Goal: Transaction & Acquisition: Book appointment/travel/reservation

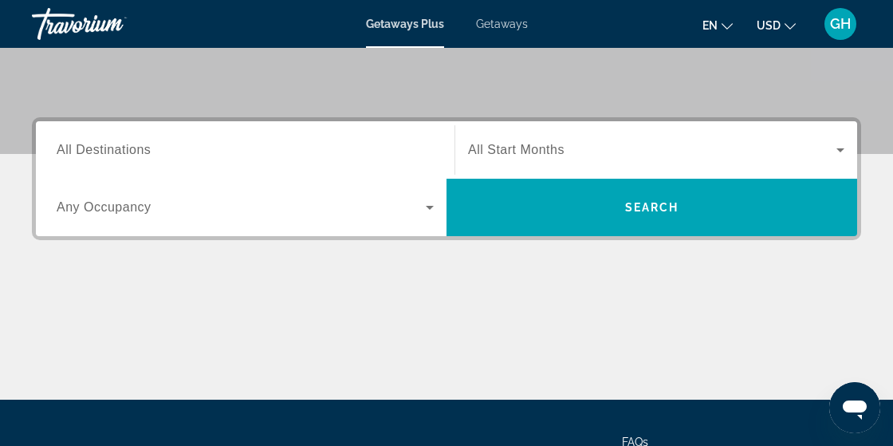
scroll to position [325, 0]
click at [268, 152] on input "Destination All Destinations" at bounding box center [245, 150] width 377 height 19
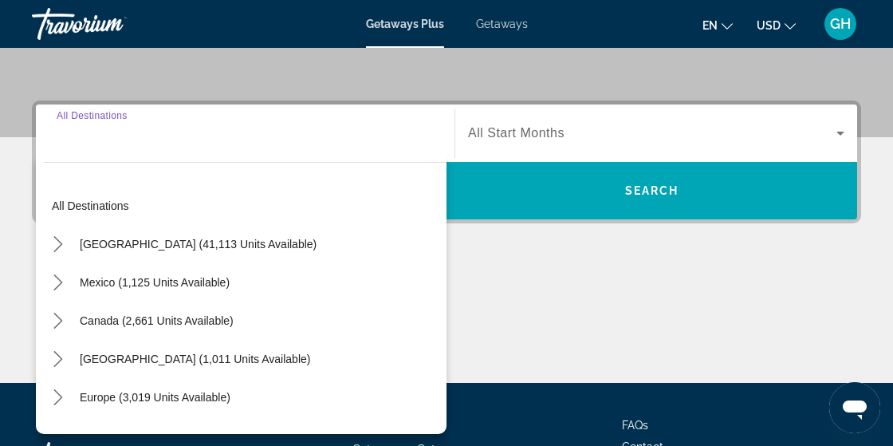
scroll to position [389, 0]
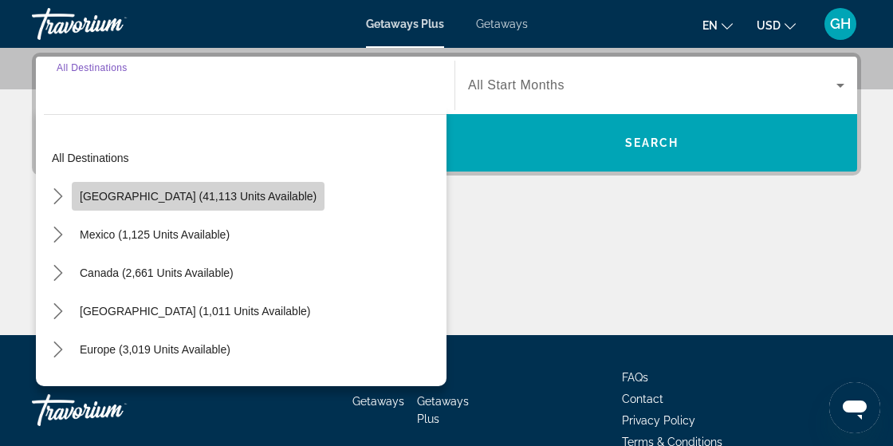
click at [261, 199] on span "United States (41,113 units available)" at bounding box center [198, 196] width 237 height 13
type input "**********"
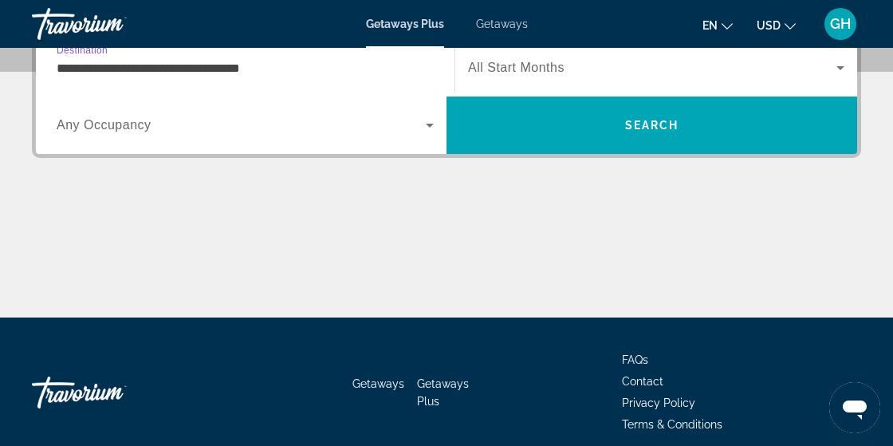
scroll to position [422, 0]
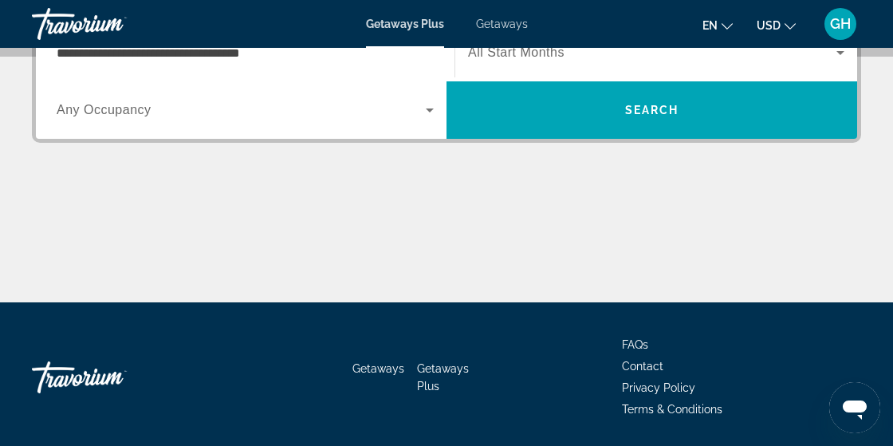
click at [533, 57] on span "All Start Months" at bounding box center [516, 52] width 96 height 14
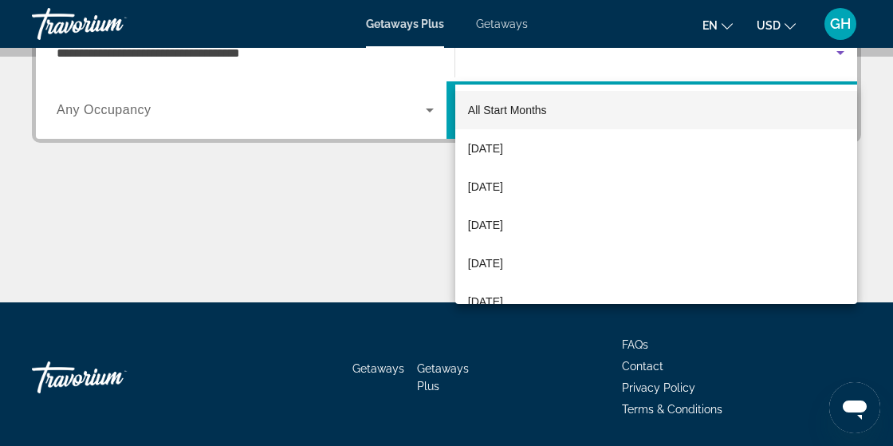
scroll to position [389, 0]
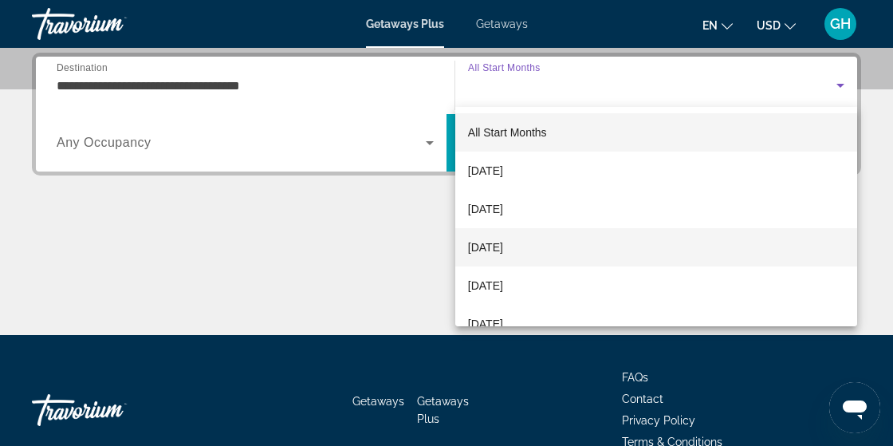
click at [503, 255] on span "[DATE]" at bounding box center [485, 247] width 35 height 19
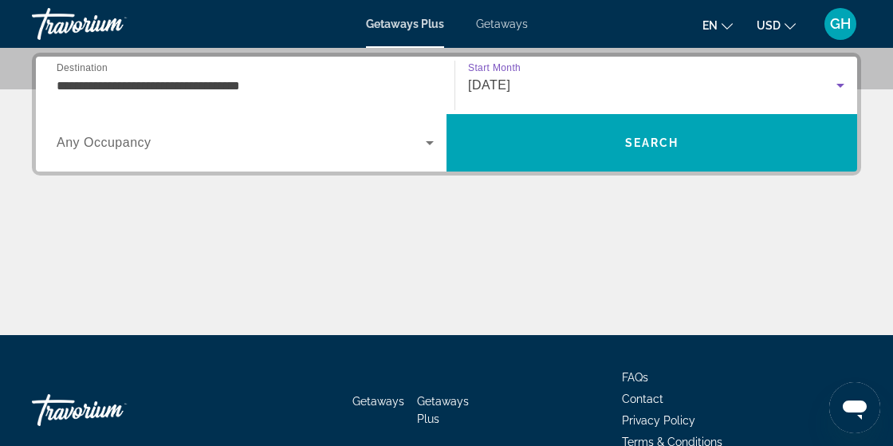
click at [336, 147] on span "Search widget" at bounding box center [241, 142] width 369 height 19
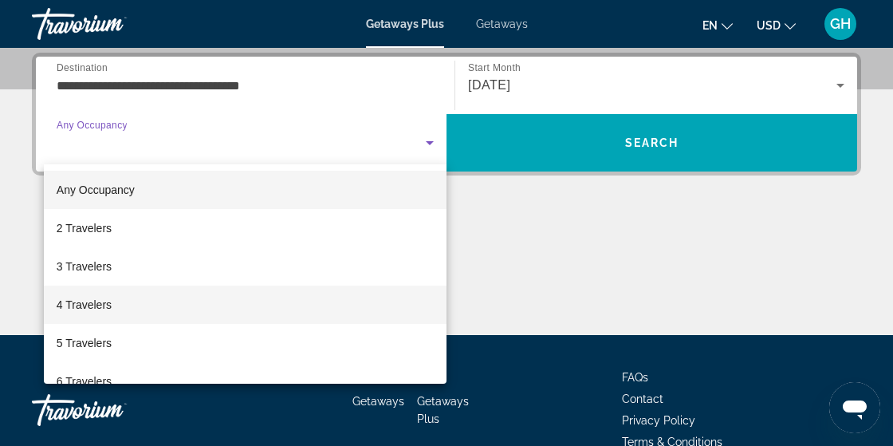
click at [150, 310] on mat-option "4 Travelers" at bounding box center [245, 304] width 403 height 38
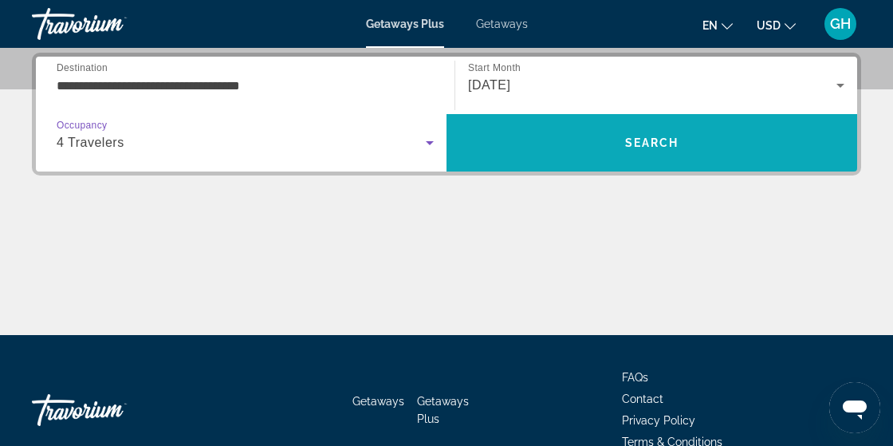
click at [600, 148] on span "Search" at bounding box center [651, 143] width 411 height 38
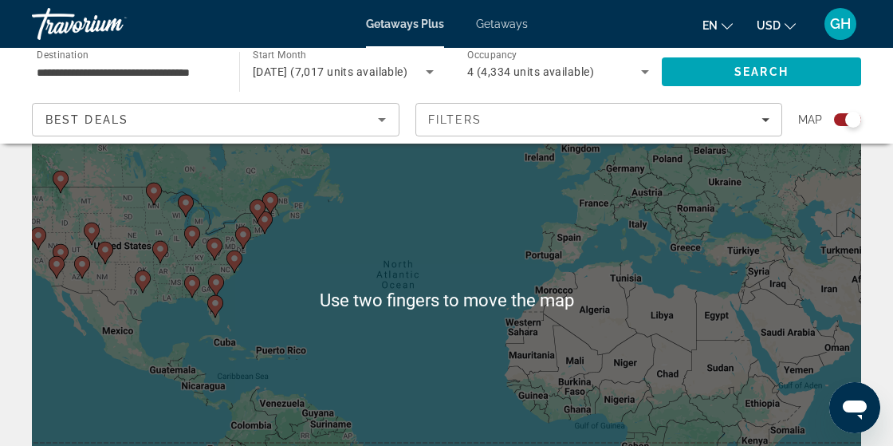
scroll to position [102, 0]
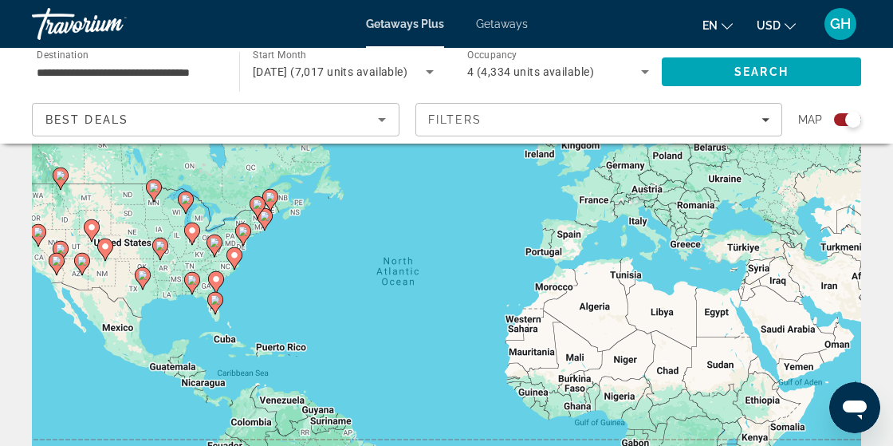
click at [195, 286] on div "To activate drag with keyboard, press Alt + Enter. Once in keyboard drag state,…" at bounding box center [446, 296] width 829 height 478
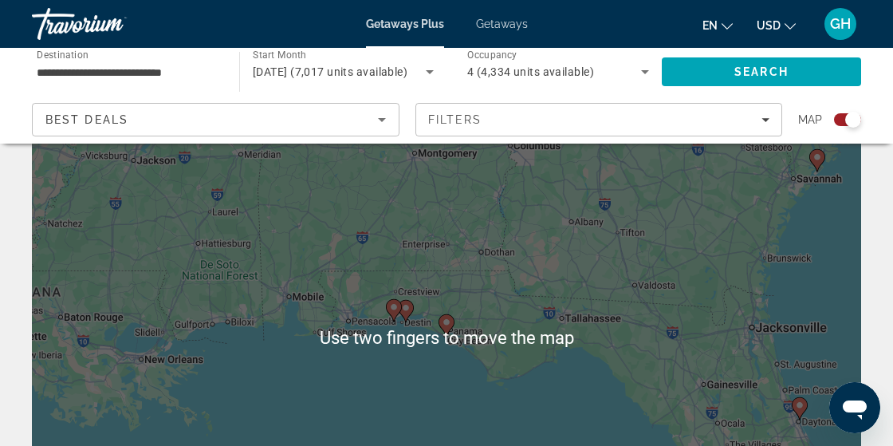
scroll to position [69, 0]
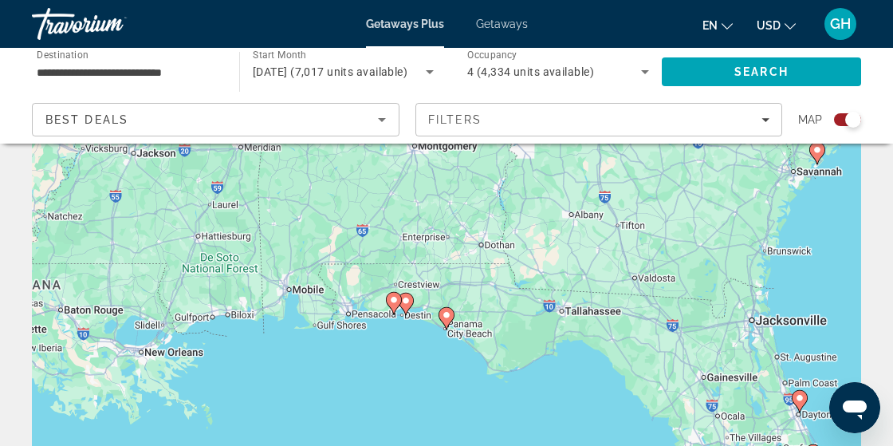
type input "**********"
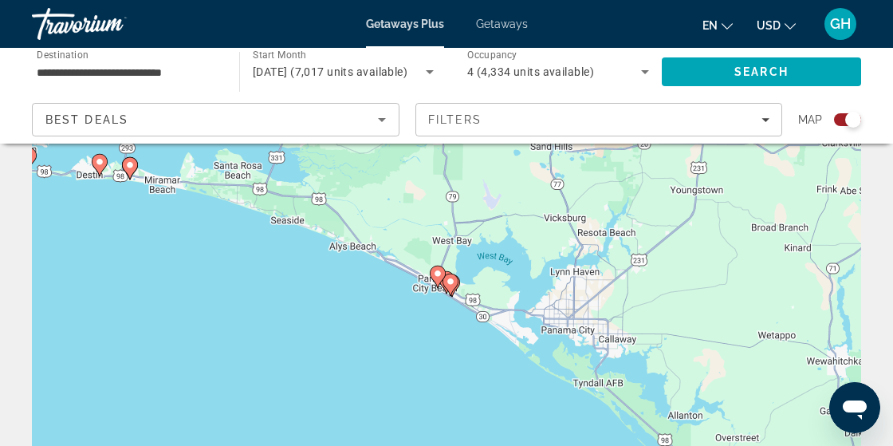
scroll to position [108, 0]
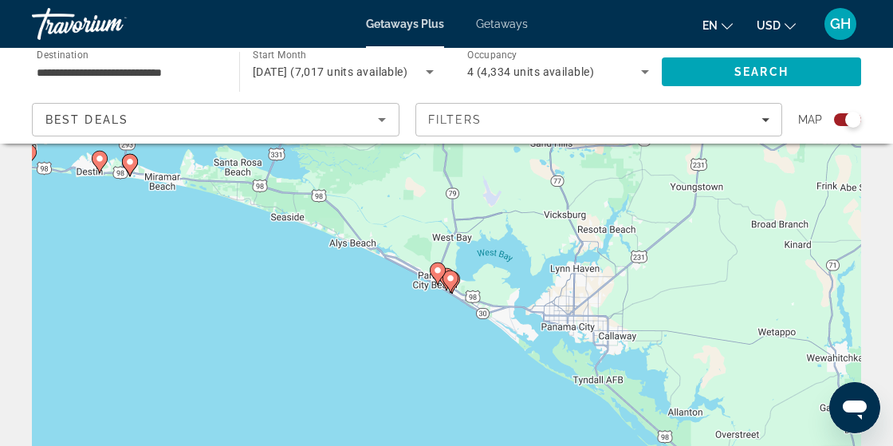
click at [453, 282] on image "Main content" at bounding box center [451, 278] width 10 height 10
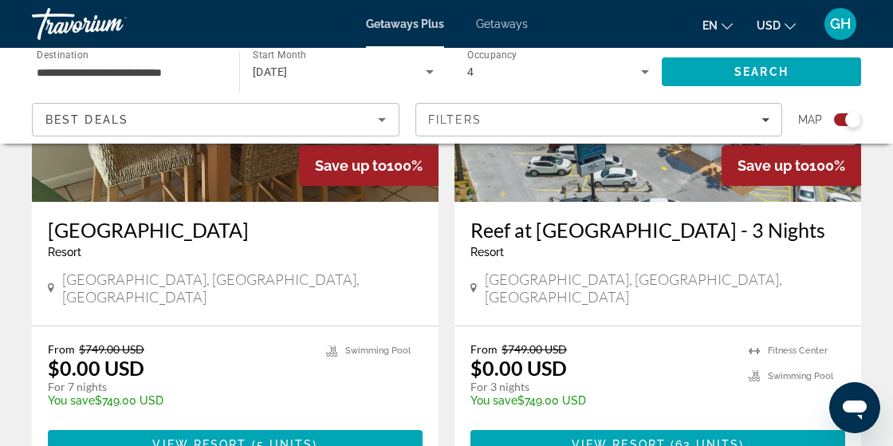
scroll to position [1308, 0]
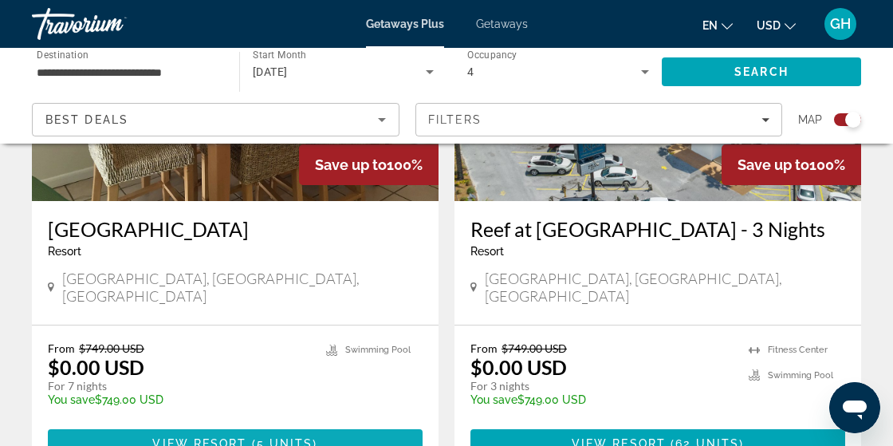
click at [383, 424] on span "Main content" at bounding box center [235, 443] width 375 height 38
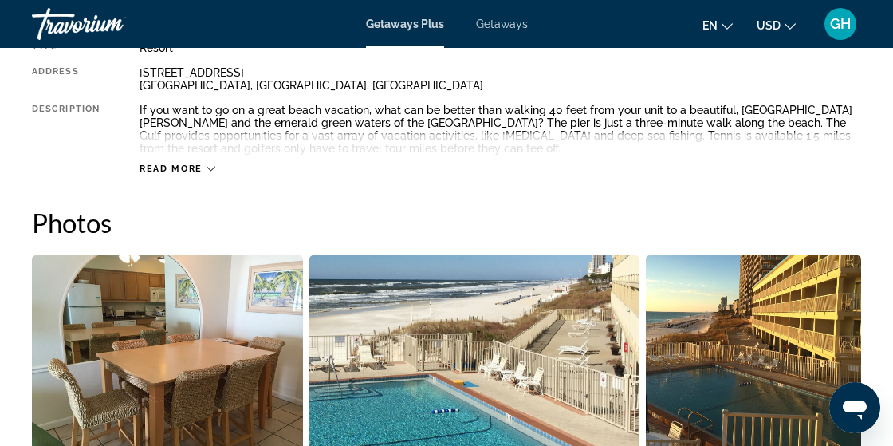
scroll to position [892, 0]
click at [532, 403] on img "Open full-screen image slider" at bounding box center [474, 353] width 331 height 198
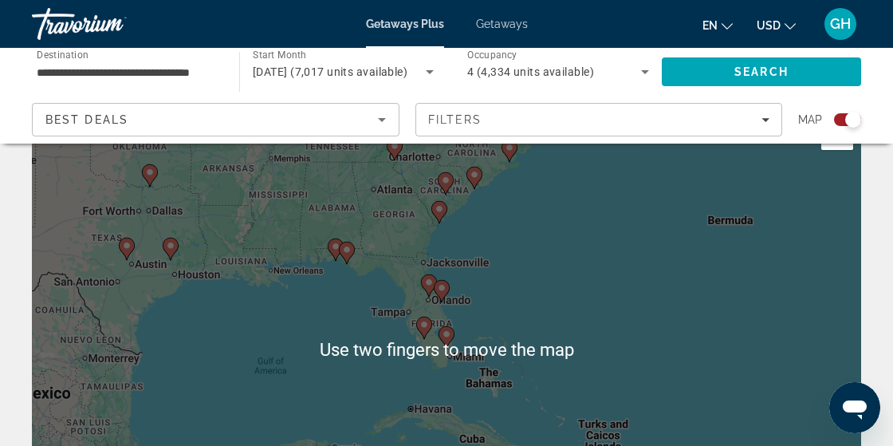
scroll to position [34, 0]
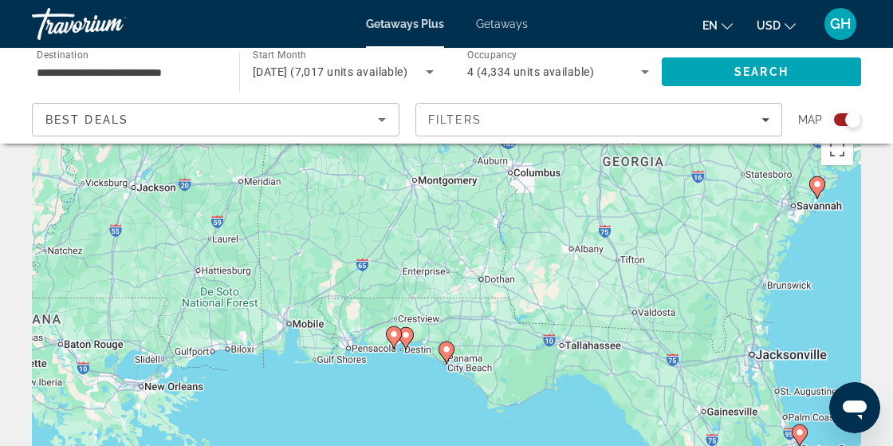
type input "**********"
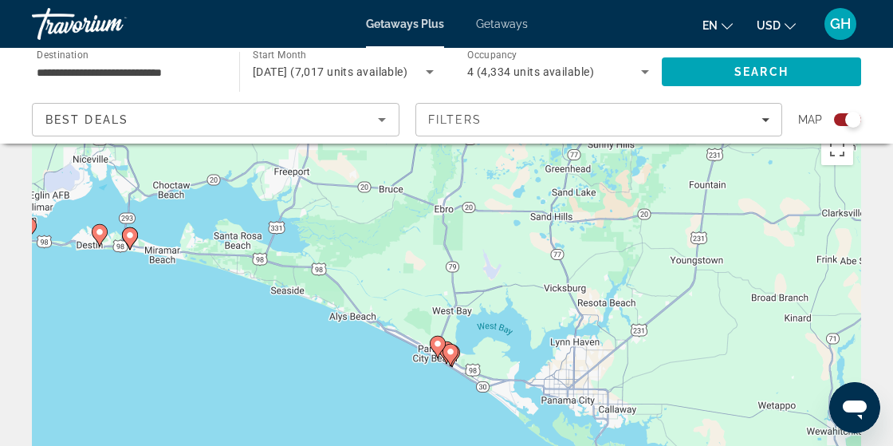
click at [455, 355] on icon "Main content" at bounding box center [450, 354] width 14 height 21
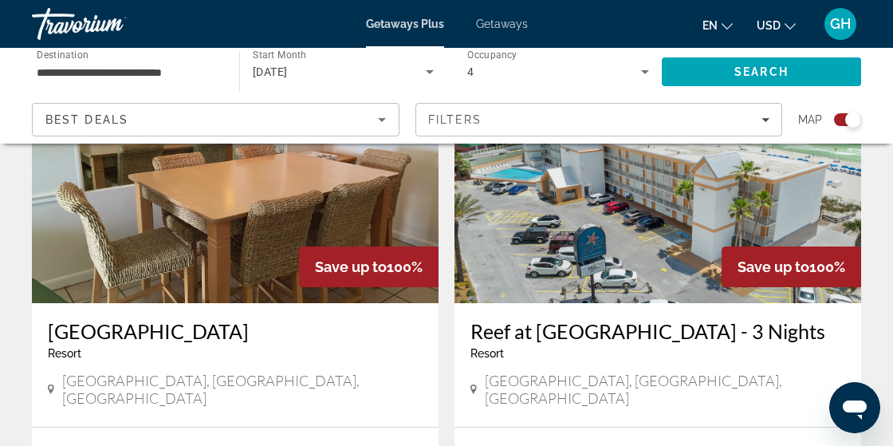
scroll to position [1223, 0]
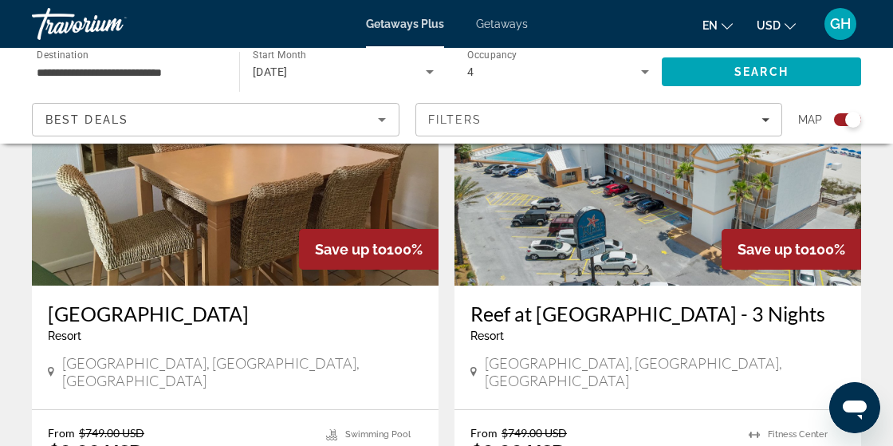
click at [524, 301] on h3 "Reef at Seahaven Beach Resorts - 3 Nights" at bounding box center [657, 313] width 375 height 24
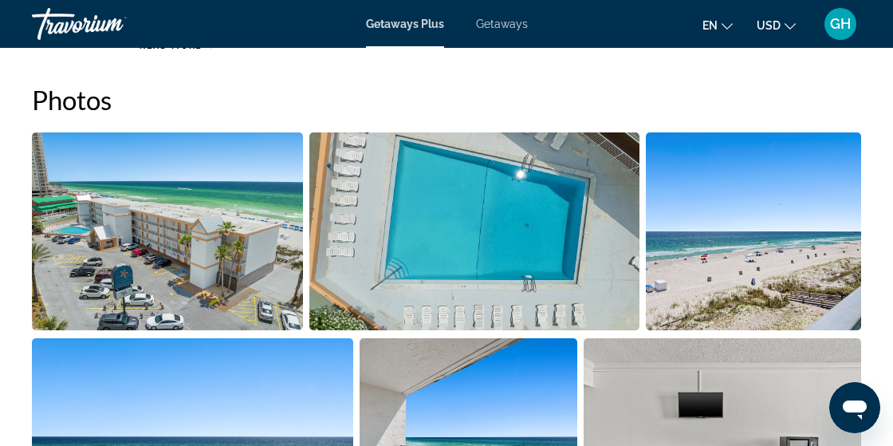
scroll to position [989, 0]
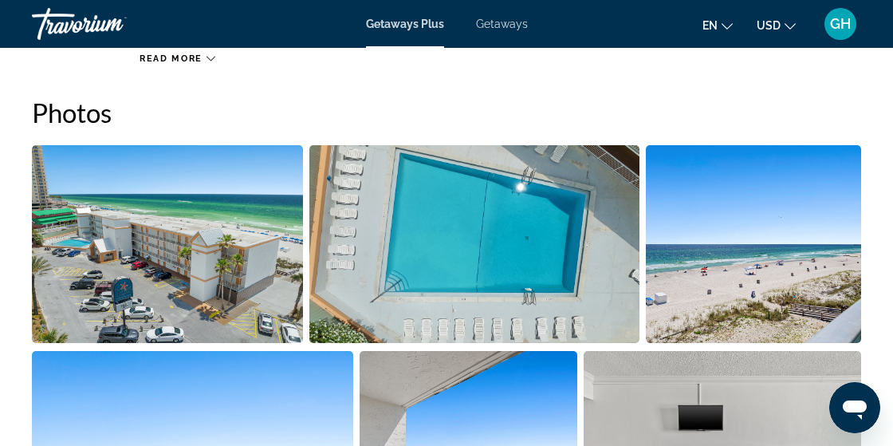
click at [761, 267] on img "Open full-screen image slider" at bounding box center [753, 244] width 215 height 198
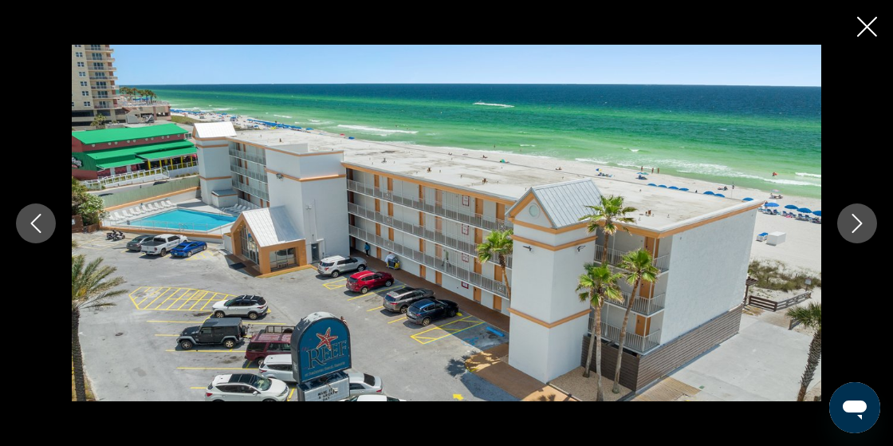
click at [852, 239] on button "Next image" at bounding box center [857, 223] width 40 height 40
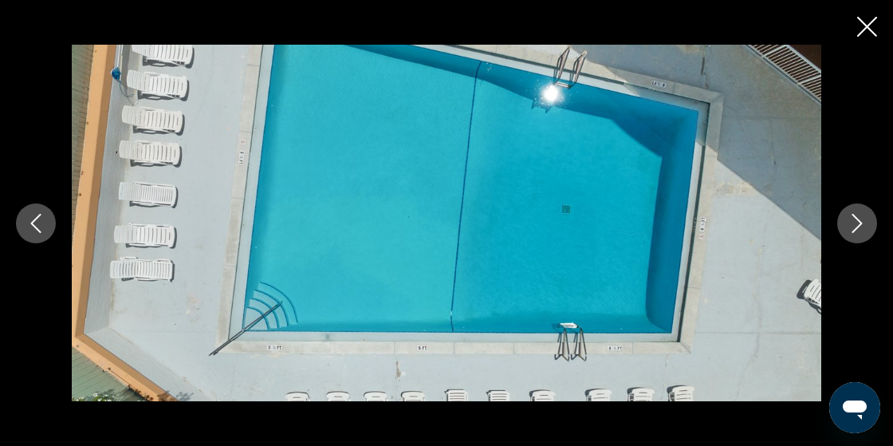
click at [854, 228] on icon "Next image" at bounding box center [857, 223] width 19 height 19
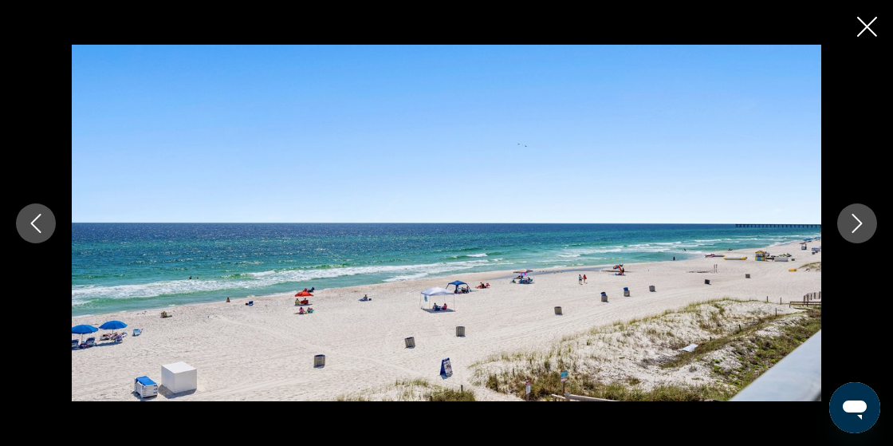
click at [853, 228] on icon "Next image" at bounding box center [857, 223] width 19 height 19
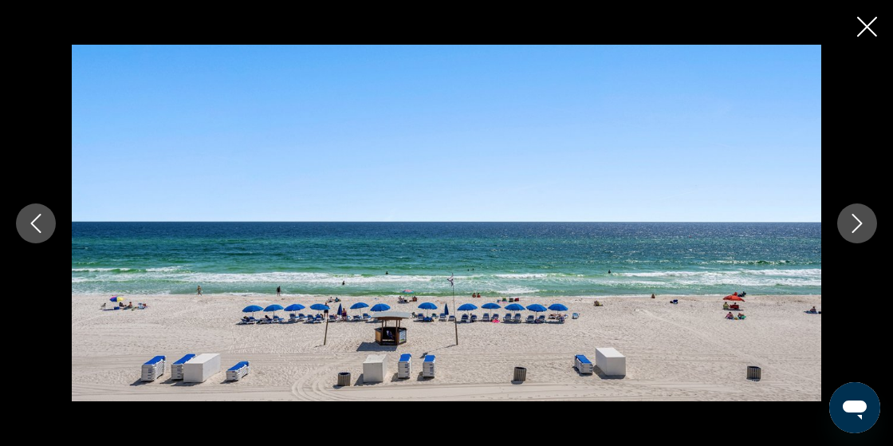
click at [847, 230] on button "Next image" at bounding box center [857, 223] width 40 height 40
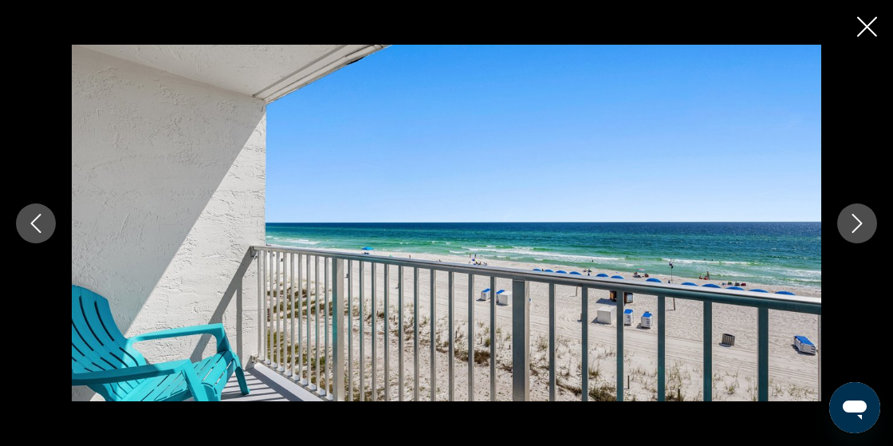
click at [846, 226] on button "Next image" at bounding box center [857, 223] width 40 height 40
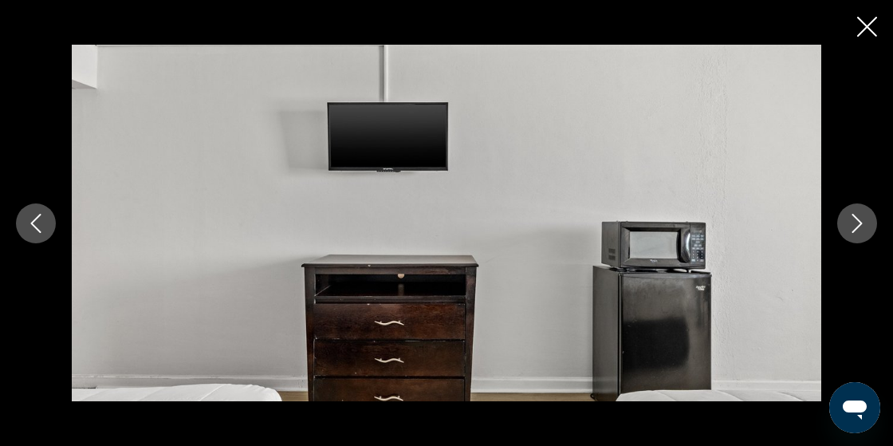
click at [850, 222] on icon "Next image" at bounding box center [857, 223] width 19 height 19
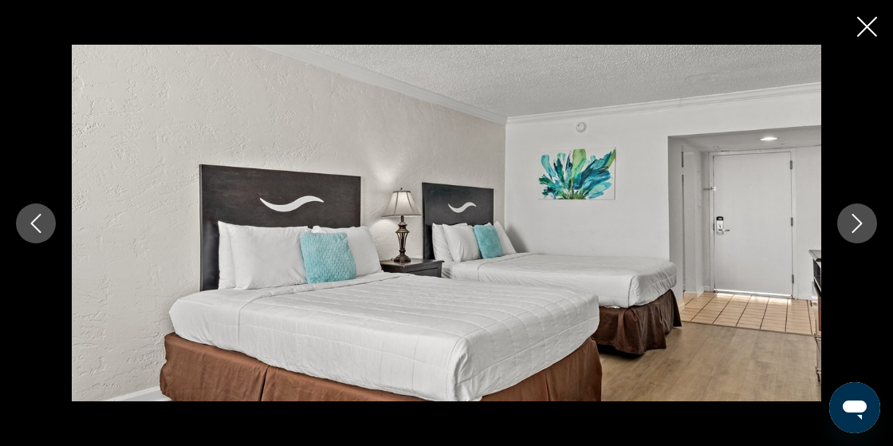
click at [851, 225] on icon "Next image" at bounding box center [857, 223] width 19 height 19
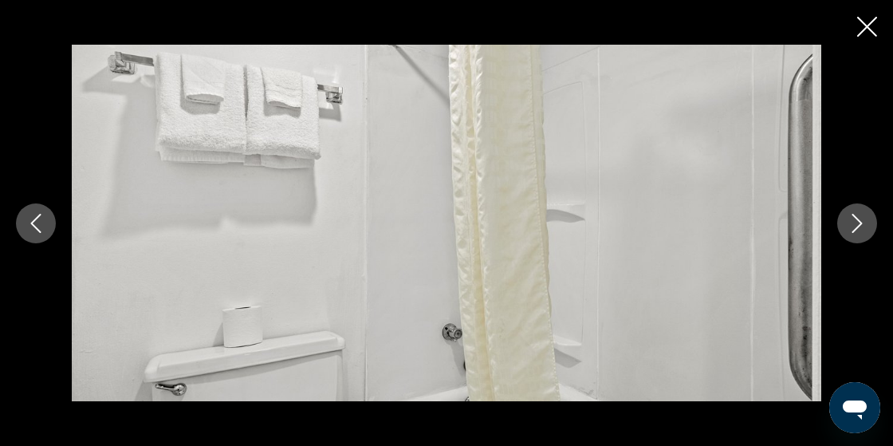
click at [851, 224] on icon "Next image" at bounding box center [857, 223] width 19 height 19
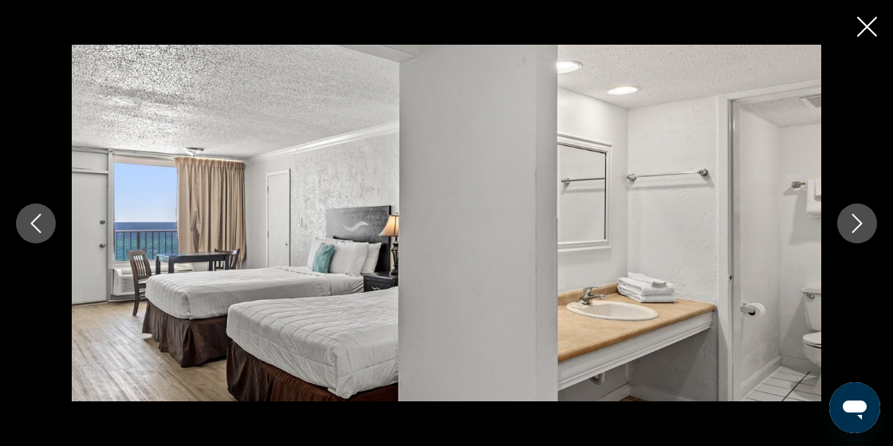
click at [851, 226] on icon "Next image" at bounding box center [857, 223] width 19 height 19
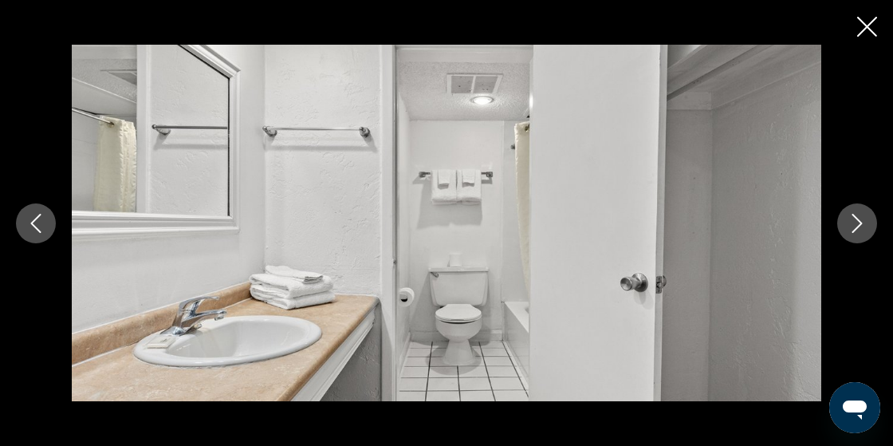
click at [848, 227] on icon "Next image" at bounding box center [857, 223] width 19 height 19
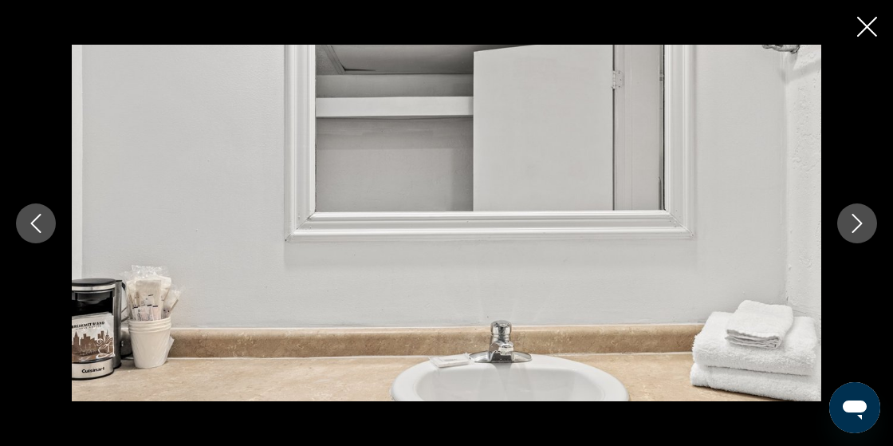
click at [848, 227] on icon "Next image" at bounding box center [857, 223] width 19 height 19
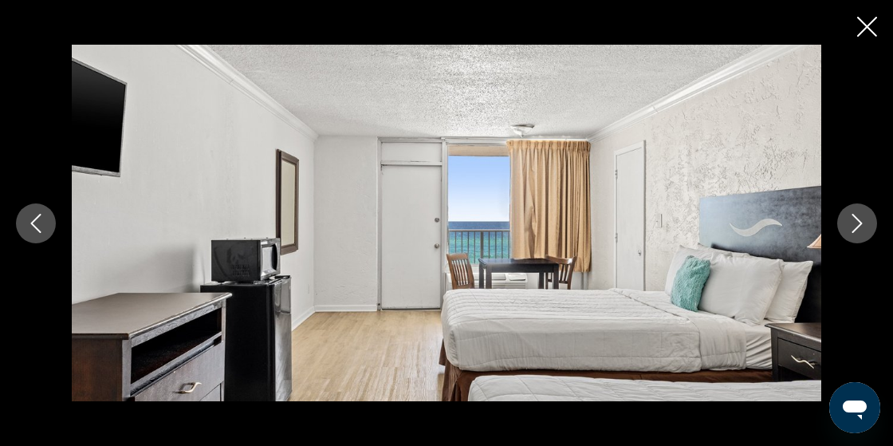
click at [848, 226] on icon "Next image" at bounding box center [857, 223] width 19 height 19
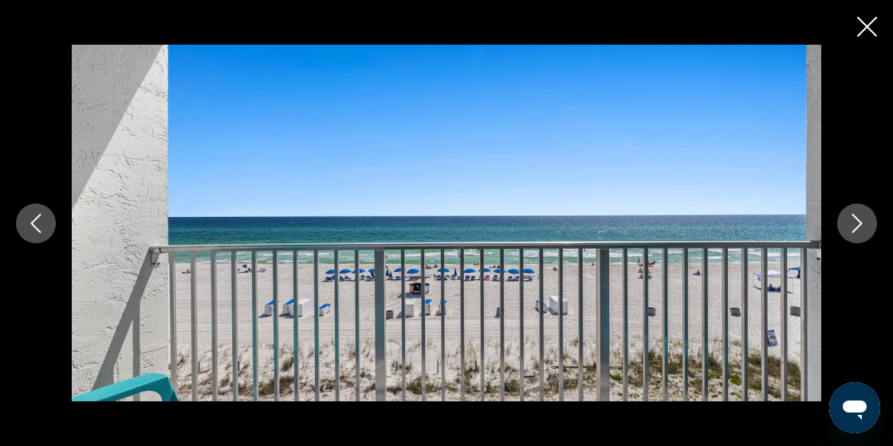
click at [848, 223] on icon "Next image" at bounding box center [857, 223] width 19 height 19
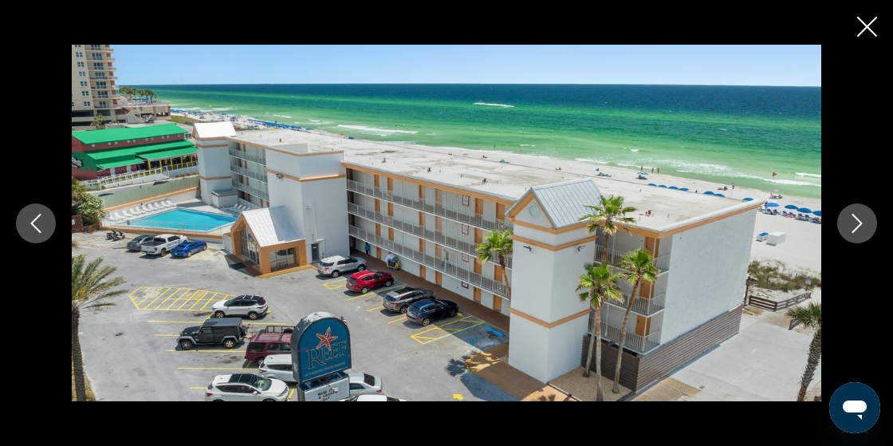
click at [850, 225] on icon "Next image" at bounding box center [857, 223] width 19 height 19
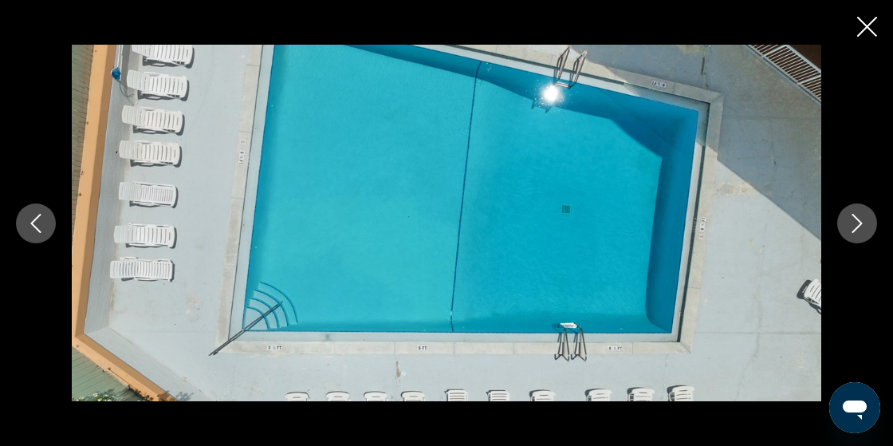
click at [40, 241] on button "Previous image" at bounding box center [36, 223] width 40 height 40
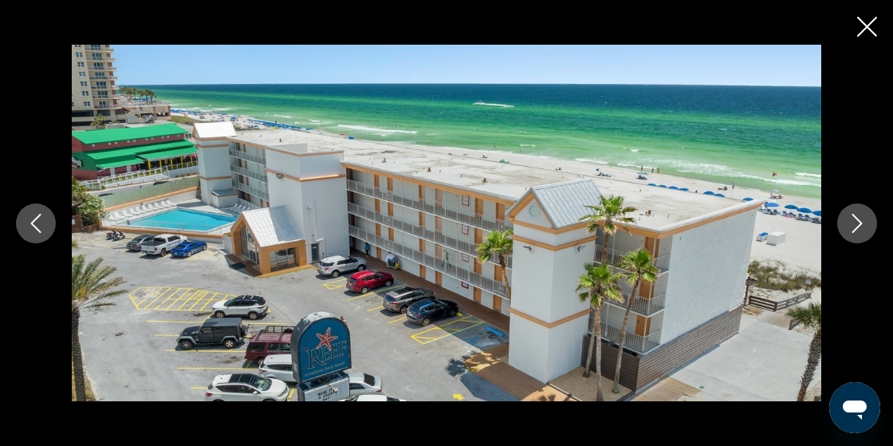
scroll to position [1306, 0]
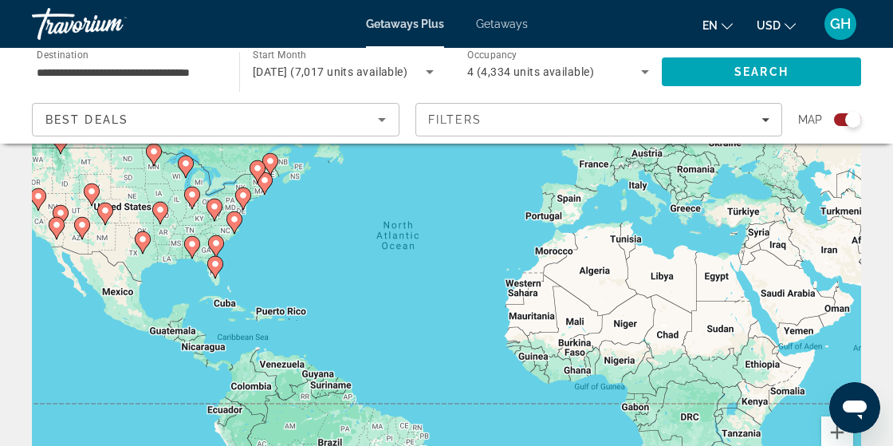
scroll to position [139, 0]
click at [214, 272] on div "To activate drag with keyboard, press Alt + Enter. Once in keyboard drag state,…" at bounding box center [446, 260] width 829 height 478
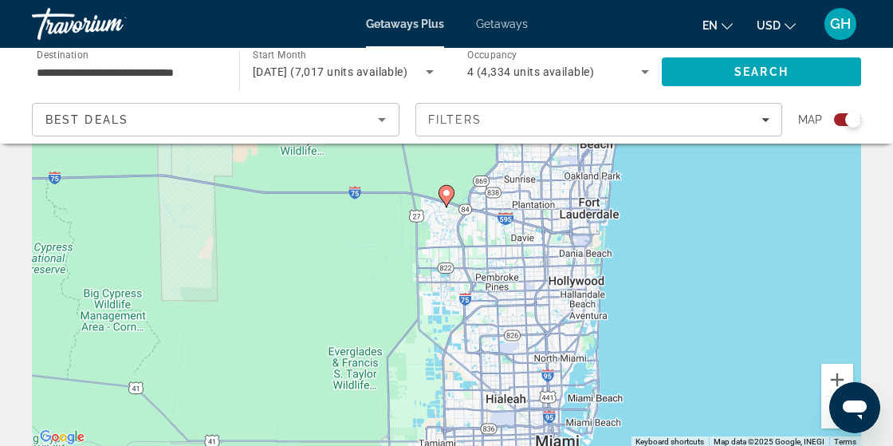
scroll to position [0, 0]
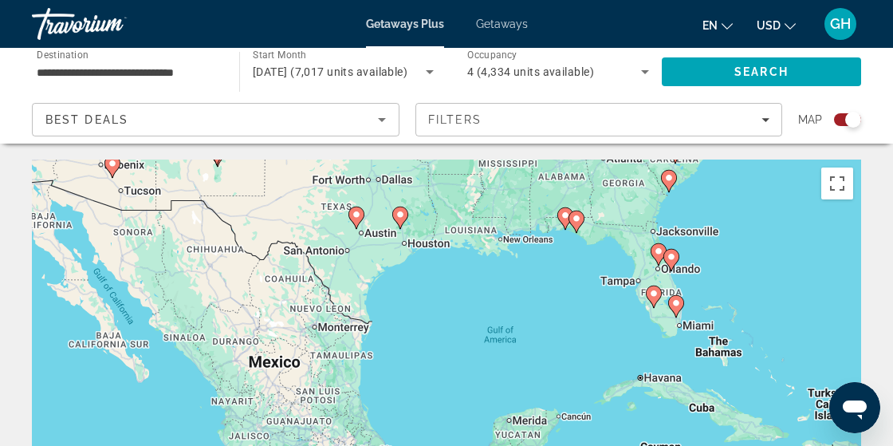
click at [580, 225] on div "To activate drag with keyboard, press Alt + Enter. Once in keyboard drag state,…" at bounding box center [446, 398] width 829 height 478
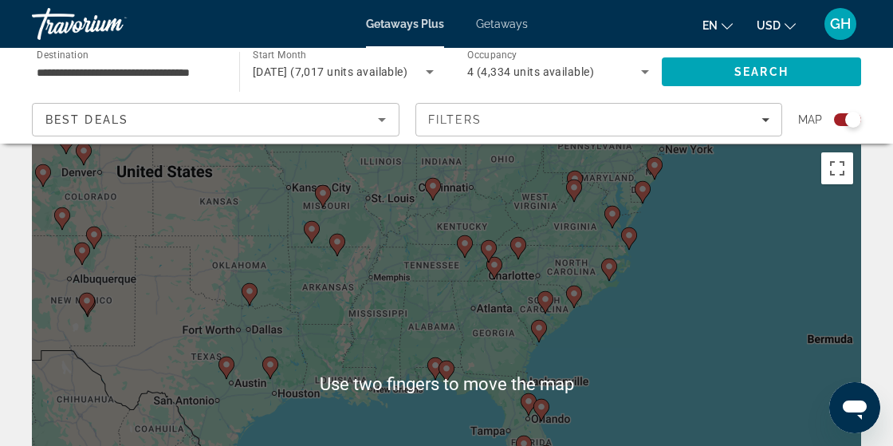
scroll to position [22, 0]
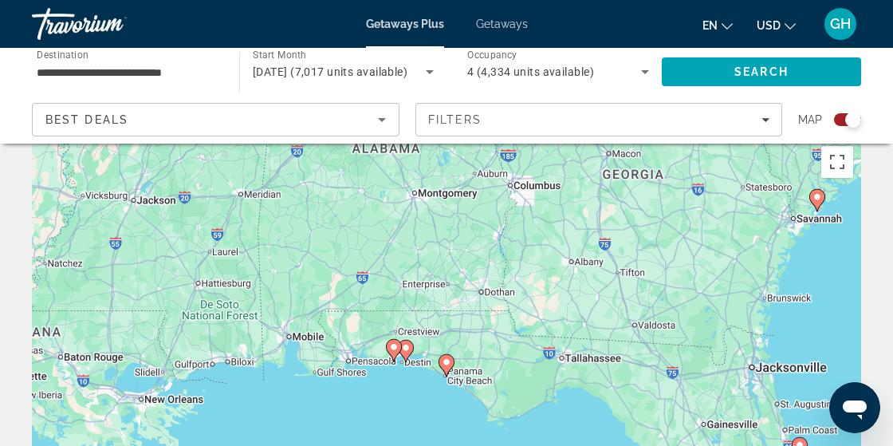
type input "**********"
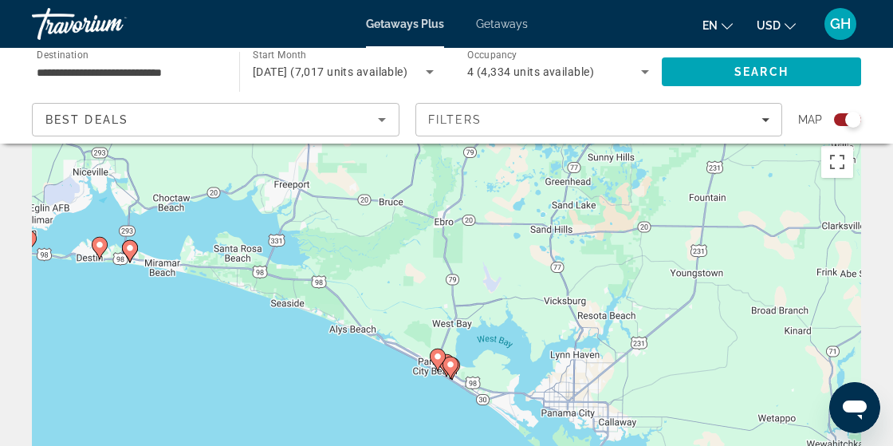
click at [453, 370] on icon "Main content" at bounding box center [450, 367] width 14 height 21
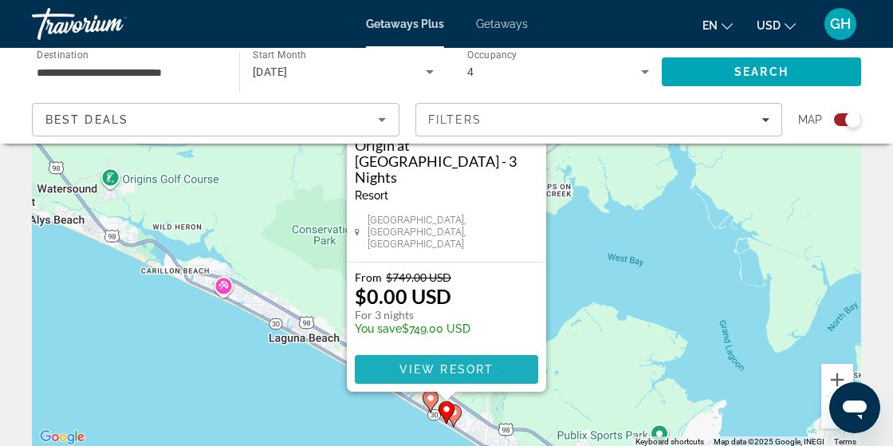
scroll to position [203, 0]
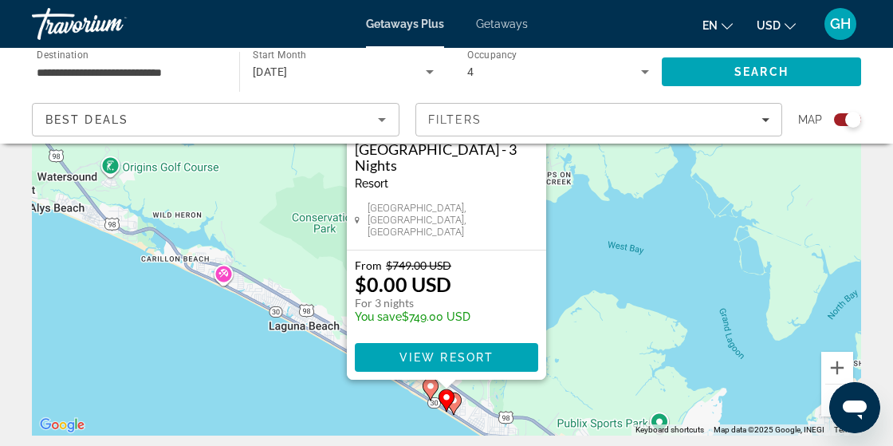
click at [456, 403] on div "To navigate, press the arrow keys. To activate drag with keyboard, press Alt + …" at bounding box center [446, 196] width 829 height 478
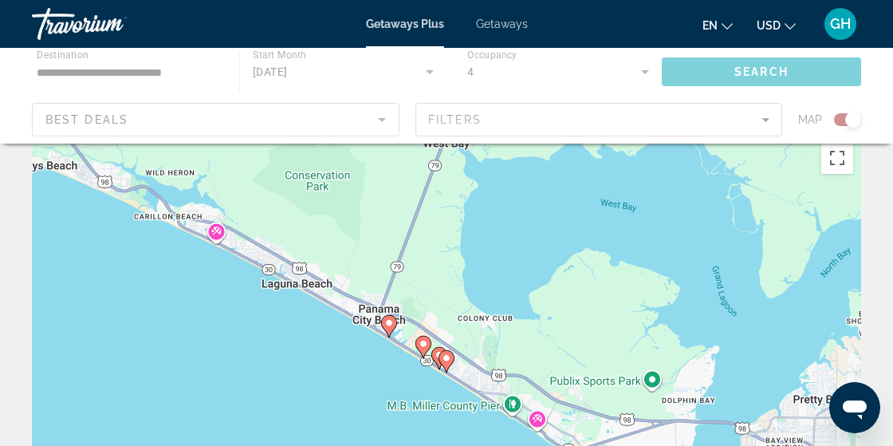
scroll to position [0, 0]
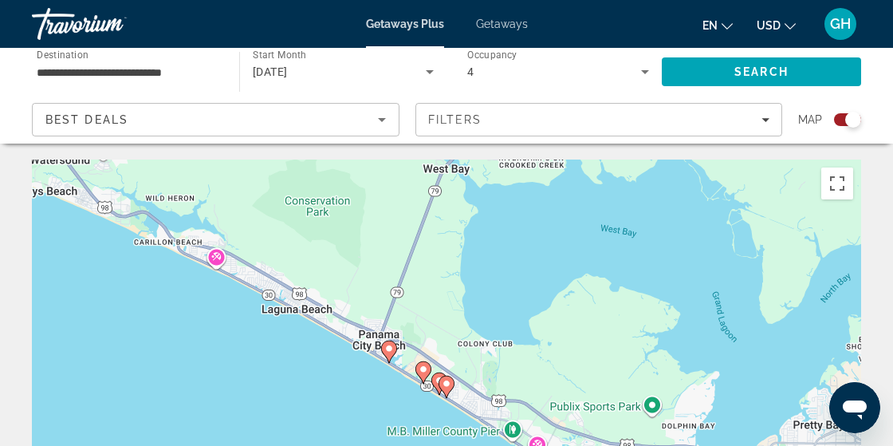
click at [453, 387] on icon "Main content" at bounding box center [447, 387] width 16 height 22
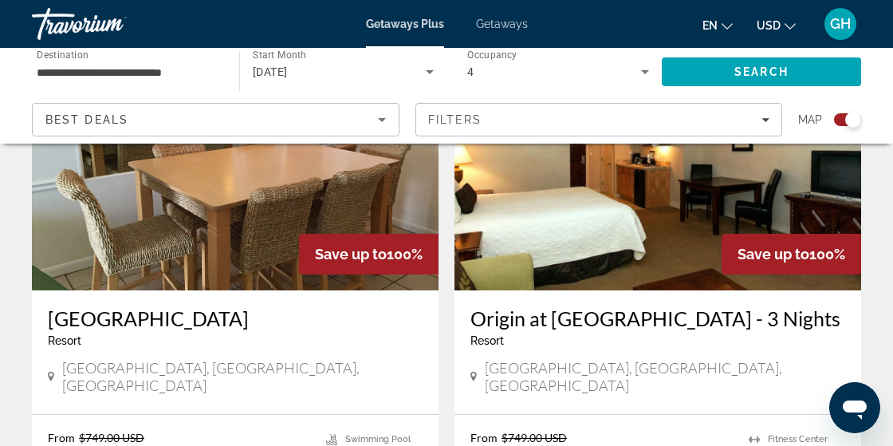
scroll to position [1216, 0]
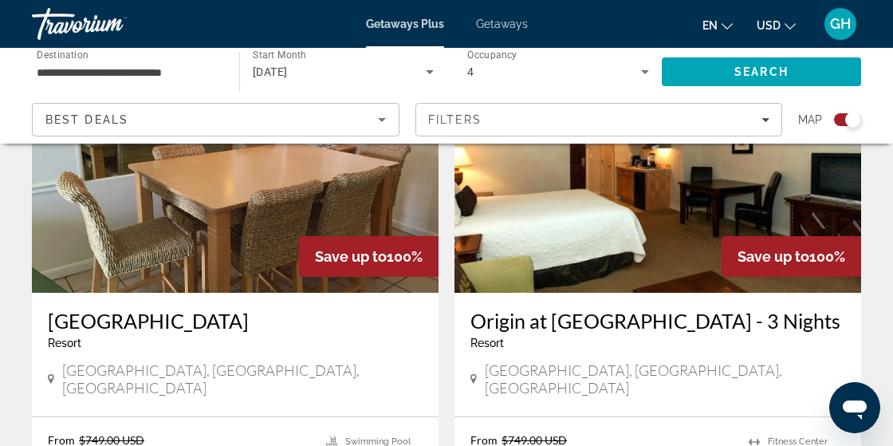
click at [743, 309] on h3 "Origin at Seahaven - 3 Nights" at bounding box center [657, 321] width 375 height 24
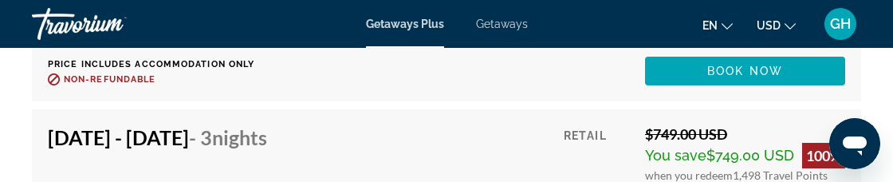
scroll to position [9173, 0]
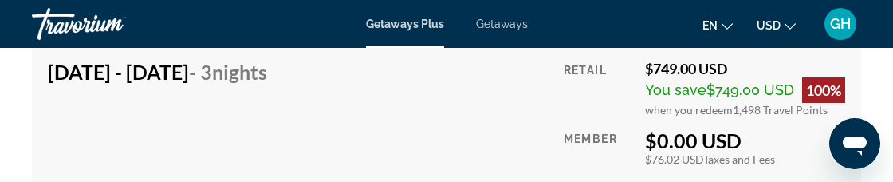
scroll to position [8793, 0]
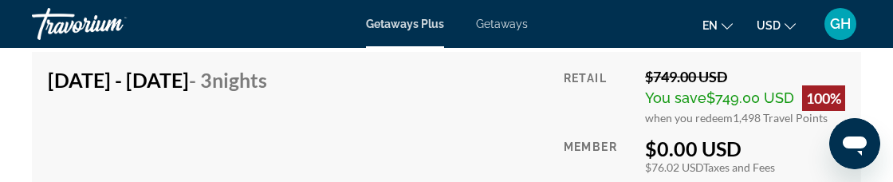
click at [593, 156] on div "Member" at bounding box center [598, 170] width 69 height 69
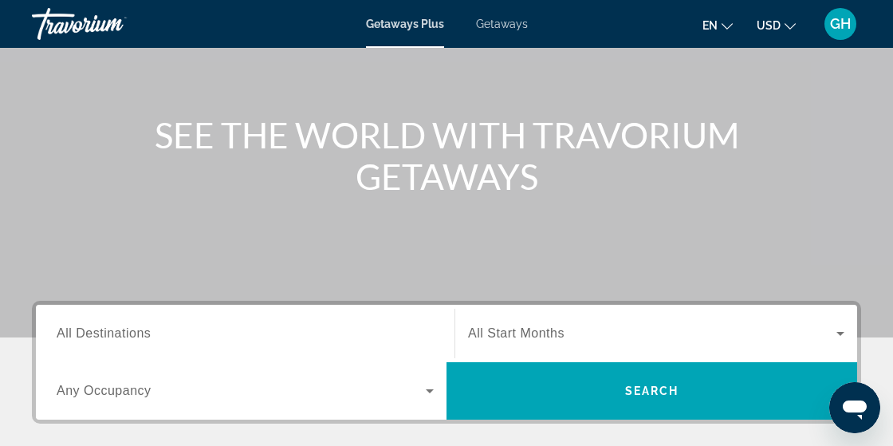
scroll to position [123, 0]
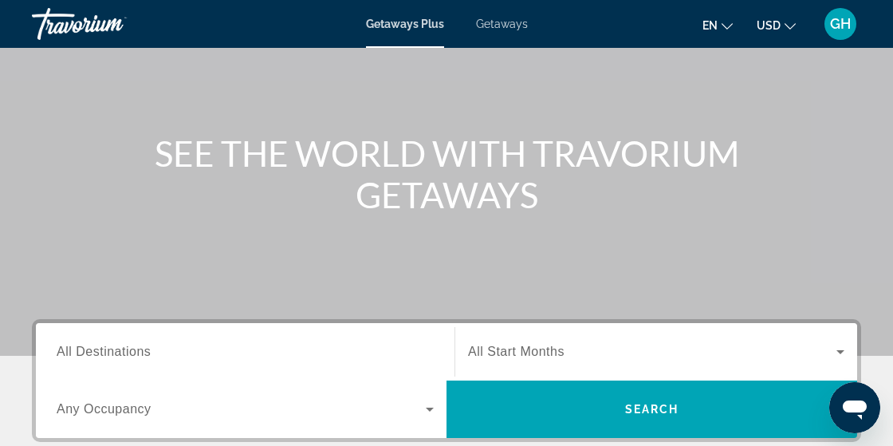
click at [508, 24] on span "Getaways" at bounding box center [502, 24] width 52 height 13
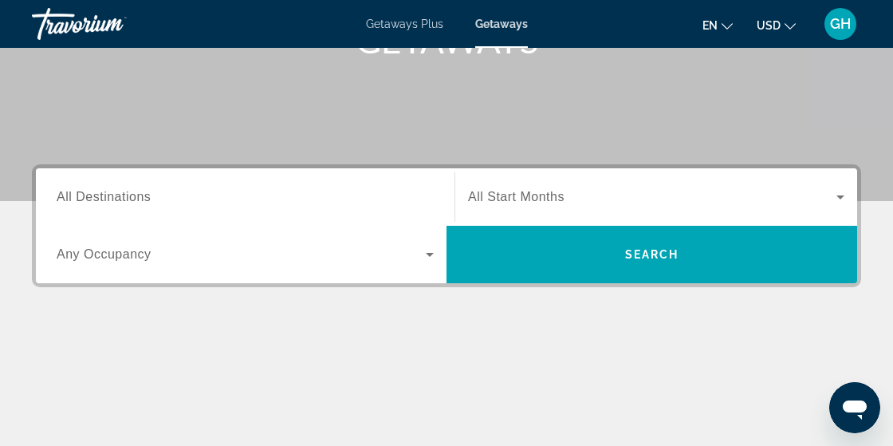
scroll to position [280, 0]
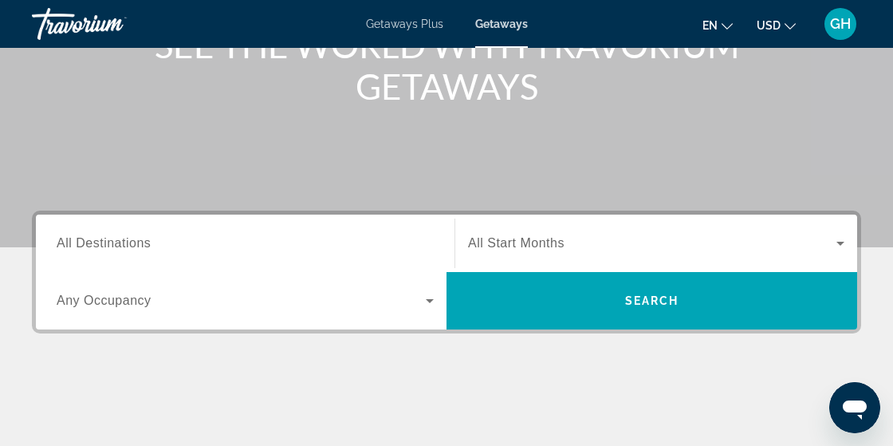
click at [73, 246] on span "All Destinations" at bounding box center [104, 243] width 94 height 14
click at [73, 246] on input "Destination All Destinations" at bounding box center [245, 243] width 377 height 19
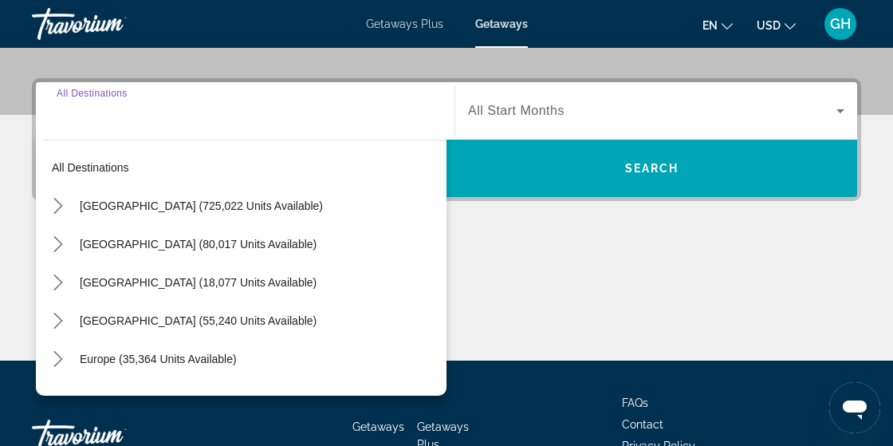
scroll to position [389, 0]
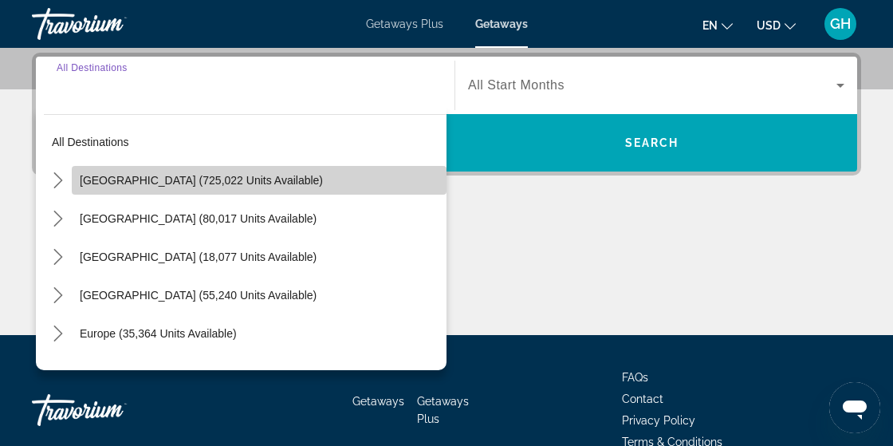
click at [85, 185] on span "United States (725,022 units available)" at bounding box center [201, 180] width 243 height 13
type input "**********"
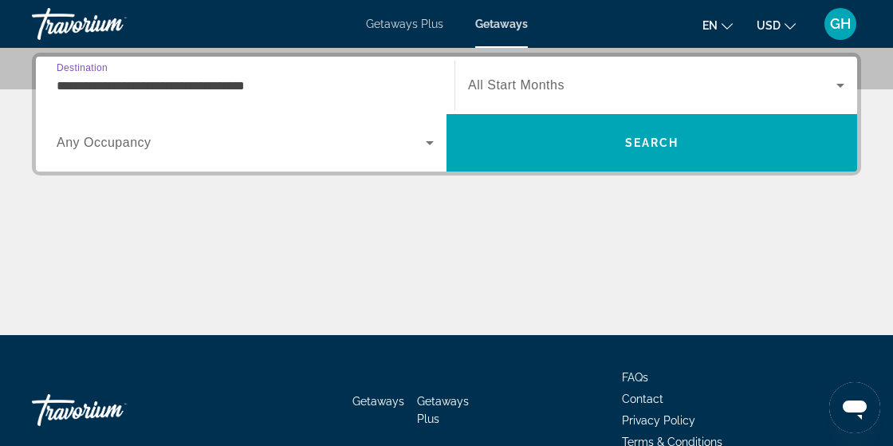
click at [682, 90] on span "Search widget" at bounding box center [652, 85] width 368 height 19
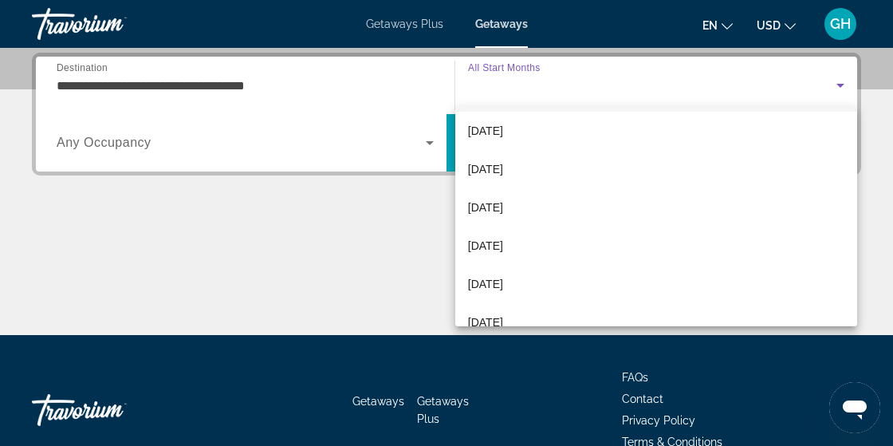
scroll to position [40, 0]
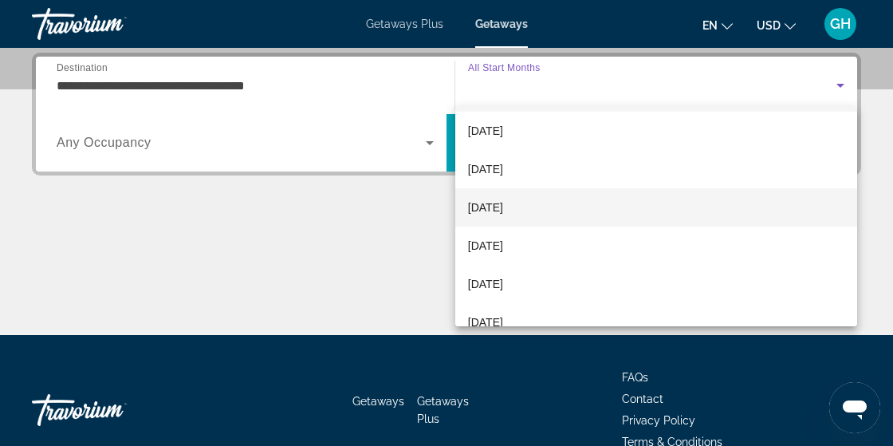
click at [619, 207] on mat-option "December 2025" at bounding box center [656, 207] width 402 height 38
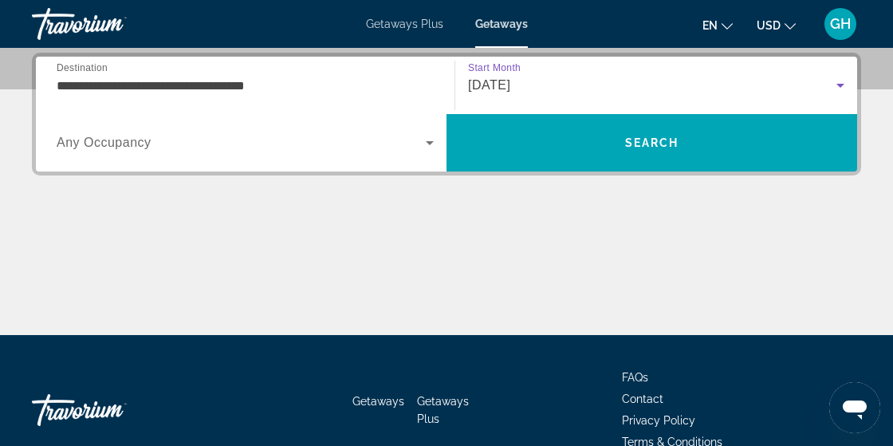
click at [409, 151] on span "Search widget" at bounding box center [241, 142] width 369 height 19
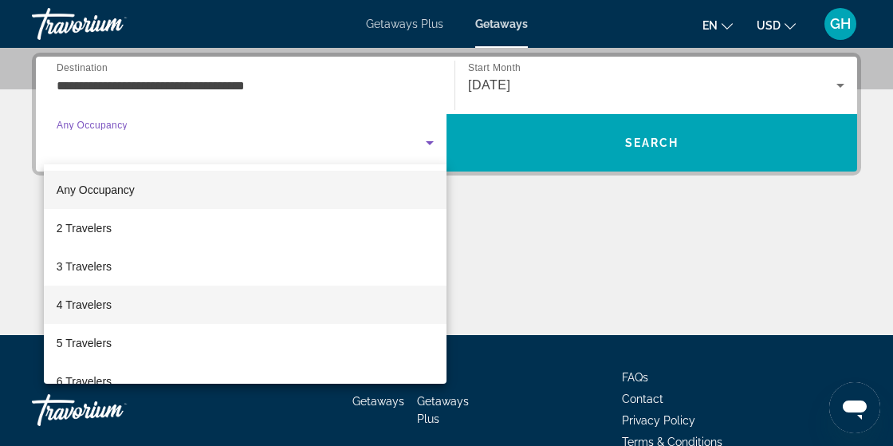
click at [203, 309] on mat-option "4 Travelers" at bounding box center [245, 304] width 403 height 38
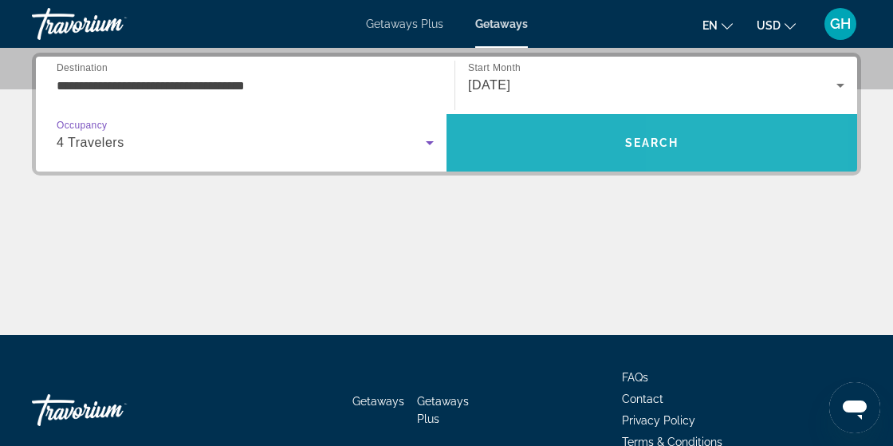
click at [686, 155] on span "Search" at bounding box center [651, 143] width 411 height 38
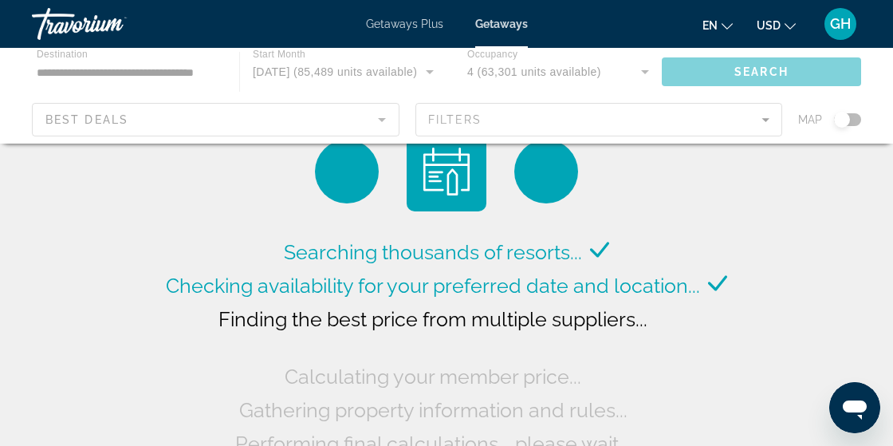
click at [408, 25] on span "Getaways Plus" at bounding box center [404, 24] width 77 height 13
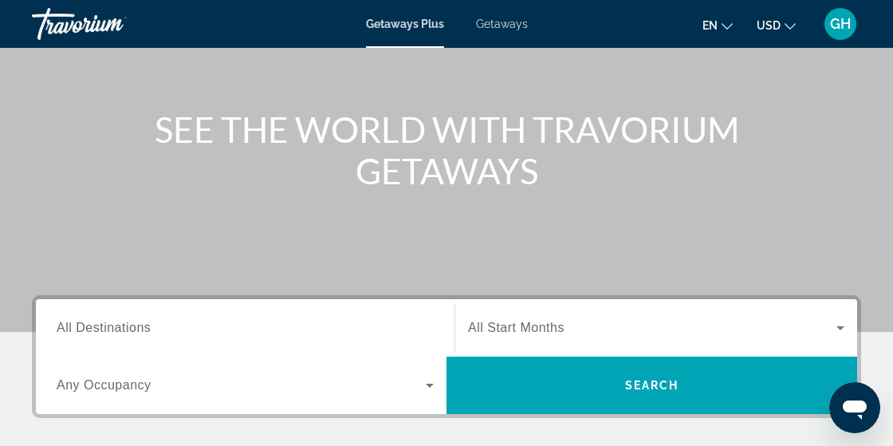
scroll to position [147, 0]
click at [408, 404] on div "Search widget" at bounding box center [245, 385] width 377 height 45
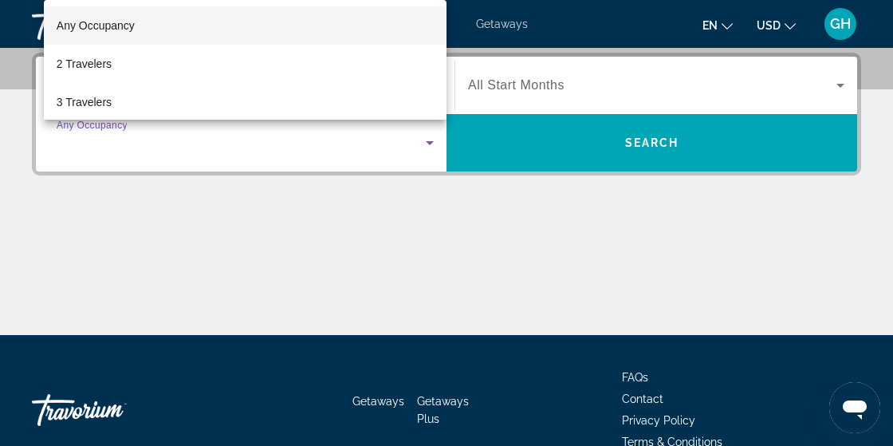
scroll to position [401, 0]
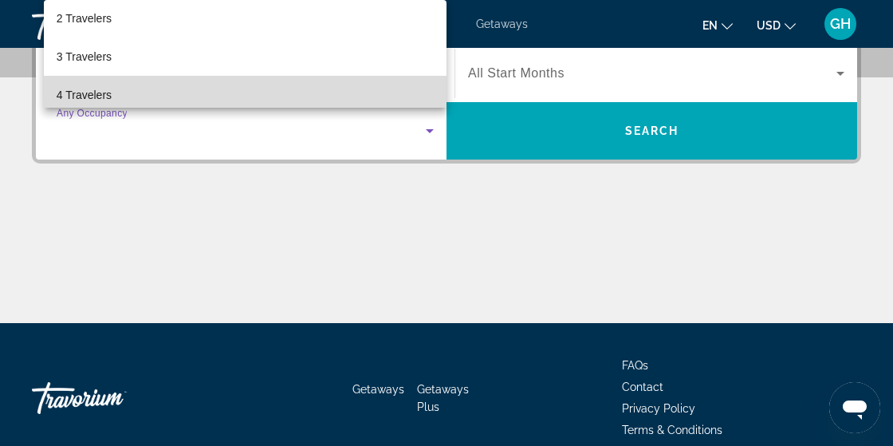
click at [399, 96] on mat-option "4 Travelers" at bounding box center [245, 95] width 403 height 38
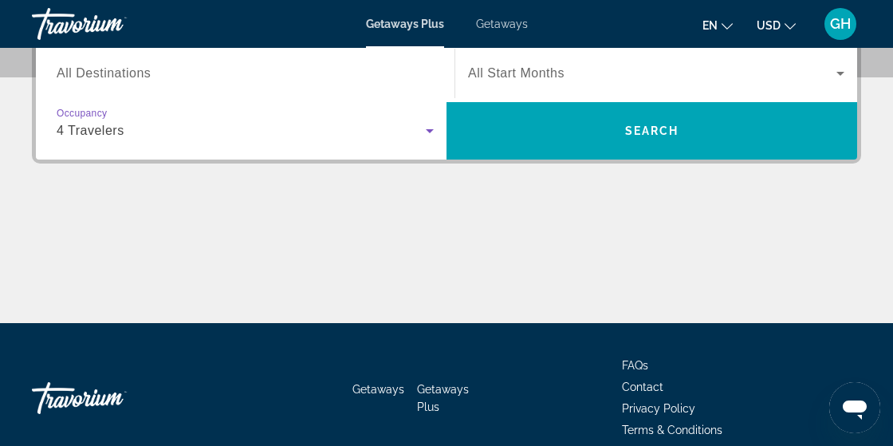
click at [379, 77] on input "Destination All Destinations" at bounding box center [245, 74] width 377 height 19
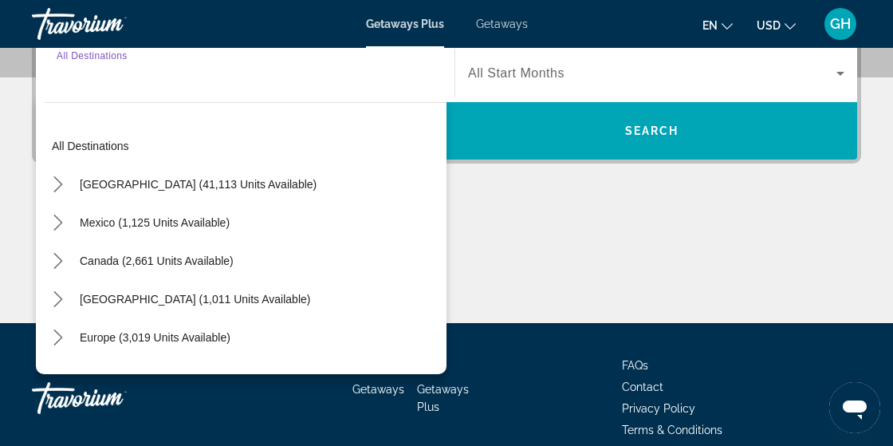
scroll to position [389, 0]
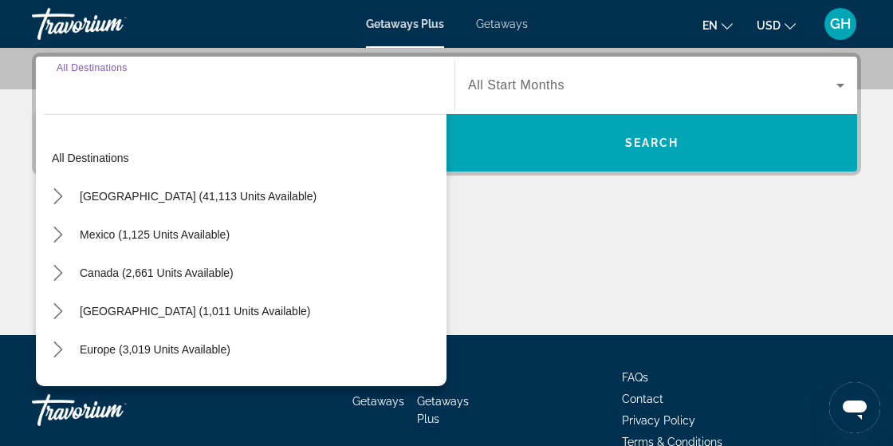
click at [351, 197] on div "United States (41,113 units available)" at bounding box center [245, 196] width 403 height 38
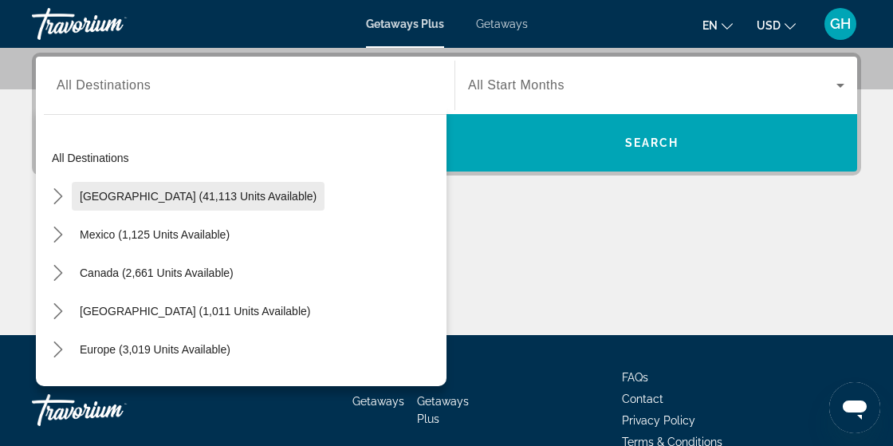
click at [261, 195] on span "United States (41,113 units available)" at bounding box center [198, 196] width 237 height 13
type input "**********"
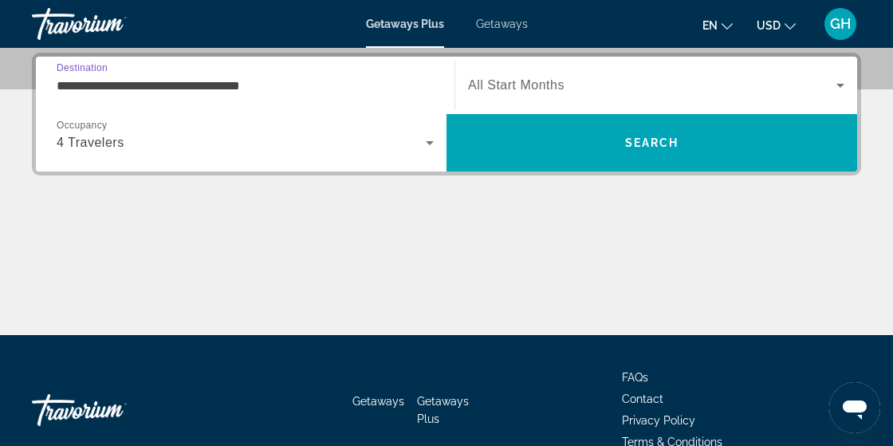
click at [572, 91] on span "Search widget" at bounding box center [652, 85] width 368 height 19
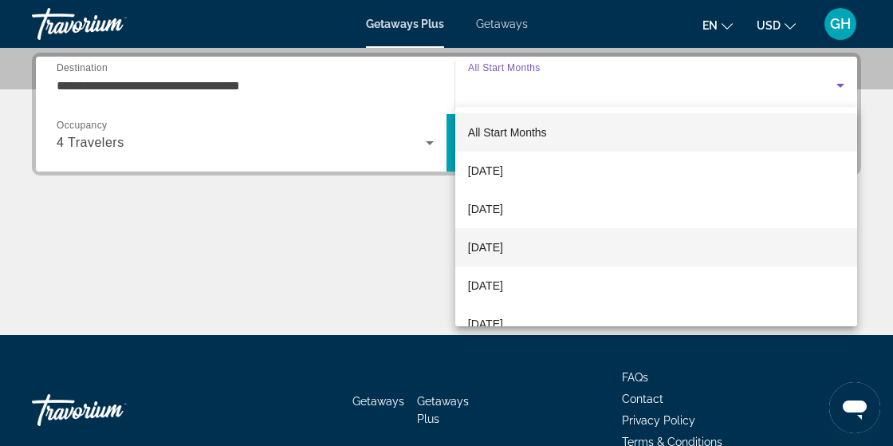
click at [553, 245] on mat-option "December 2025" at bounding box center [656, 247] width 402 height 38
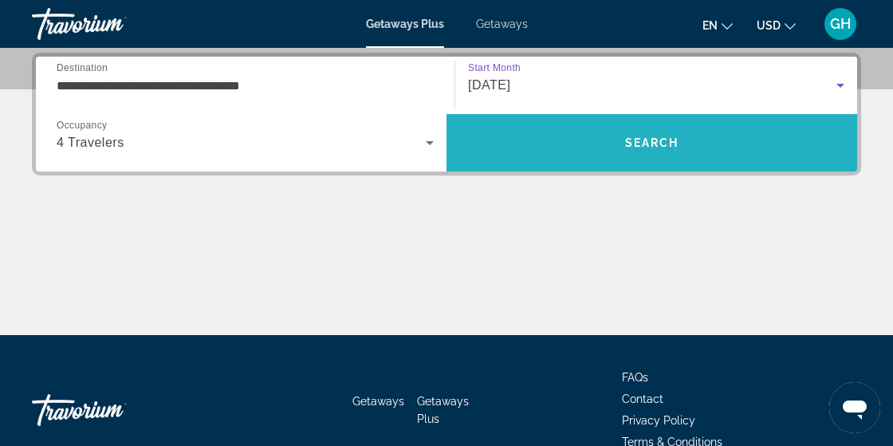
click at [651, 159] on span "Search" at bounding box center [651, 143] width 411 height 38
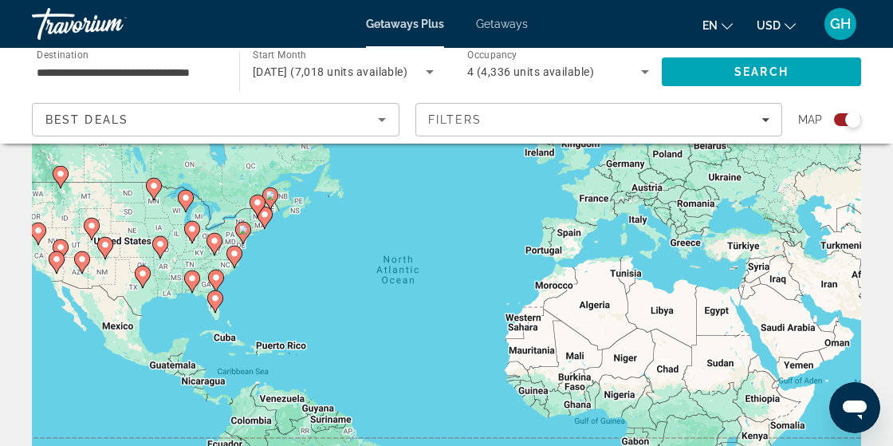
scroll to position [104, 0]
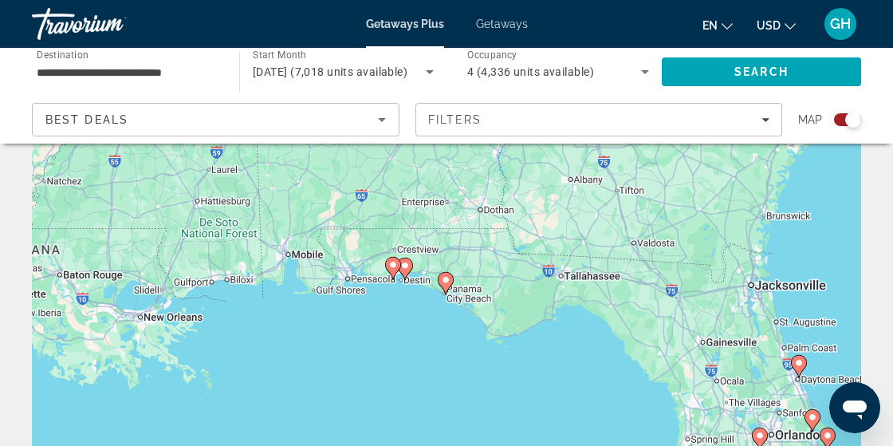
type input "**********"
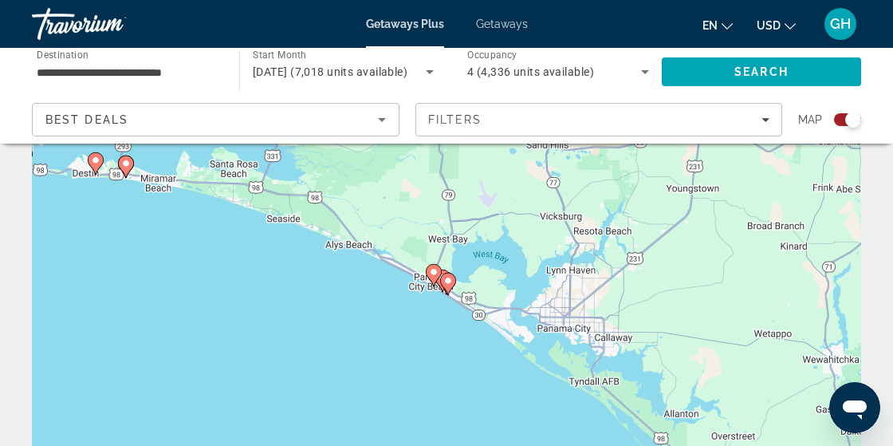
click at [448, 280] on image "Main content" at bounding box center [448, 281] width 10 height 10
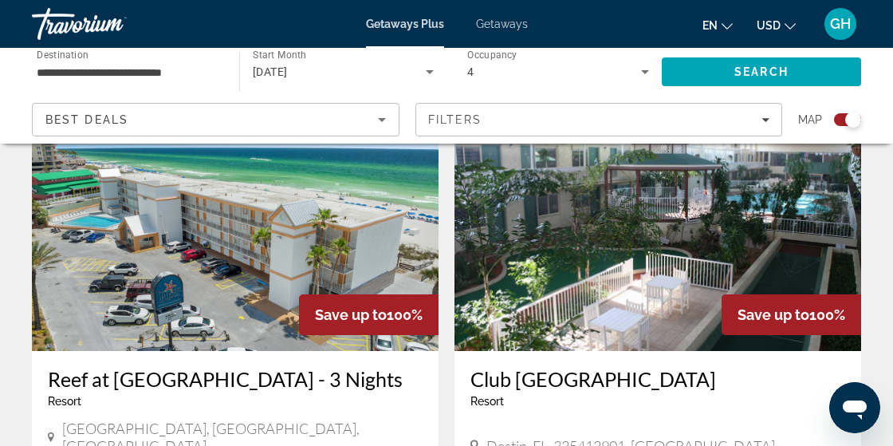
scroll to position [596, 0]
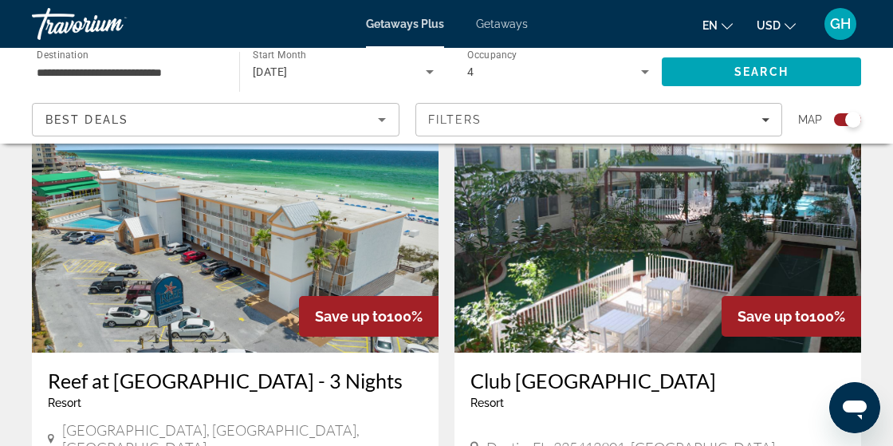
click at [369, 267] on img "Main content" at bounding box center [235, 224] width 407 height 255
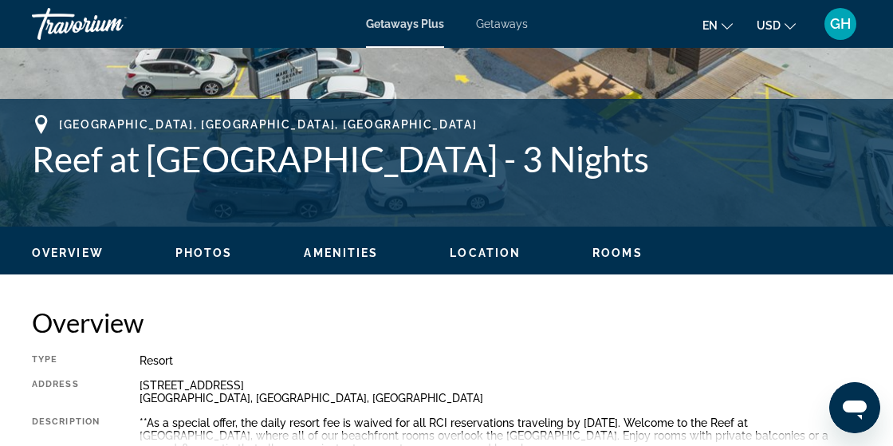
scroll to position [580, 0]
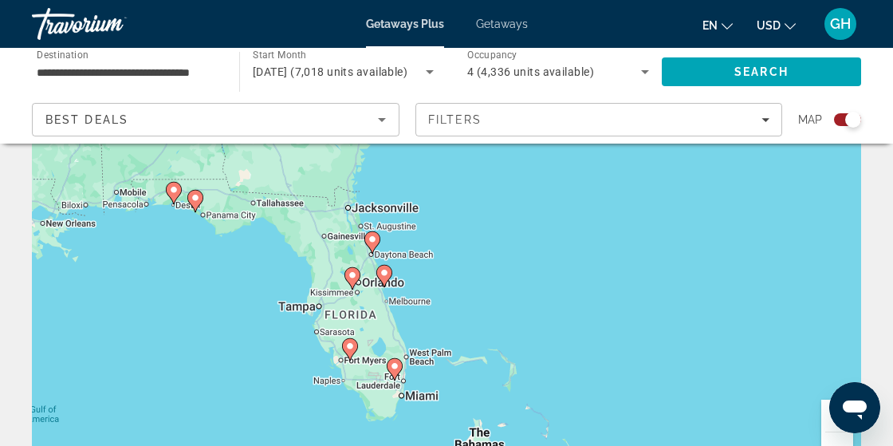
scroll to position [147, 0]
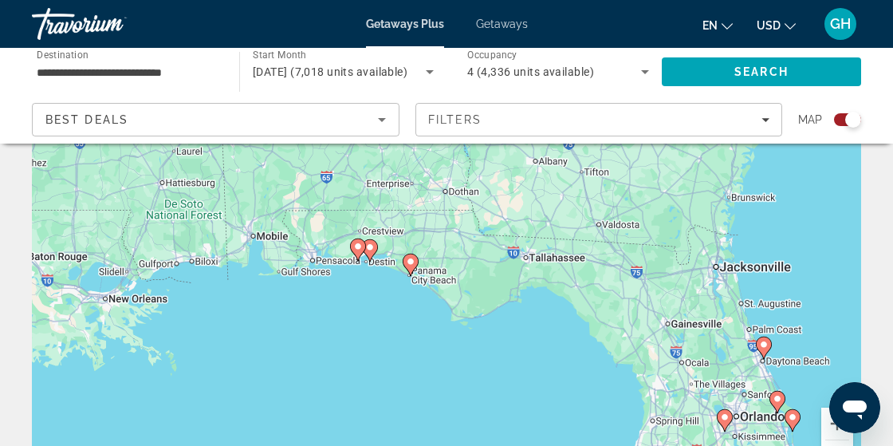
type input "**********"
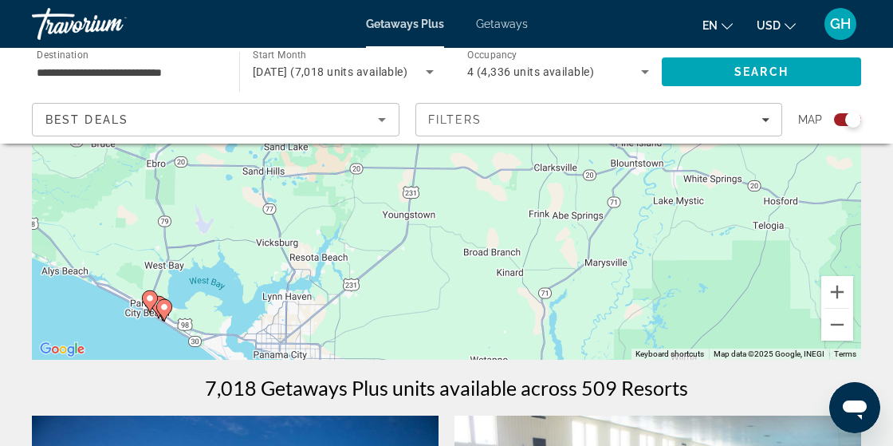
scroll to position [279, 0]
click at [167, 308] on image "Main content" at bounding box center [164, 306] width 10 height 10
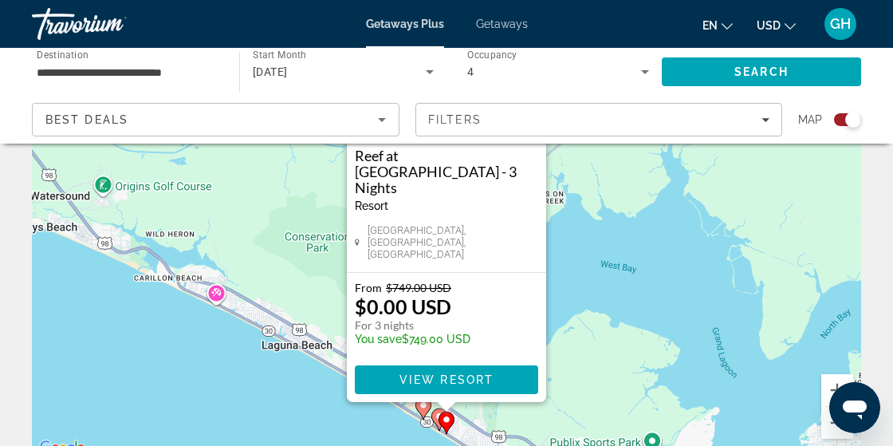
scroll to position [180, 0]
click at [413, 441] on div "To navigate, press the arrow keys. To activate drag with keyboard, press Alt + …" at bounding box center [446, 218] width 829 height 478
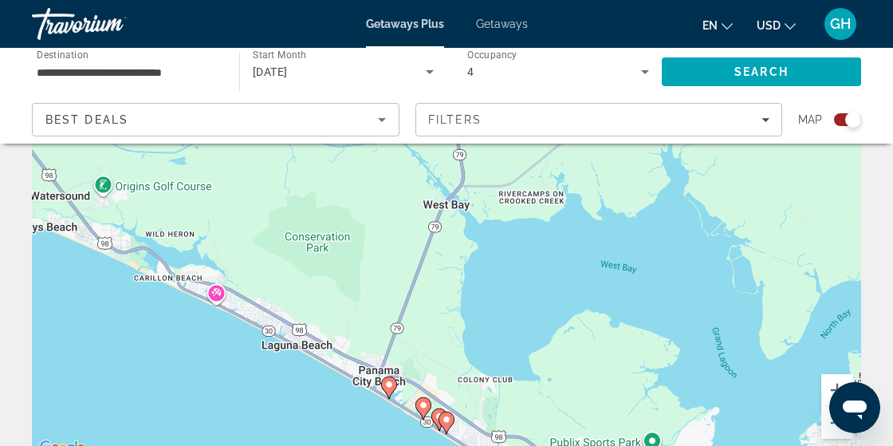
click at [394, 387] on div "To activate drag with keyboard, press Alt + Enter. Once in keyboard drag state,…" at bounding box center [446, 218] width 829 height 478
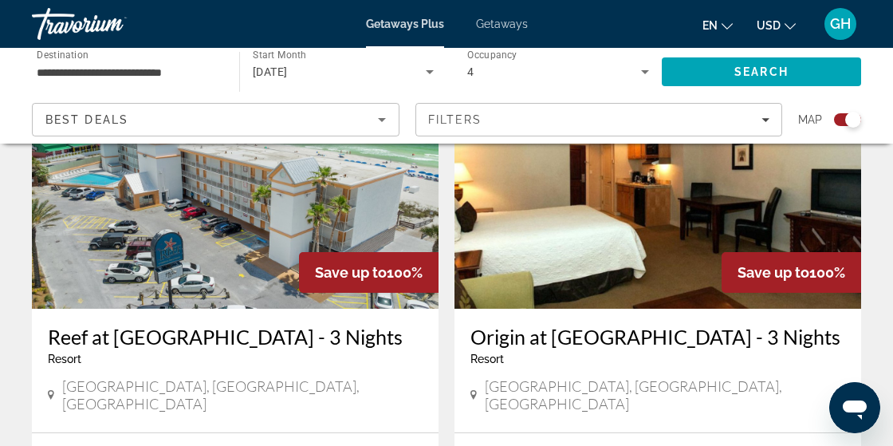
scroll to position [1199, 0]
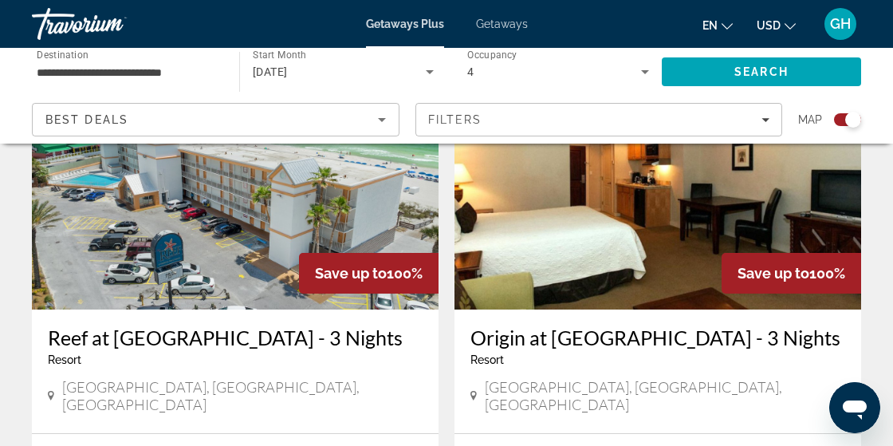
click at [722, 257] on div "Save up to 100%" at bounding box center [792, 273] width 140 height 41
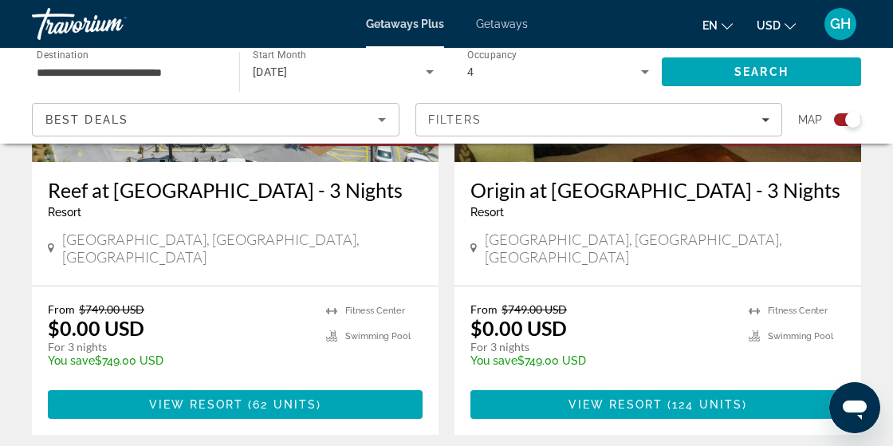
scroll to position [1349, 0]
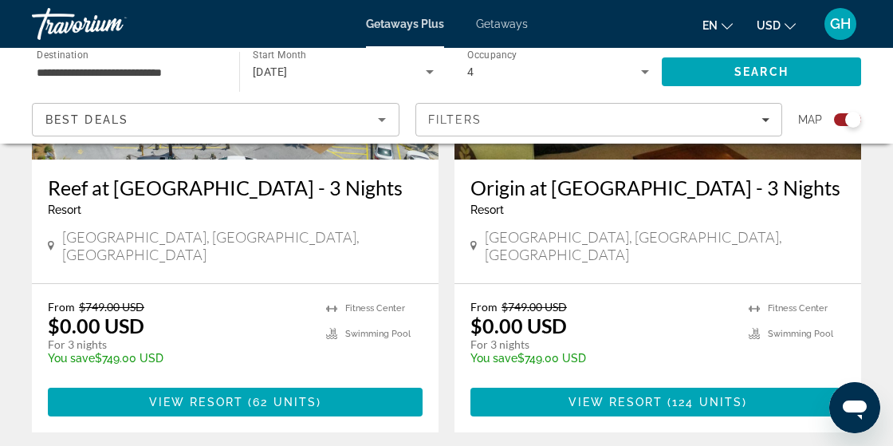
click at [698, 284] on div "From $749.00 USD $0.00 USD For 3 nights You save $749.00 USD temp Fitness Cente…" at bounding box center [657, 358] width 407 height 148
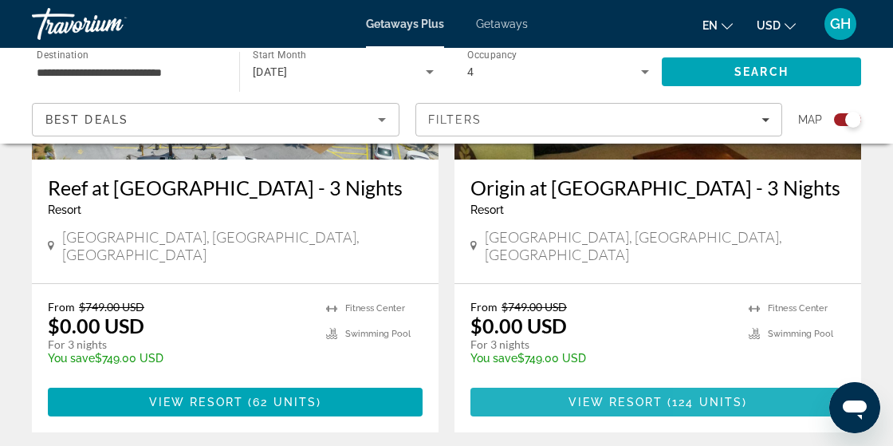
click at [718, 395] on span "124 units" at bounding box center [707, 401] width 70 height 13
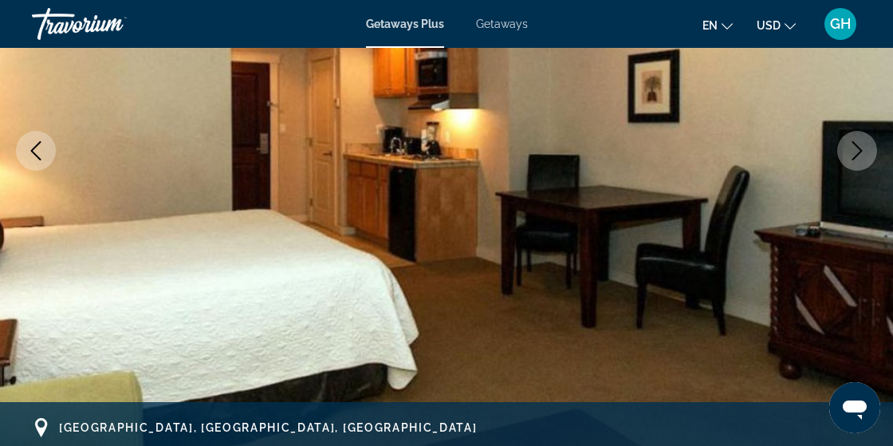
scroll to position [278, 0]
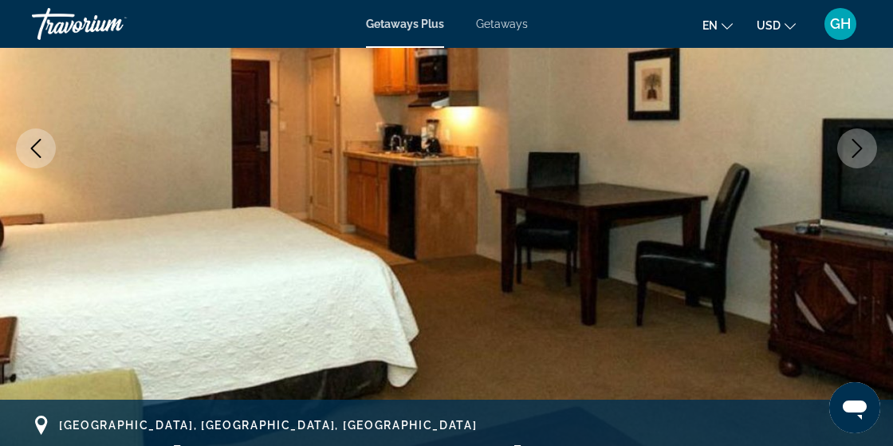
click at [844, 151] on button "Next image" at bounding box center [857, 148] width 40 height 40
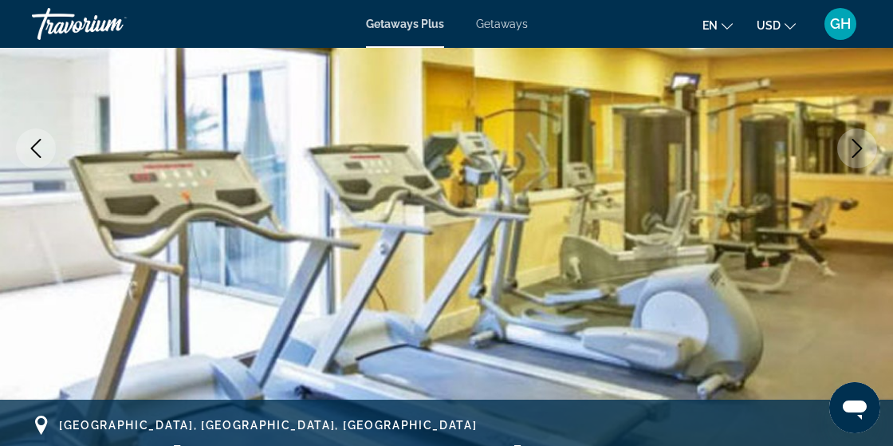
click at [850, 159] on button "Next image" at bounding box center [857, 148] width 40 height 40
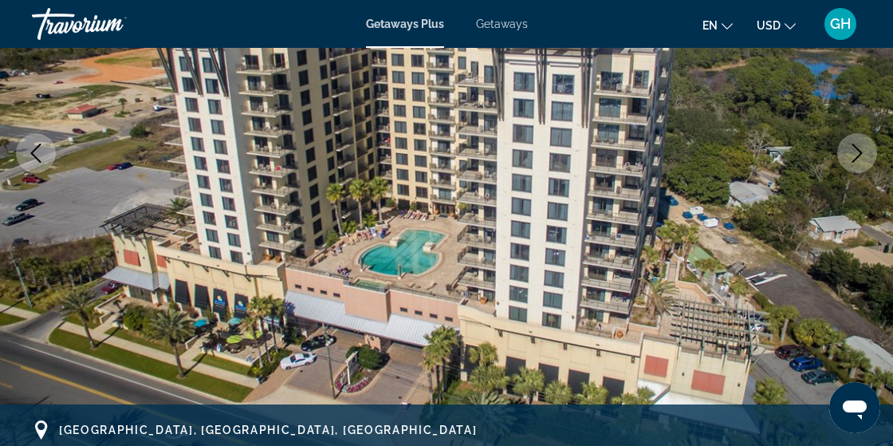
scroll to position [273, 0]
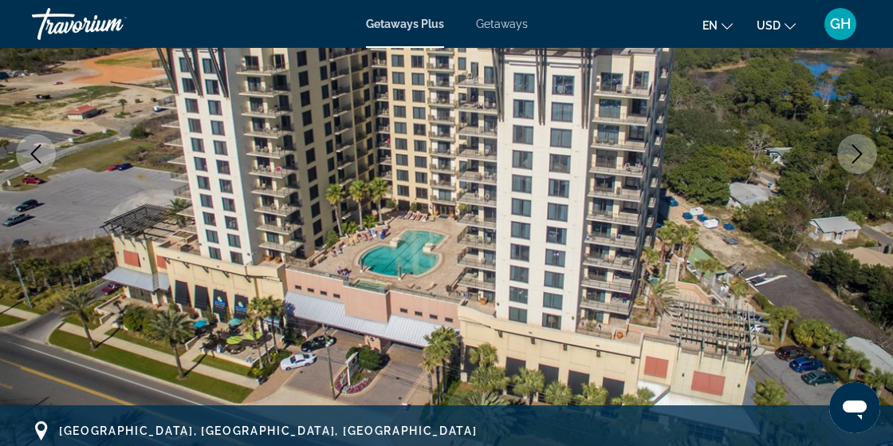
click at [862, 163] on button "Next image" at bounding box center [857, 154] width 40 height 40
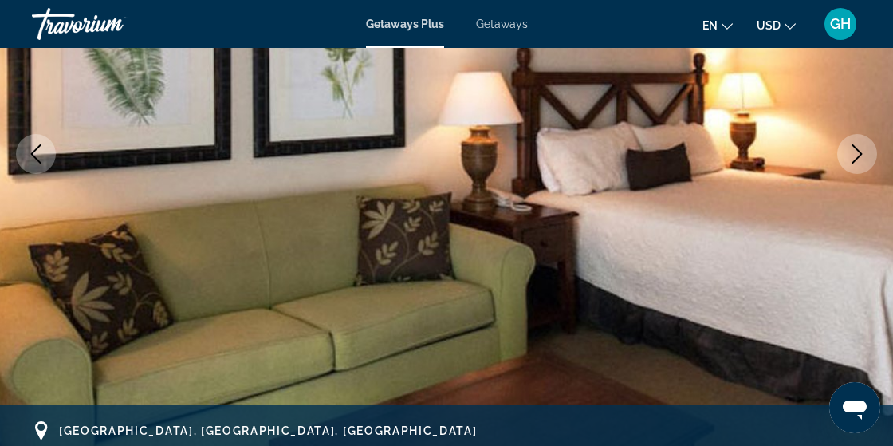
click at [852, 163] on button "Next image" at bounding box center [857, 154] width 40 height 40
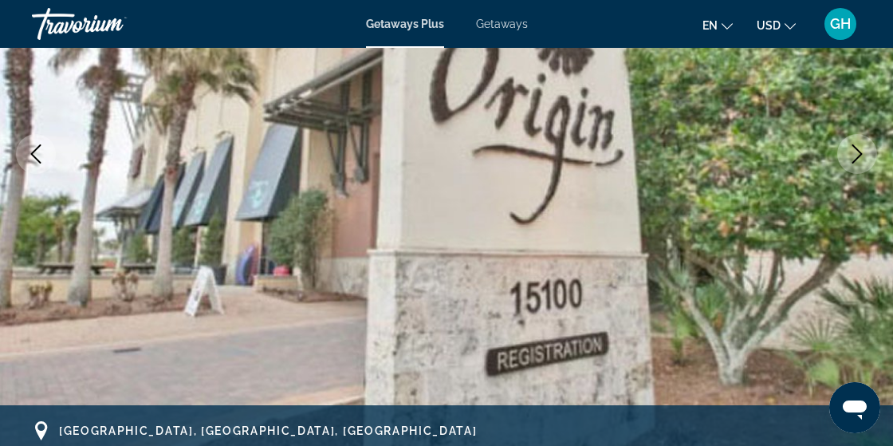
click at [838, 167] on img "Main content" at bounding box center [446, 153] width 893 height 757
click at [859, 151] on icon "Next image" at bounding box center [857, 153] width 10 height 19
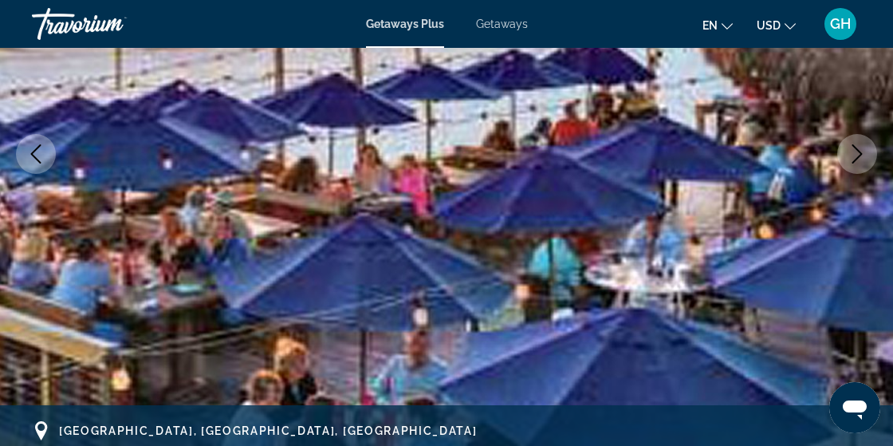
click at [840, 163] on button "Next image" at bounding box center [857, 154] width 40 height 40
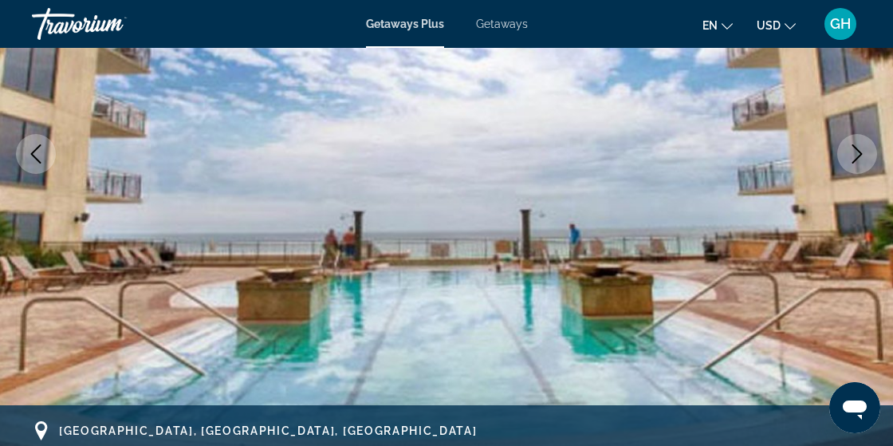
click at [836, 161] on img "Main content" at bounding box center [446, 153] width 893 height 757
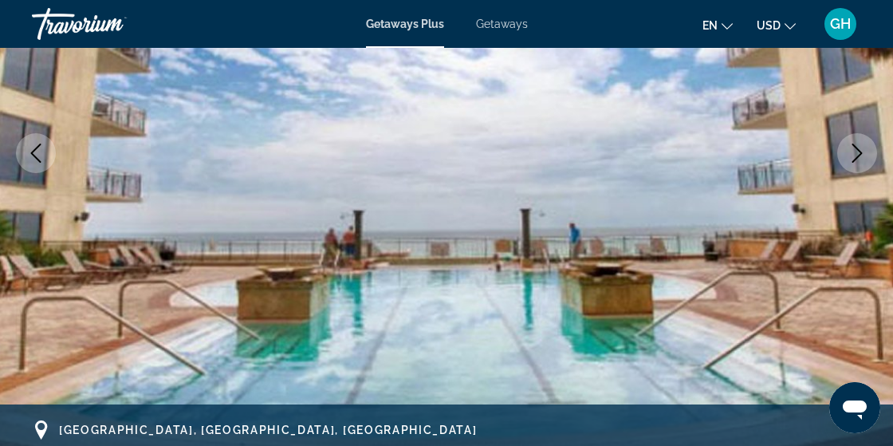
click at [853, 155] on icon "Next image" at bounding box center [857, 153] width 19 height 19
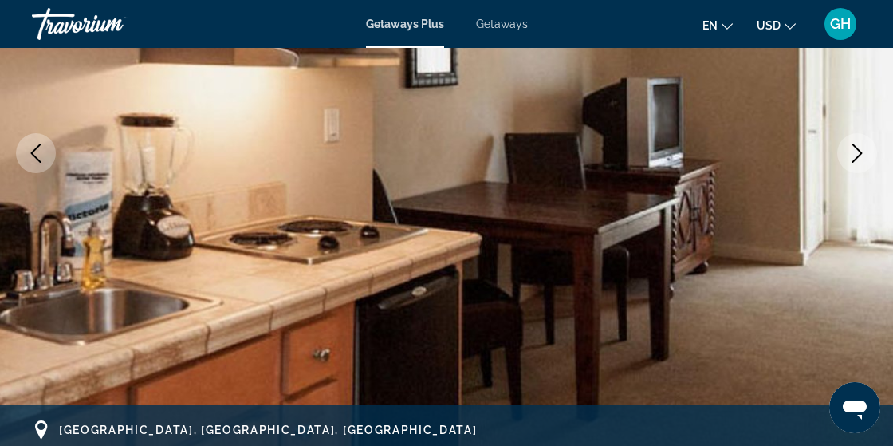
click at [844, 157] on button "Next image" at bounding box center [857, 153] width 40 height 40
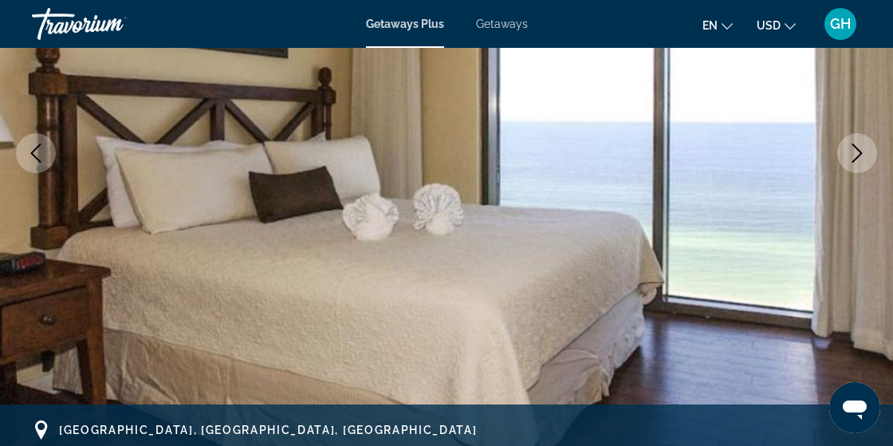
click at [836, 163] on img "Main content" at bounding box center [446, 152] width 893 height 757
click at [856, 149] on icon "Next image" at bounding box center [857, 153] width 19 height 19
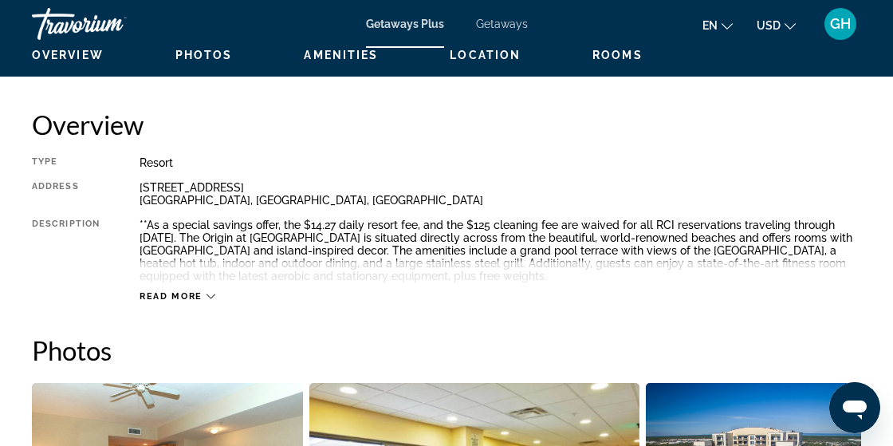
scroll to position [781, 0]
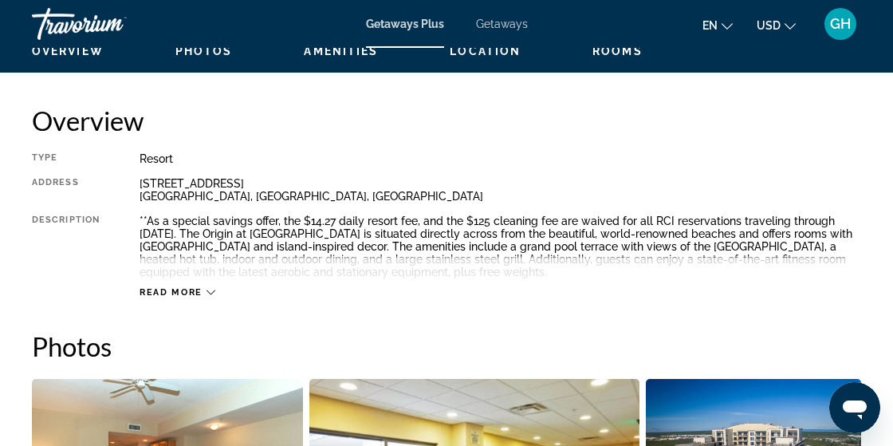
click at [163, 295] on span "Read more" at bounding box center [171, 292] width 63 height 10
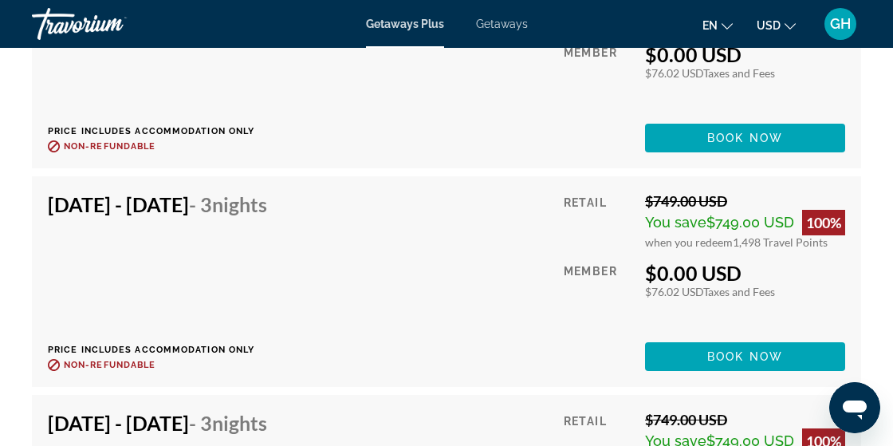
scroll to position [9325, 0]
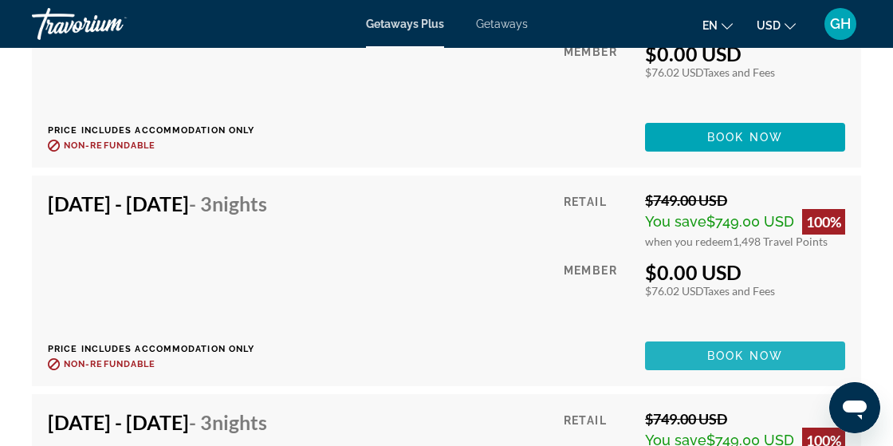
click at [671, 375] on span "Main content" at bounding box center [745, 355] width 200 height 38
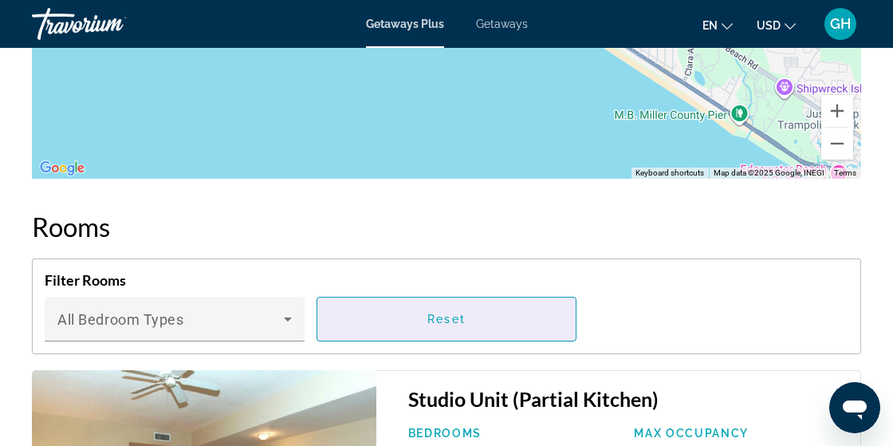
scroll to position [2531, 0]
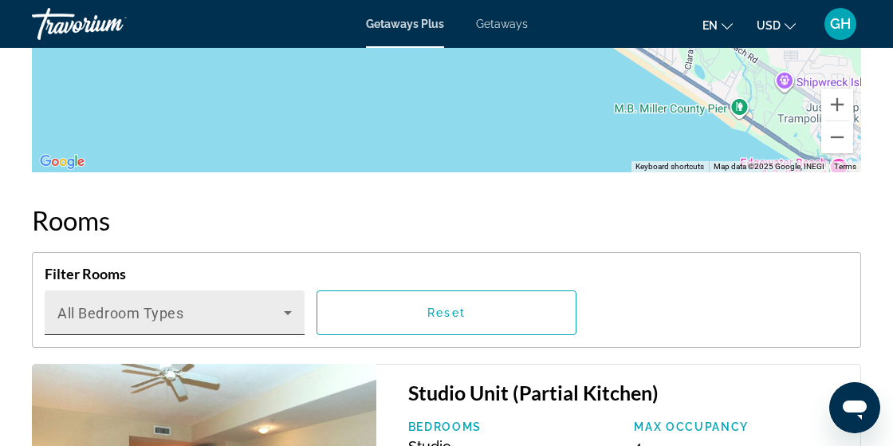
click at [287, 328] on div "Main content" at bounding box center [174, 318] width 234 height 19
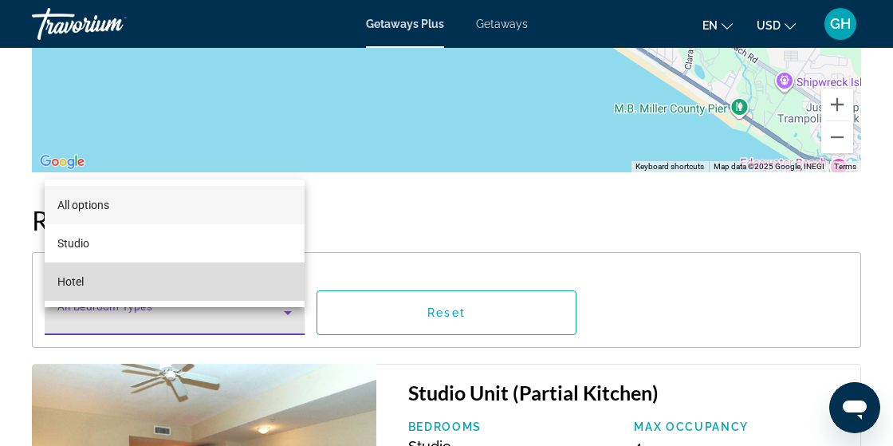
click at [255, 301] on mat-option "Hotel" at bounding box center [175, 281] width 260 height 38
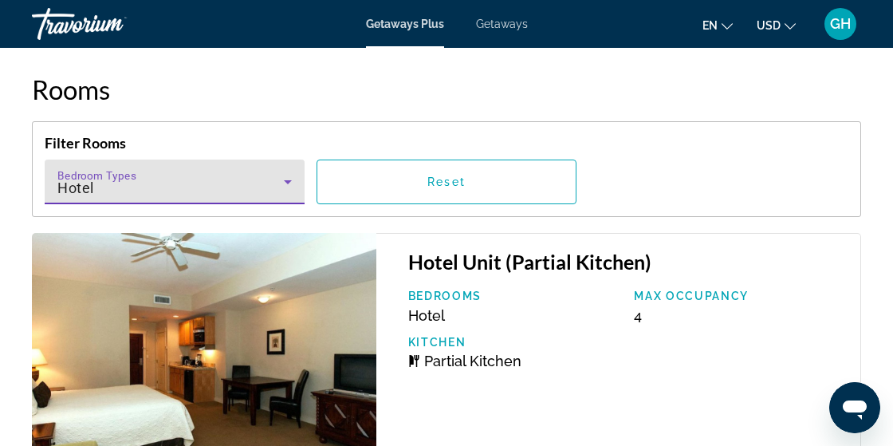
scroll to position [2657, 0]
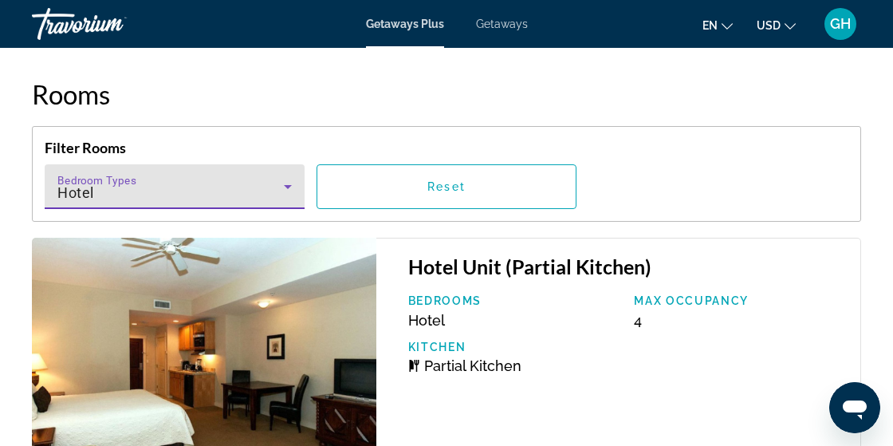
click at [272, 203] on div "Hotel" at bounding box center [170, 192] width 226 height 19
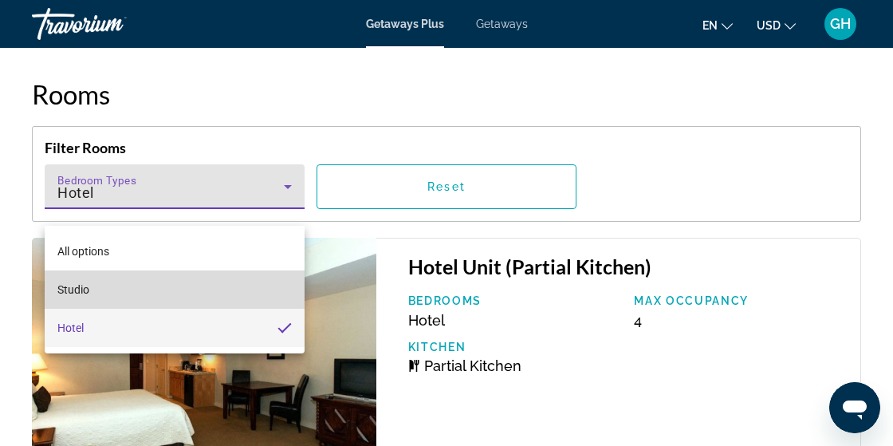
click at [241, 290] on mat-option "Studio" at bounding box center [175, 289] width 260 height 38
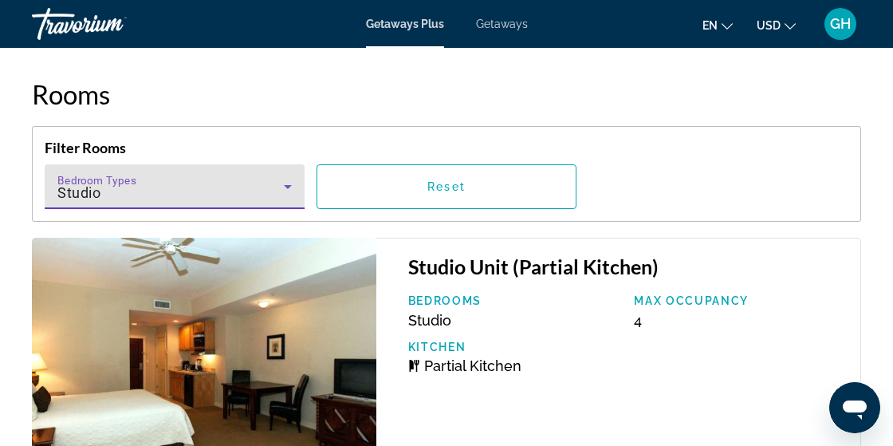
click at [269, 203] on div "Studio" at bounding box center [170, 192] width 226 height 19
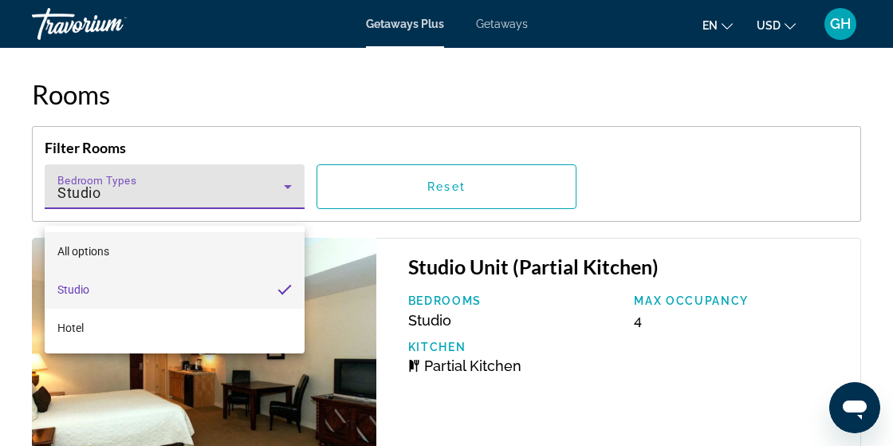
click at [243, 246] on mat-option "All options" at bounding box center [175, 251] width 260 height 38
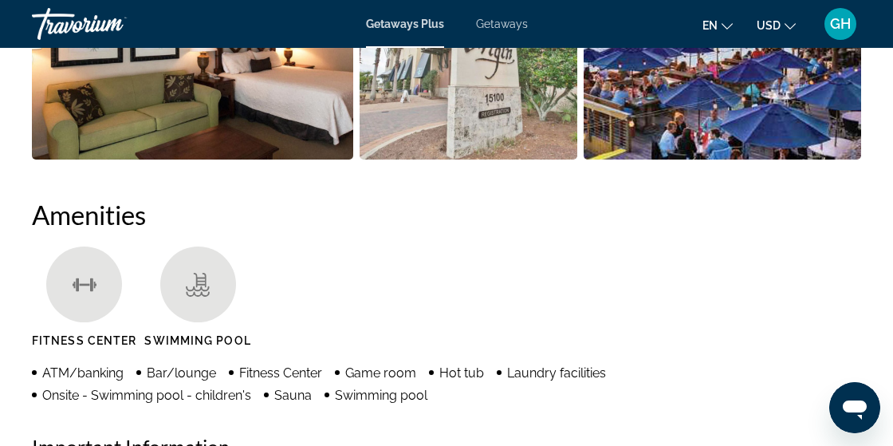
scroll to position [1404, 0]
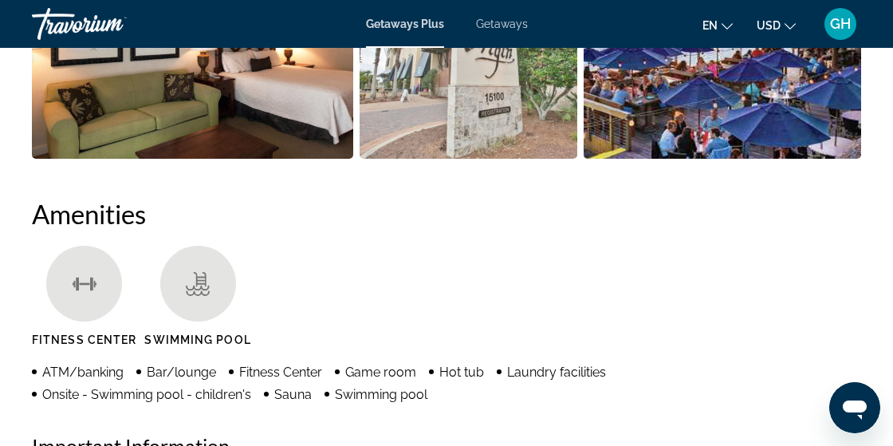
click at [65, 285] on div "Main content" at bounding box center [84, 284] width 76 height 76
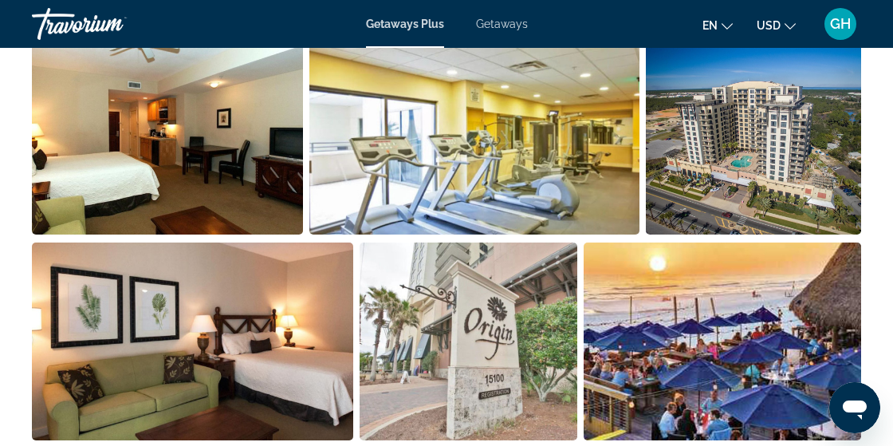
scroll to position [1126, 0]
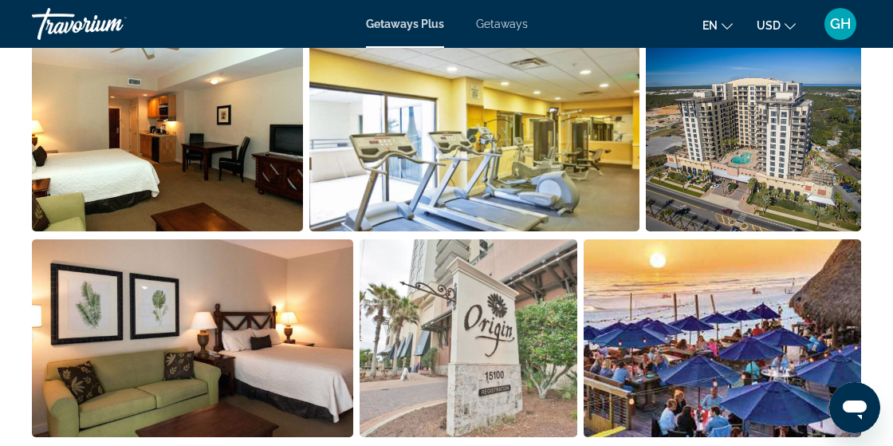
click at [857, 227] on img "Open full-screen image slider" at bounding box center [753, 132] width 215 height 198
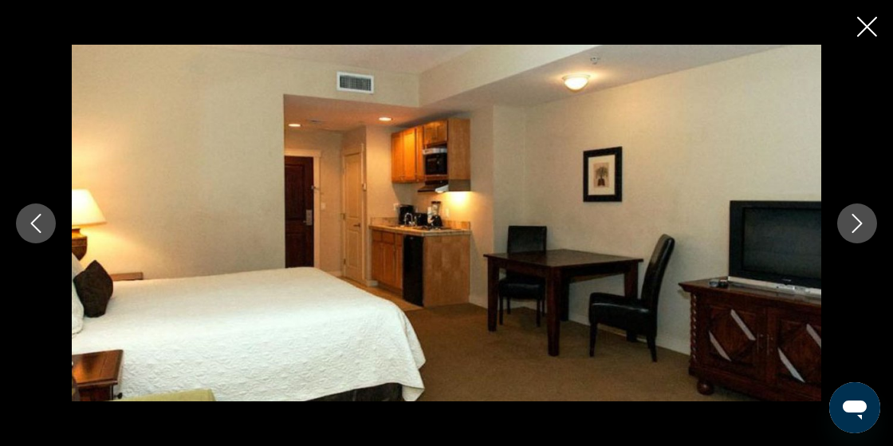
click at [863, 222] on icon "Next image" at bounding box center [857, 223] width 19 height 19
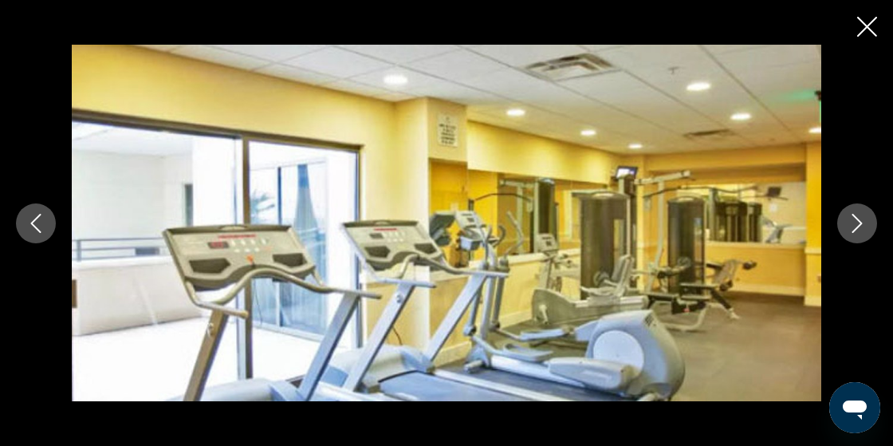
click at [863, 222] on icon "Next image" at bounding box center [857, 223] width 19 height 19
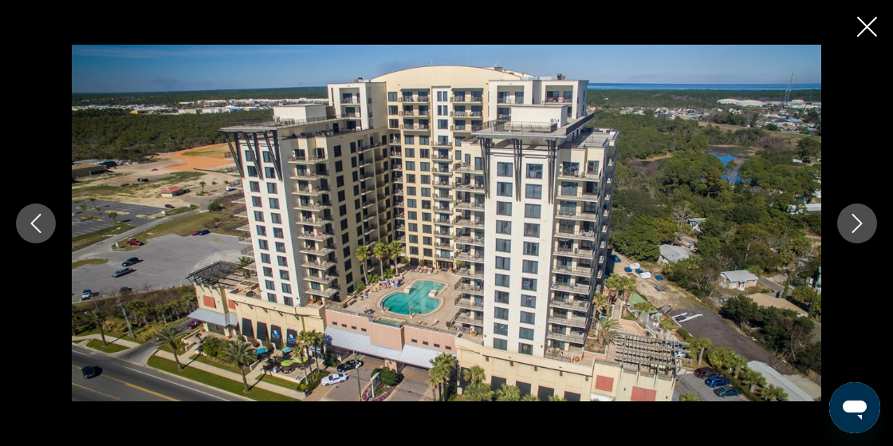
click at [855, 236] on button "Next image" at bounding box center [857, 223] width 40 height 40
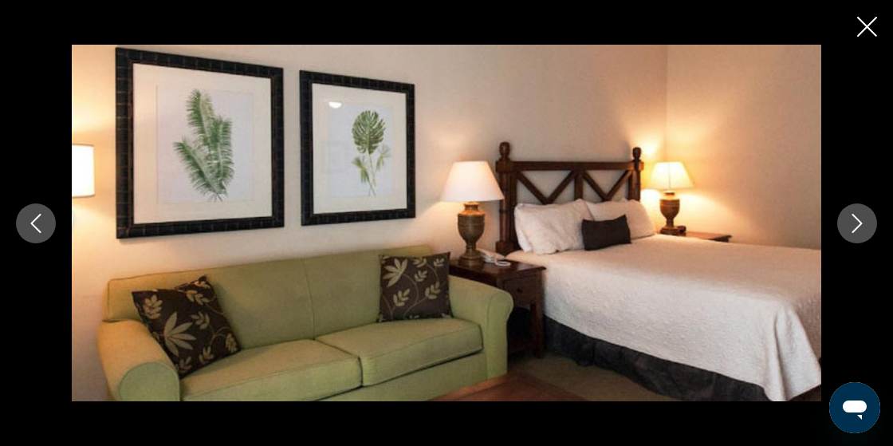
click at [857, 230] on icon "Next image" at bounding box center [857, 223] width 19 height 19
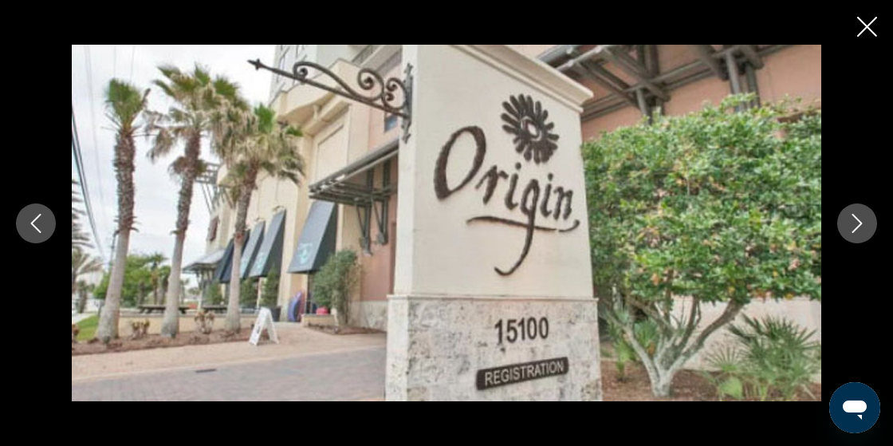
click at [855, 229] on icon "Next image" at bounding box center [857, 223] width 10 height 19
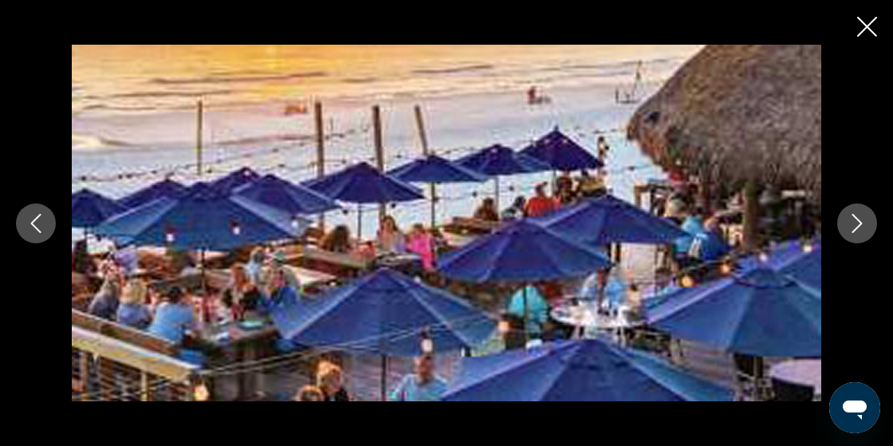
click at [855, 228] on icon "Next image" at bounding box center [857, 223] width 10 height 19
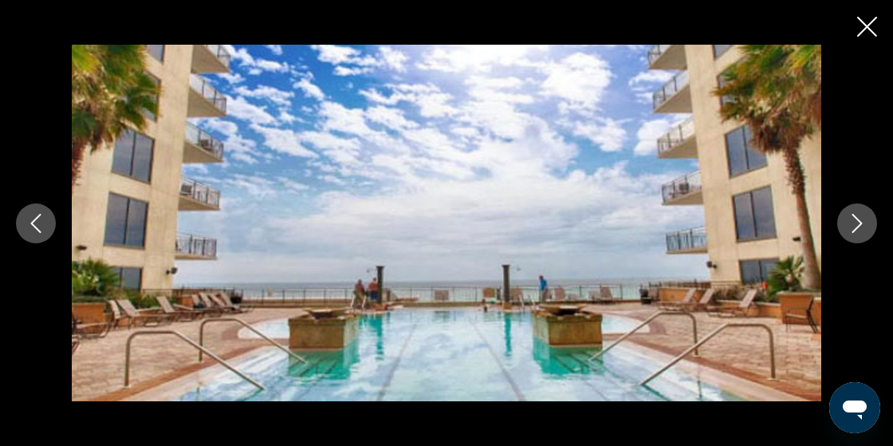
click at [855, 233] on button "Next image" at bounding box center [857, 223] width 40 height 40
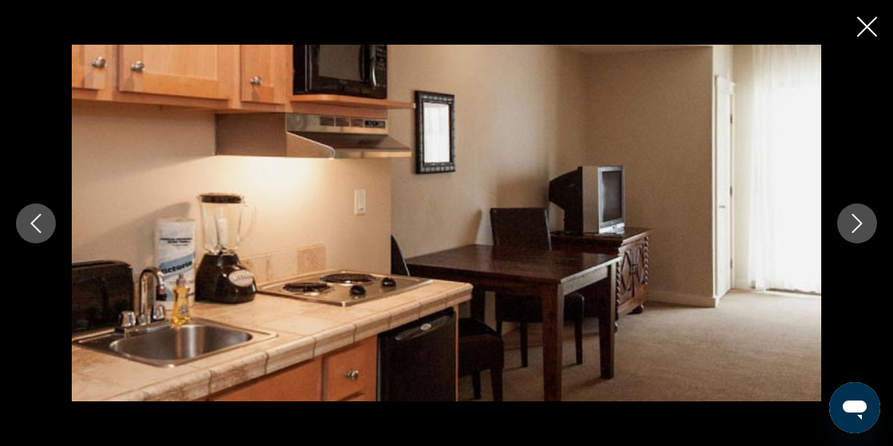
click at [854, 232] on icon "Next image" at bounding box center [857, 223] width 19 height 19
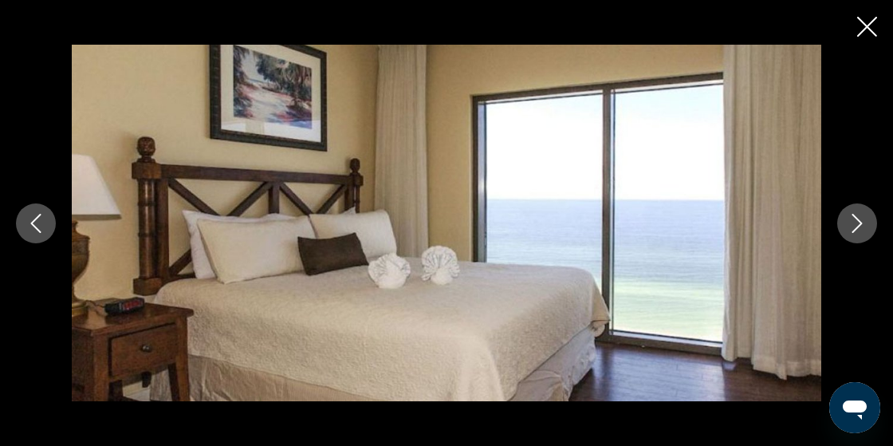
click at [856, 234] on button "Next image" at bounding box center [857, 223] width 40 height 40
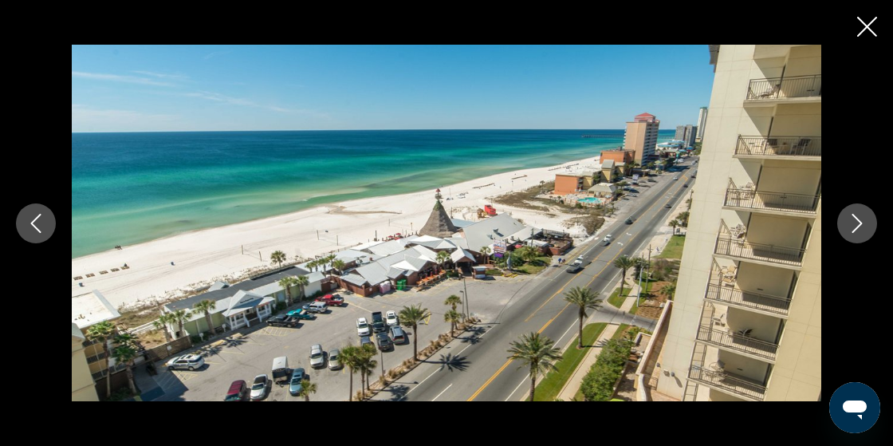
scroll to position [811, 0]
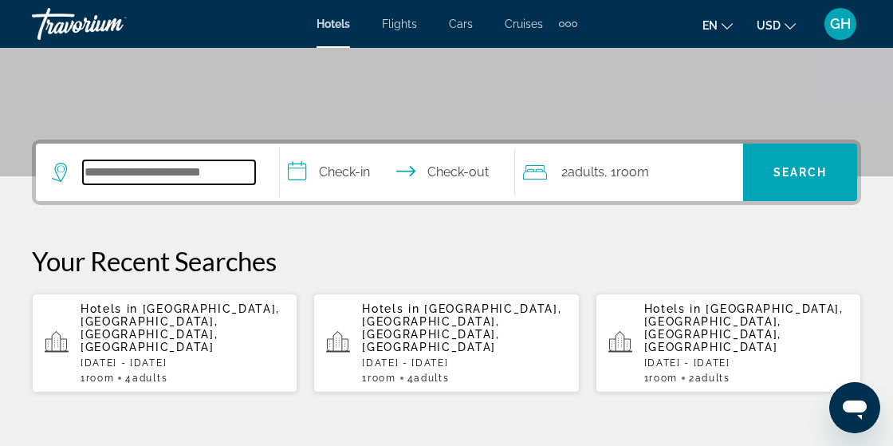
click at [243, 169] on input "Search hotel destination" at bounding box center [169, 172] width 172 height 24
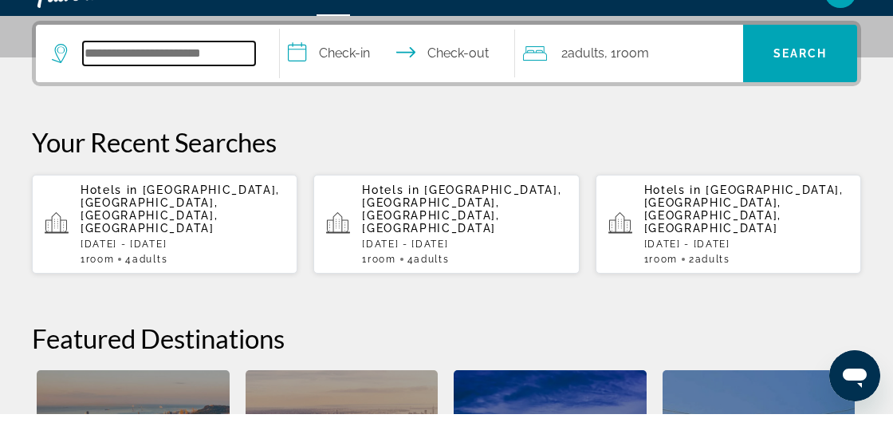
scroll to position [389, 0]
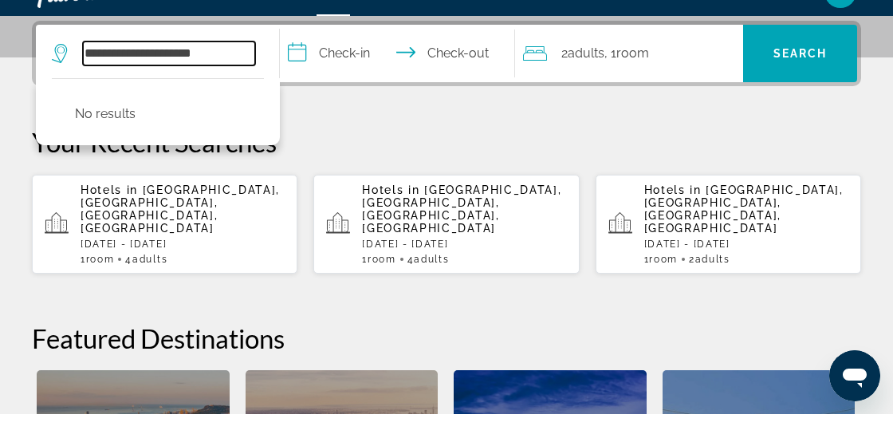
type input "**********"
click at [363, 93] on input "**********" at bounding box center [401, 88] width 242 height 62
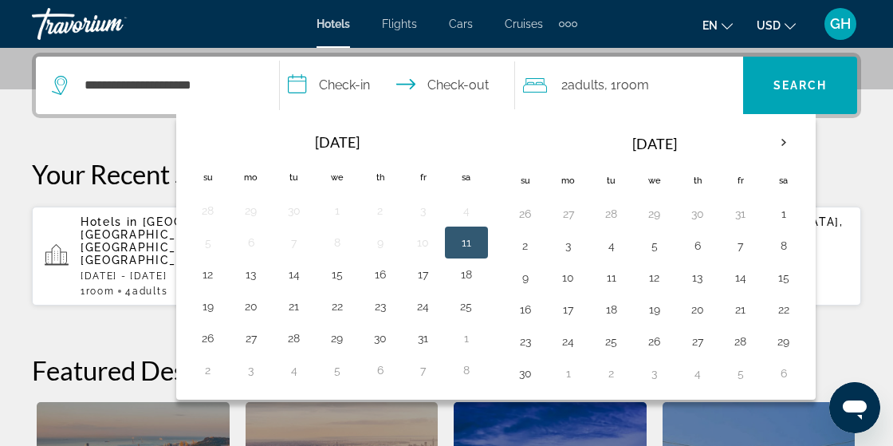
click at [779, 139] on th "Next month" at bounding box center [783, 142] width 43 height 35
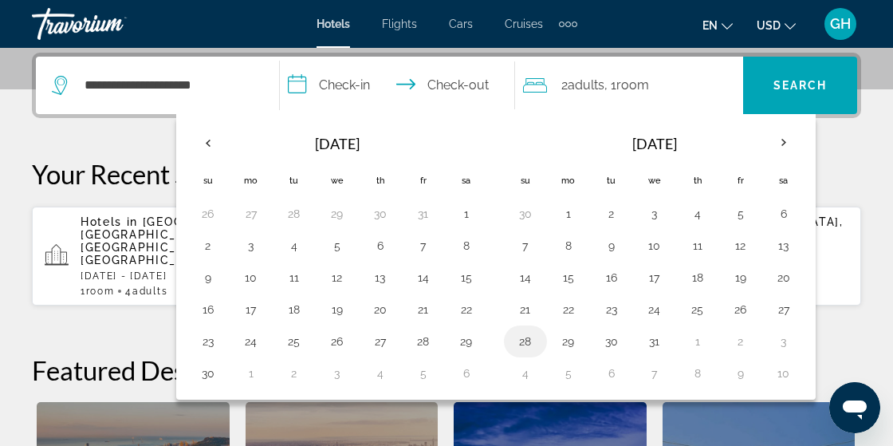
click at [522, 343] on button "28" at bounding box center [526, 341] width 26 height 22
click at [650, 341] on button "31" at bounding box center [655, 341] width 26 height 22
type input "**********"
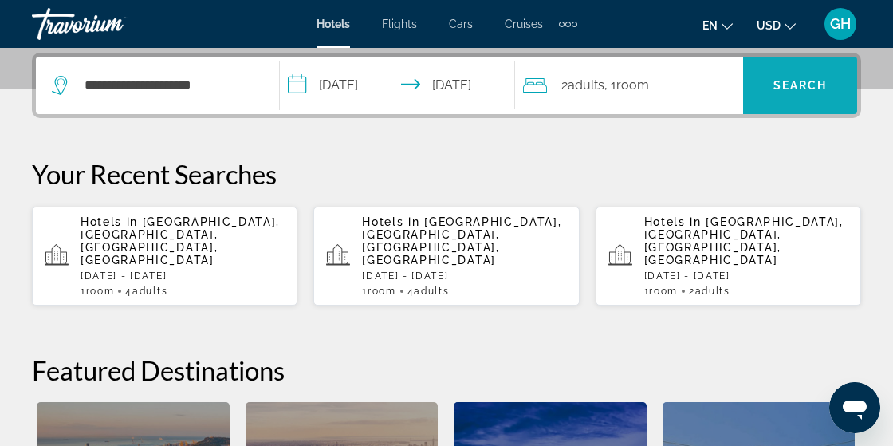
click at [816, 99] on span "Search" at bounding box center [800, 85] width 114 height 38
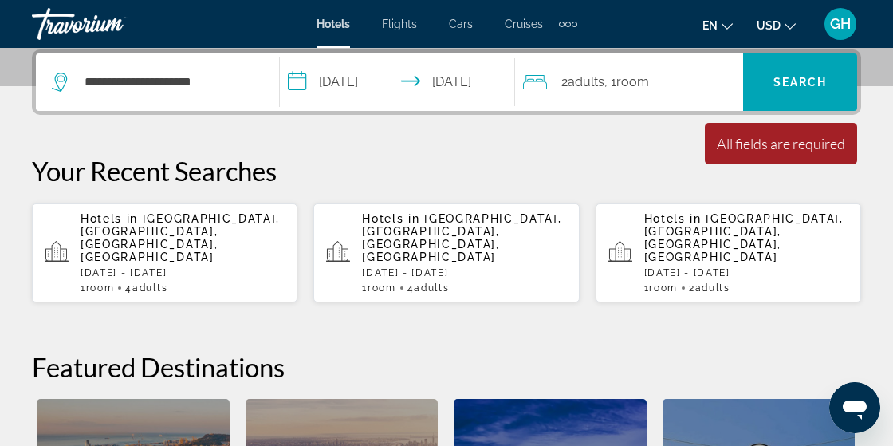
click at [669, 95] on div "2 Adult Adults , 1 Room rooms" at bounding box center [633, 81] width 220 height 57
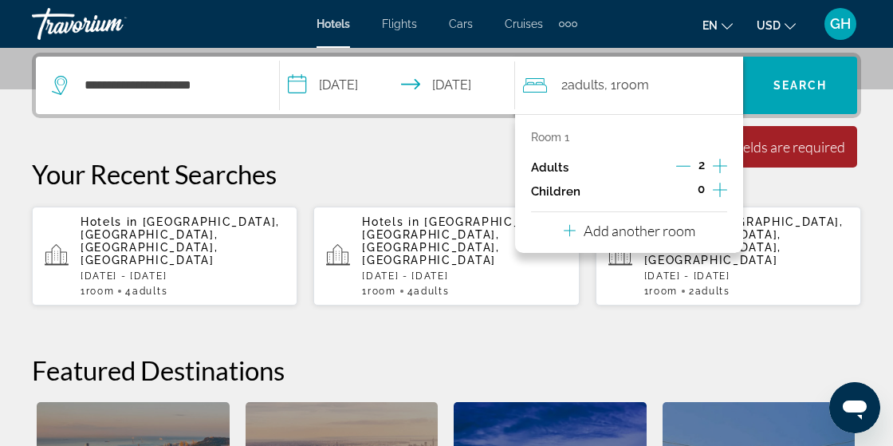
click at [727, 164] on icon "Increment adults" at bounding box center [720, 166] width 14 height 14
click at [724, 169] on icon "Increment adults" at bounding box center [720, 165] width 14 height 19
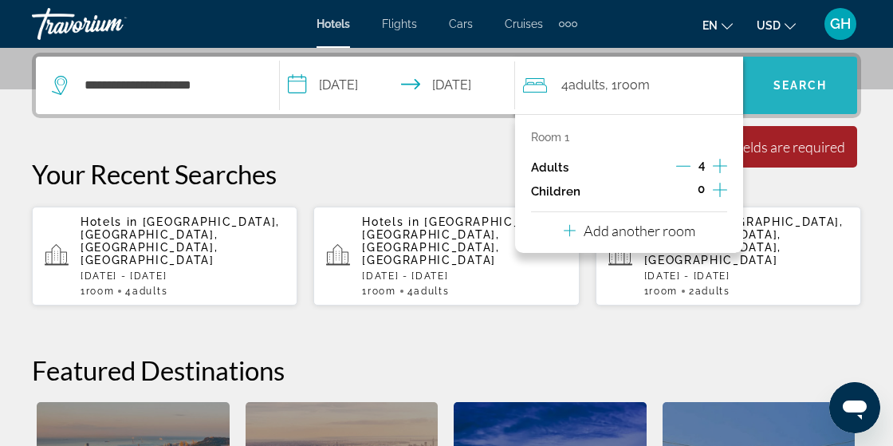
click at [821, 89] on span "Search" at bounding box center [800, 85] width 54 height 13
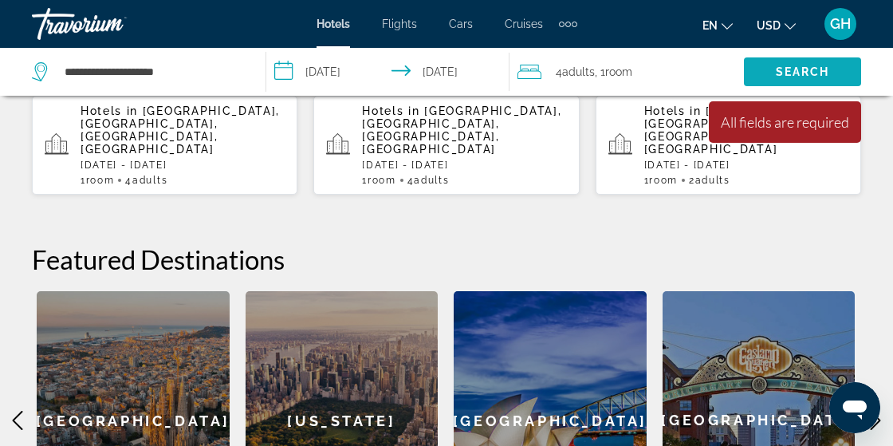
scroll to position [498, 0]
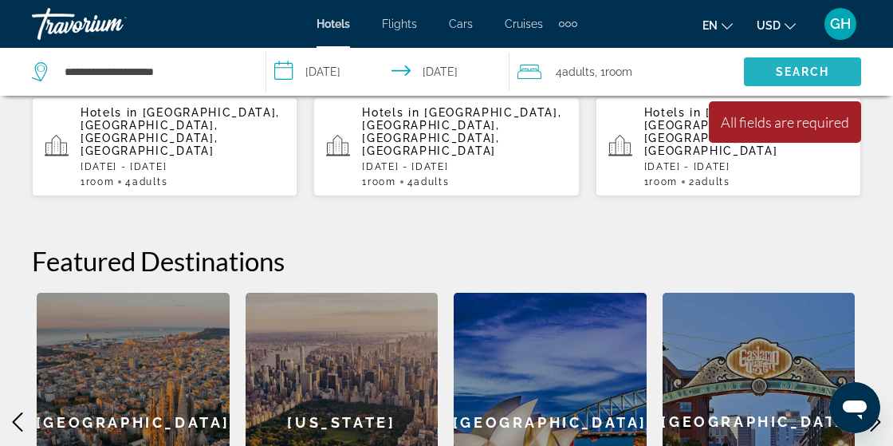
click at [796, 67] on span "Search" at bounding box center [803, 71] width 54 height 13
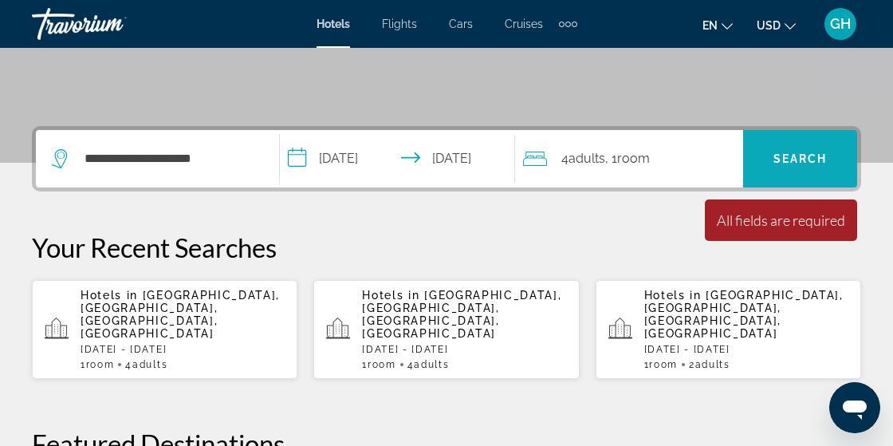
scroll to position [313, 0]
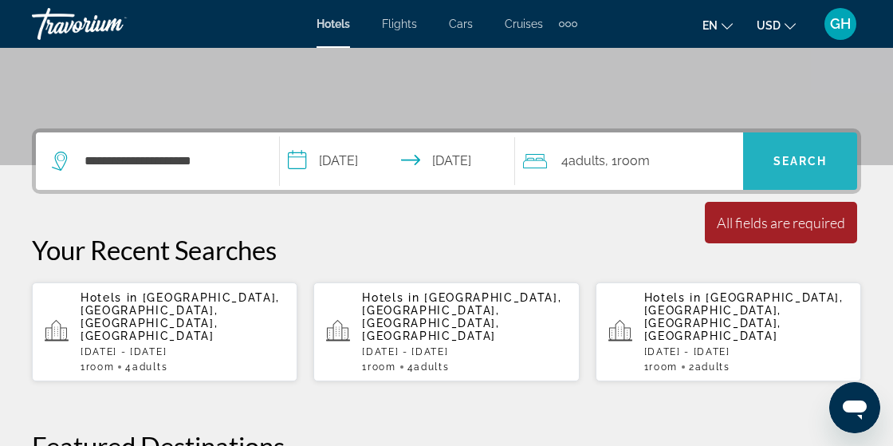
click at [831, 176] on span "Search" at bounding box center [800, 161] width 114 height 38
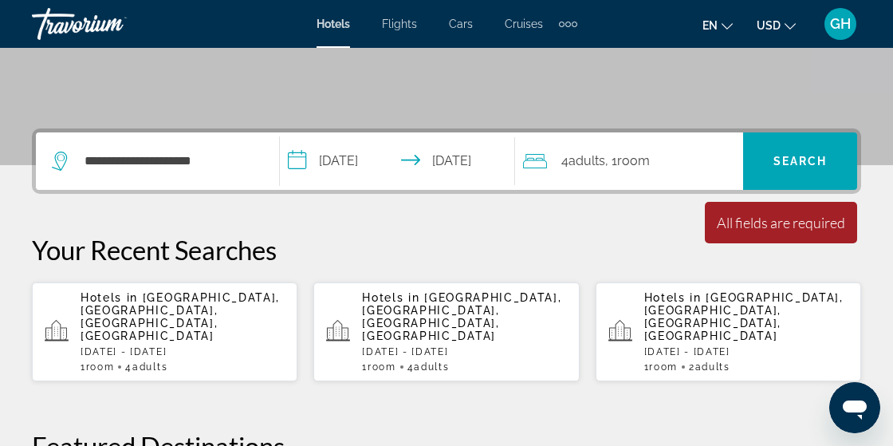
click at [812, 222] on div "All fields are required" at bounding box center [781, 223] width 128 height 18
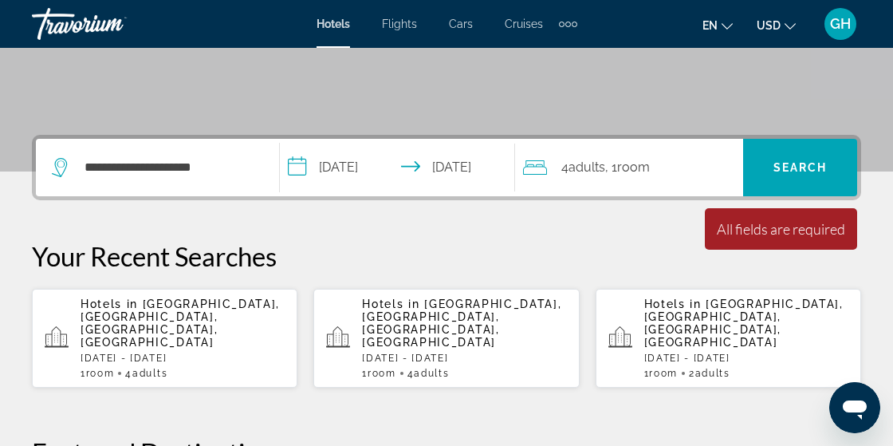
click at [53, 168] on icon "Search widget" at bounding box center [61, 167] width 19 height 19
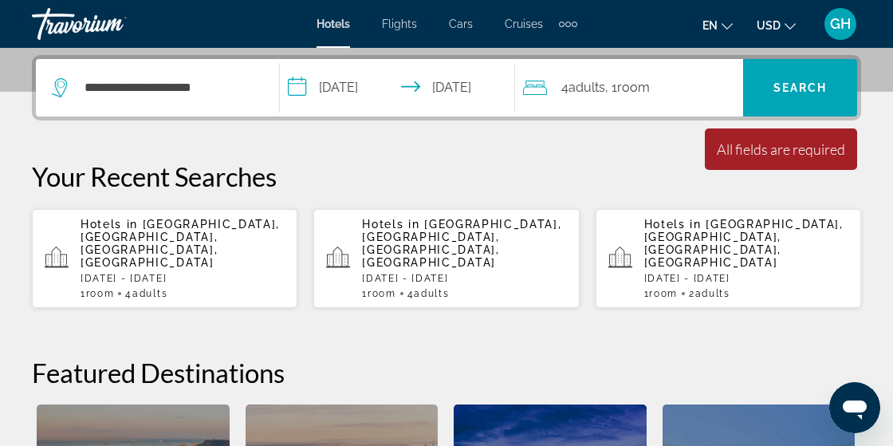
scroll to position [389, 0]
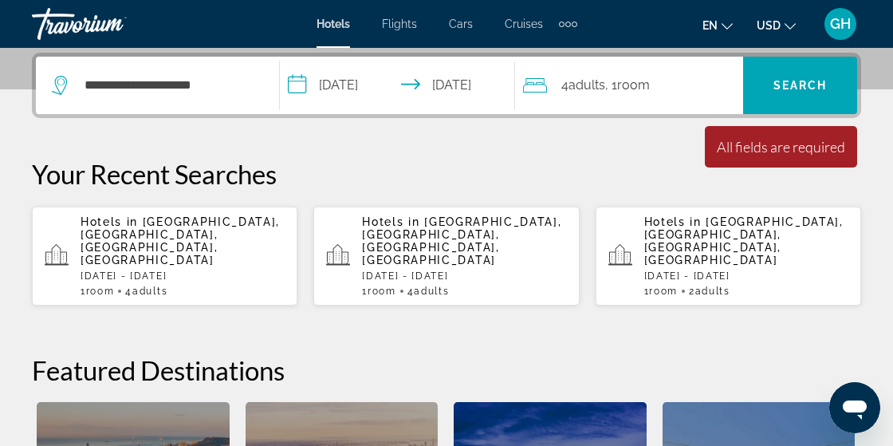
click at [246, 255] on div "Hotels in [GEOGRAPHIC_DATA], [GEOGRAPHIC_DATA], [GEOGRAPHIC_DATA], [GEOGRAPHIC_…" at bounding box center [183, 255] width 204 height 81
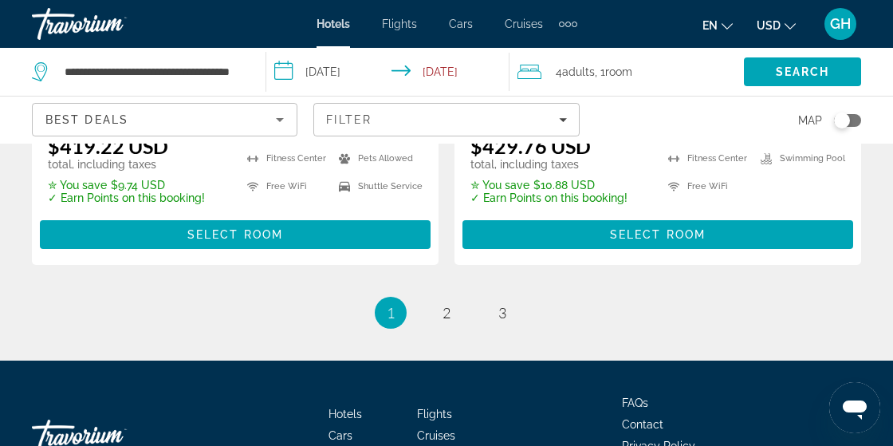
scroll to position [3505, 0]
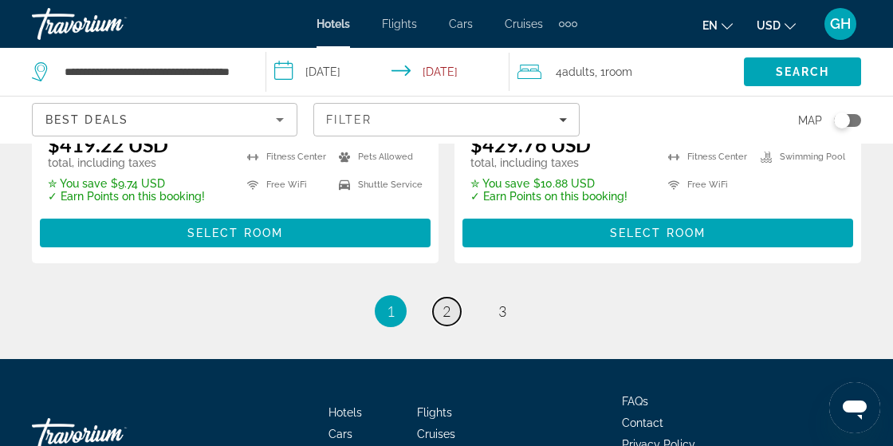
click at [456, 320] on link "page 2" at bounding box center [447, 311] width 28 height 28
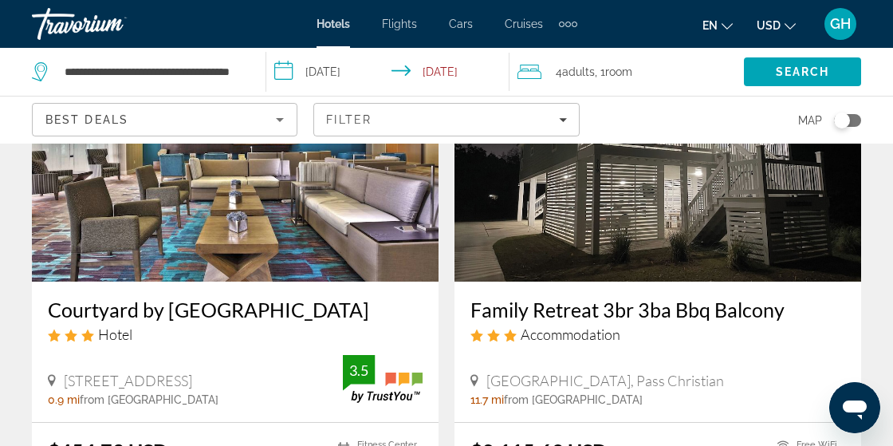
scroll to position [3132, 0]
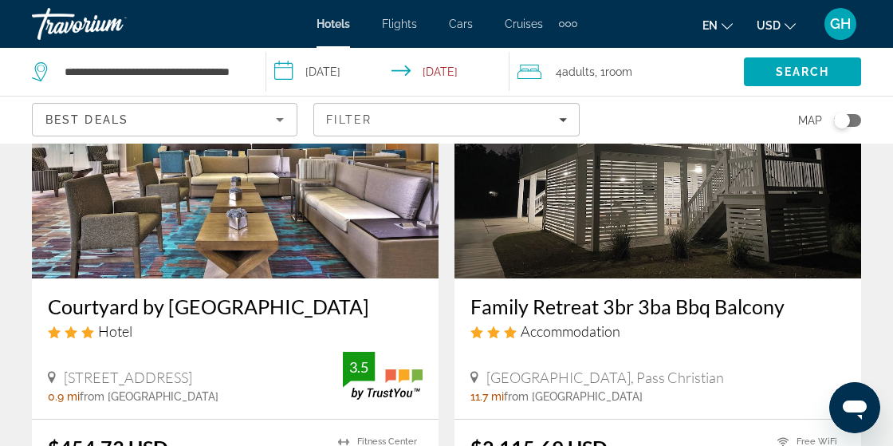
click at [70, 297] on div "Courtyard by [GEOGRAPHIC_DATA] Hotel" at bounding box center [235, 322] width 375 height 57
click at [76, 294] on h3 "Courtyard by [GEOGRAPHIC_DATA]" at bounding box center [235, 306] width 375 height 24
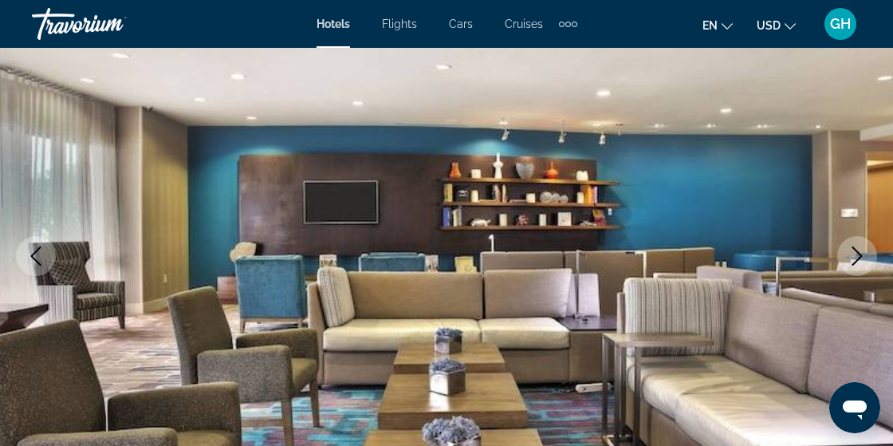
scroll to position [173, 0]
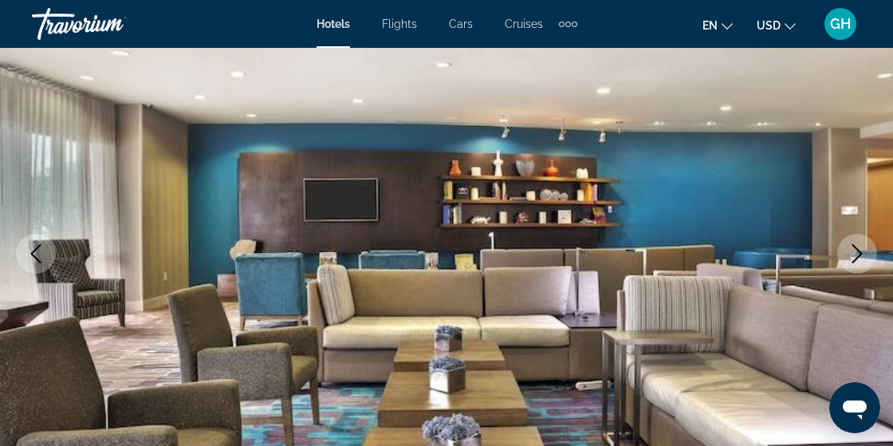
click at [852, 255] on icon "Next image" at bounding box center [857, 253] width 19 height 19
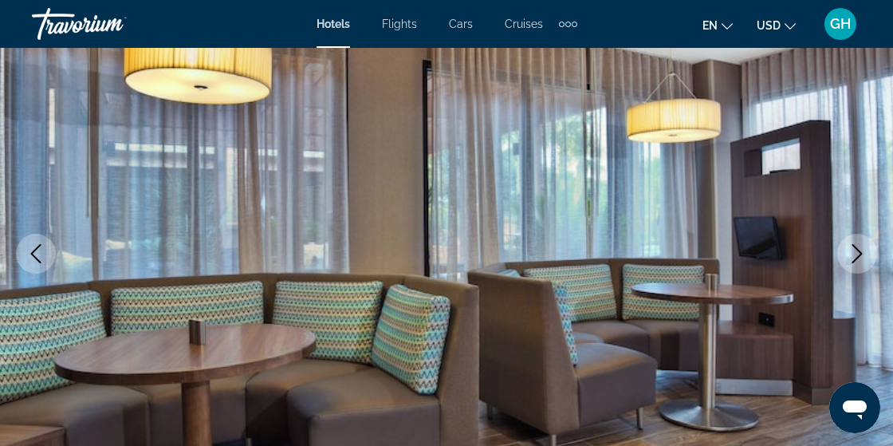
click at [848, 262] on icon "Next image" at bounding box center [857, 253] width 19 height 19
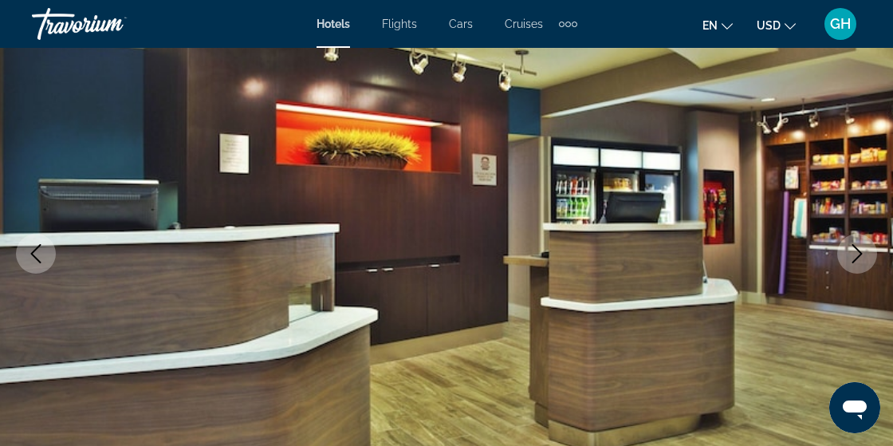
click at [860, 253] on icon "Next image" at bounding box center [857, 253] width 10 height 19
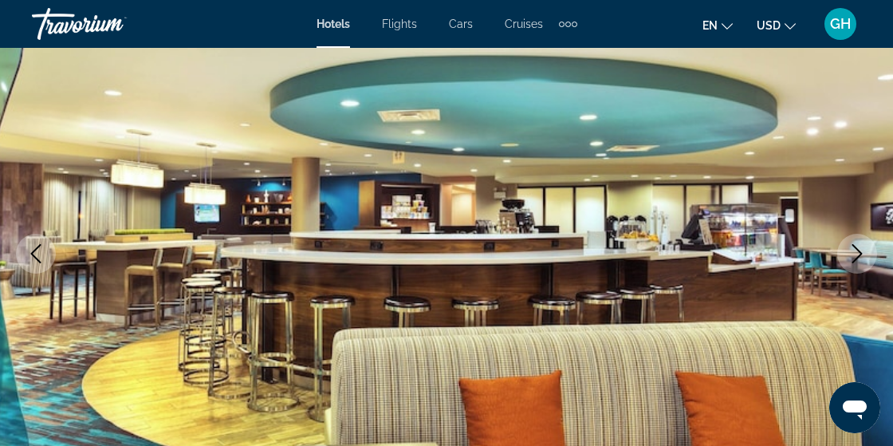
click at [861, 249] on icon "Next image" at bounding box center [857, 253] width 19 height 19
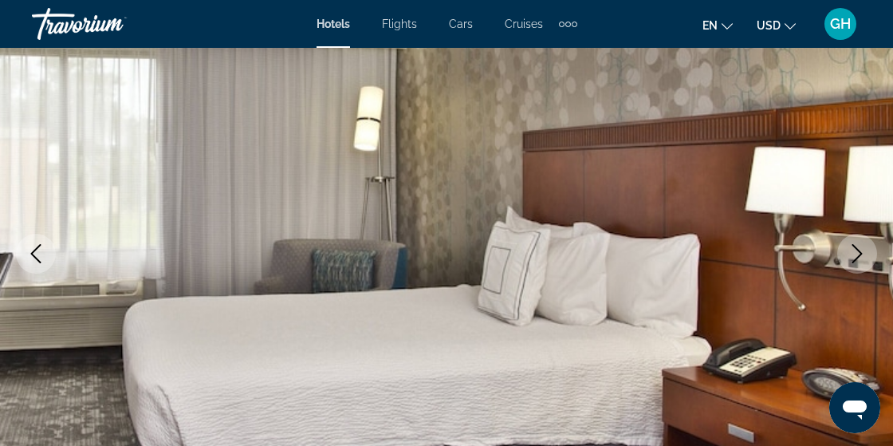
click at [857, 254] on icon "Next image" at bounding box center [857, 253] width 19 height 19
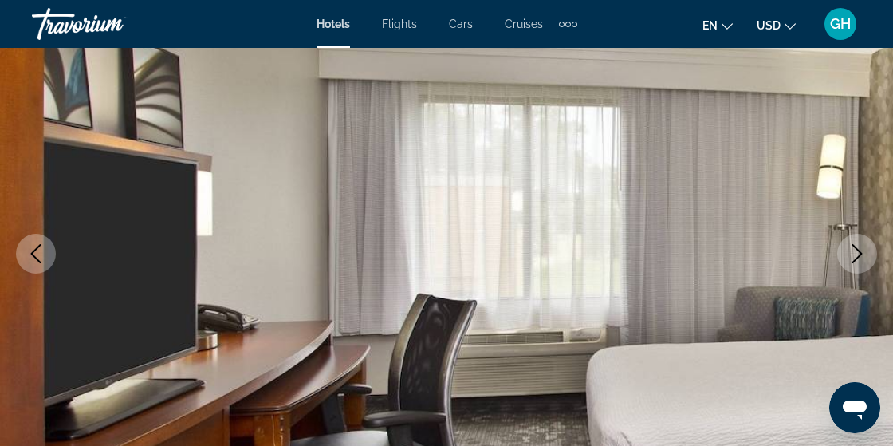
click at [855, 260] on icon "Next image" at bounding box center [857, 253] width 10 height 19
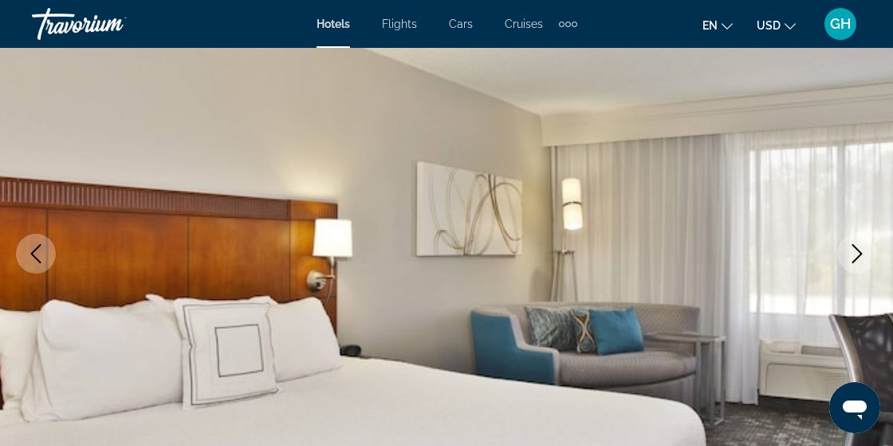
click at [863, 255] on icon "Next image" at bounding box center [857, 253] width 19 height 19
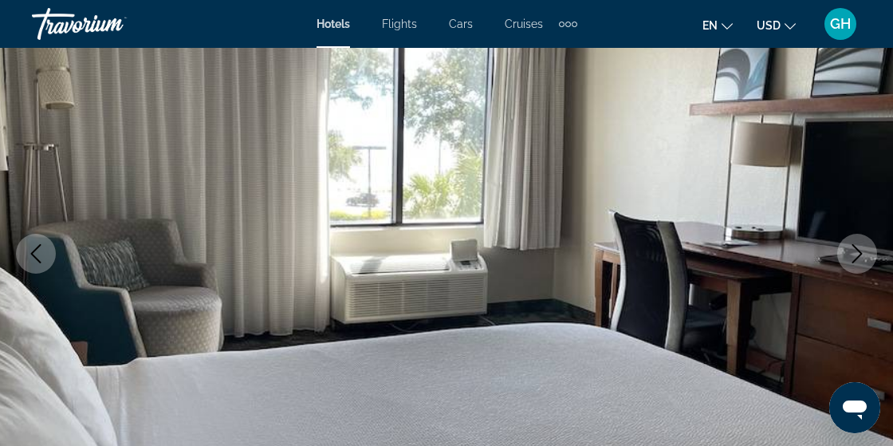
click at [859, 256] on icon "Next image" at bounding box center [857, 253] width 10 height 19
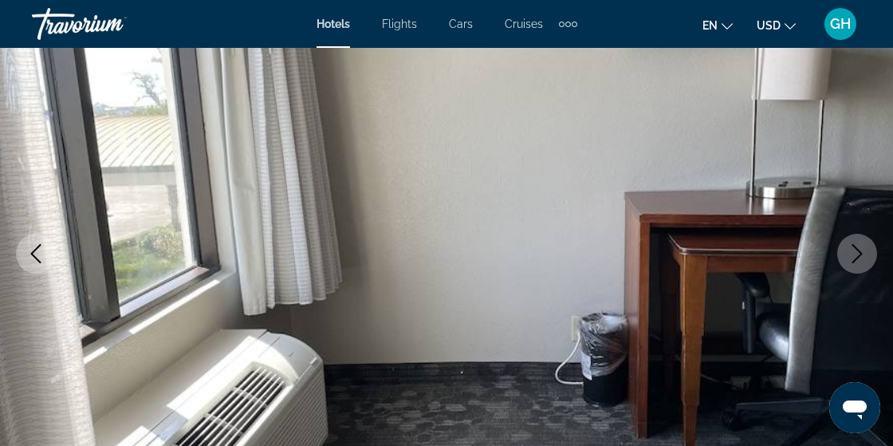
click at [854, 255] on icon "Next image" at bounding box center [857, 253] width 19 height 19
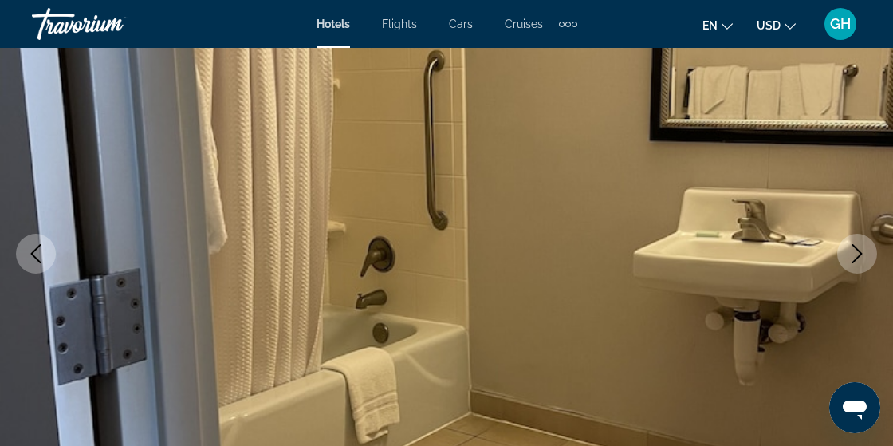
click at [852, 245] on icon "Next image" at bounding box center [857, 253] width 10 height 19
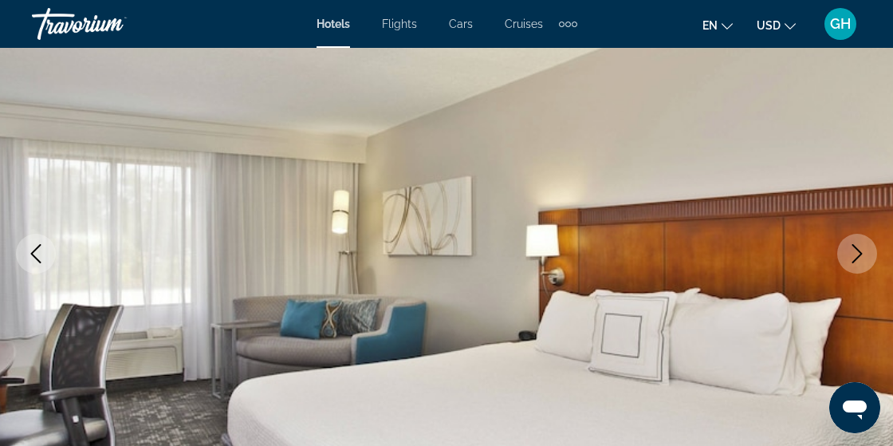
click at [867, 254] on button "Next image" at bounding box center [857, 254] width 40 height 40
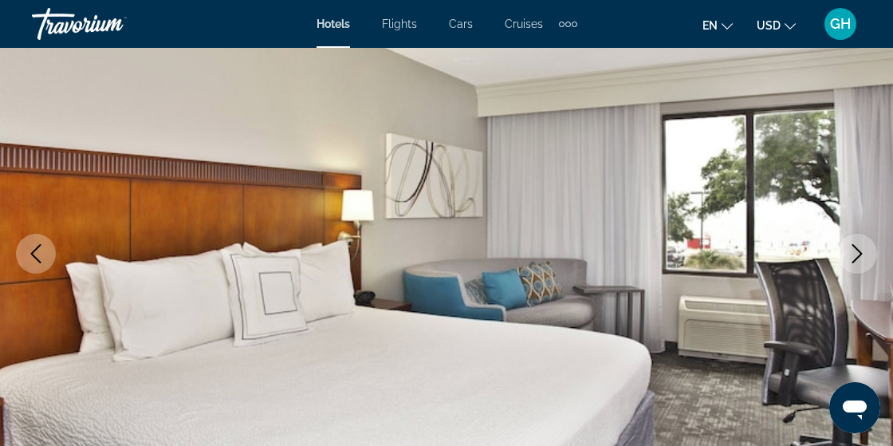
click at [859, 250] on icon "Next image" at bounding box center [857, 253] width 10 height 19
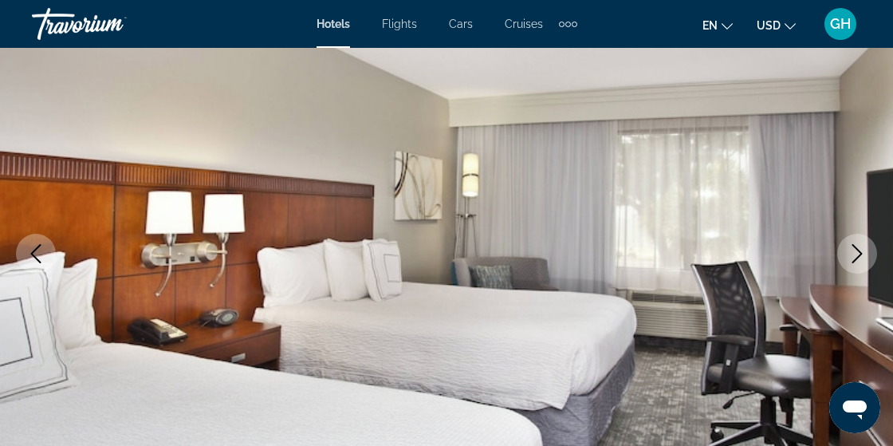
click at [858, 255] on icon "Next image" at bounding box center [857, 253] width 10 height 19
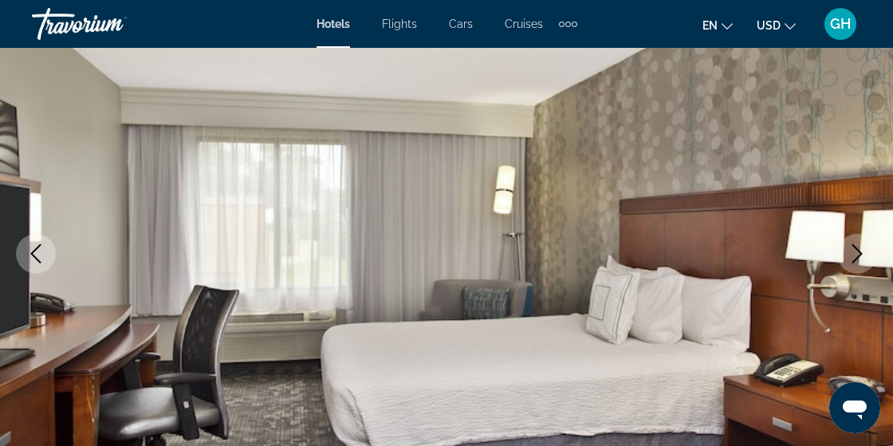
click at [851, 260] on icon "Next image" at bounding box center [857, 253] width 19 height 19
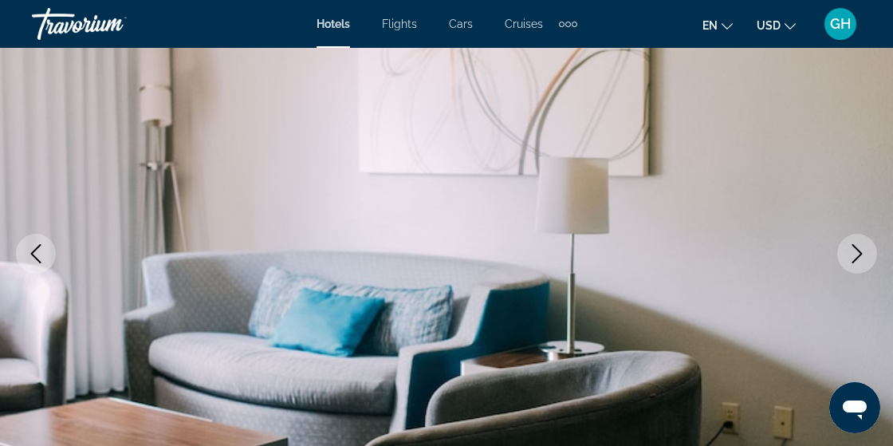
click at [853, 257] on icon "Next image" at bounding box center [857, 253] width 19 height 19
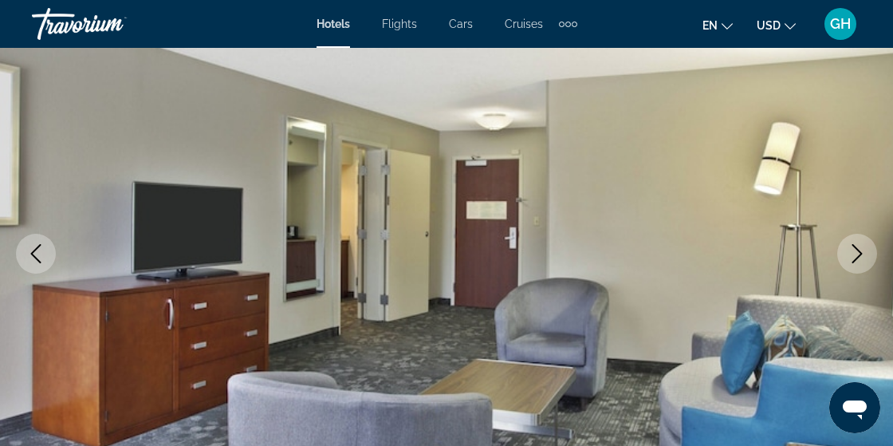
click at [853, 253] on icon "Next image" at bounding box center [857, 253] width 19 height 19
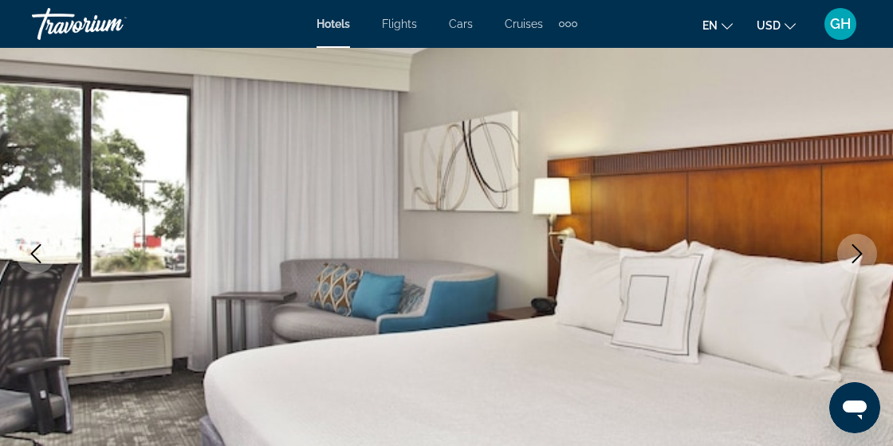
click at [854, 254] on icon "Next image" at bounding box center [857, 253] width 19 height 19
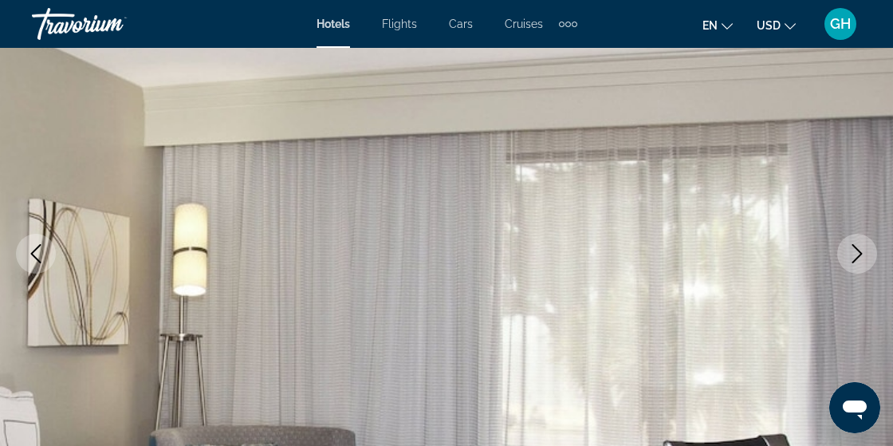
click at [856, 250] on icon "Next image" at bounding box center [857, 253] width 19 height 19
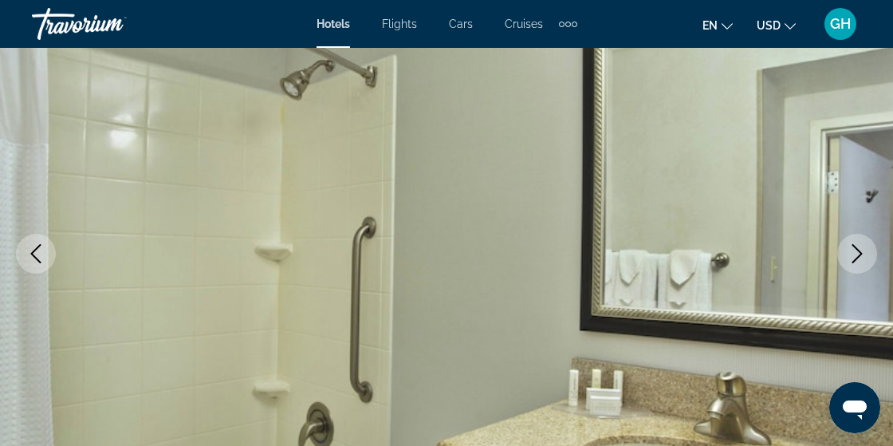
click at [859, 242] on button "Next image" at bounding box center [857, 254] width 40 height 40
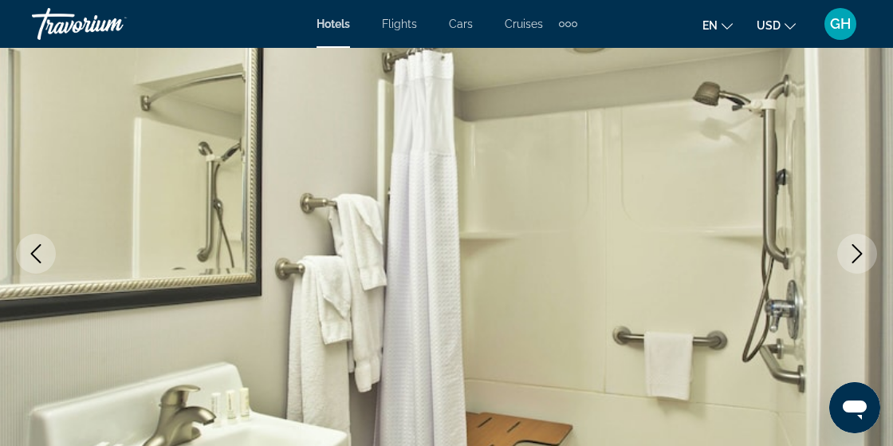
click at [859, 253] on icon "Next image" at bounding box center [857, 253] width 19 height 19
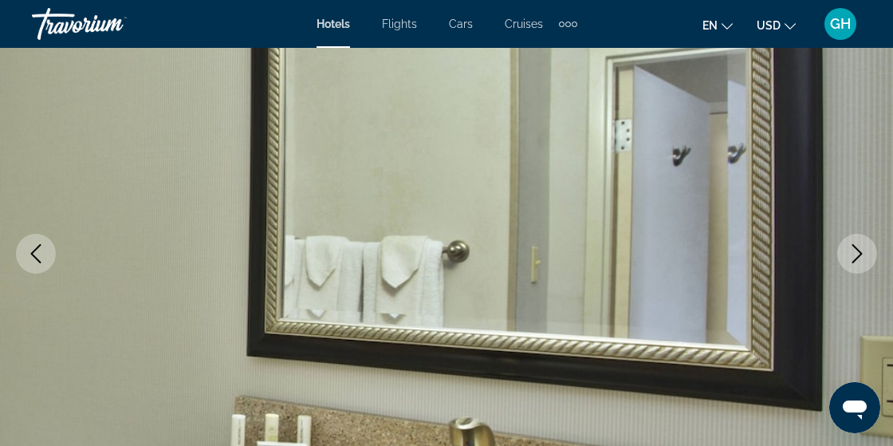
click at [857, 250] on icon "Next image" at bounding box center [857, 253] width 10 height 19
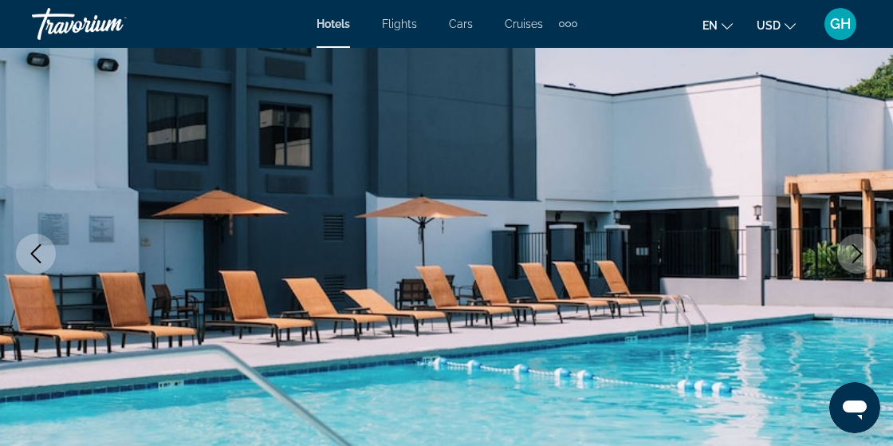
click at [860, 252] on icon "Next image" at bounding box center [857, 253] width 10 height 19
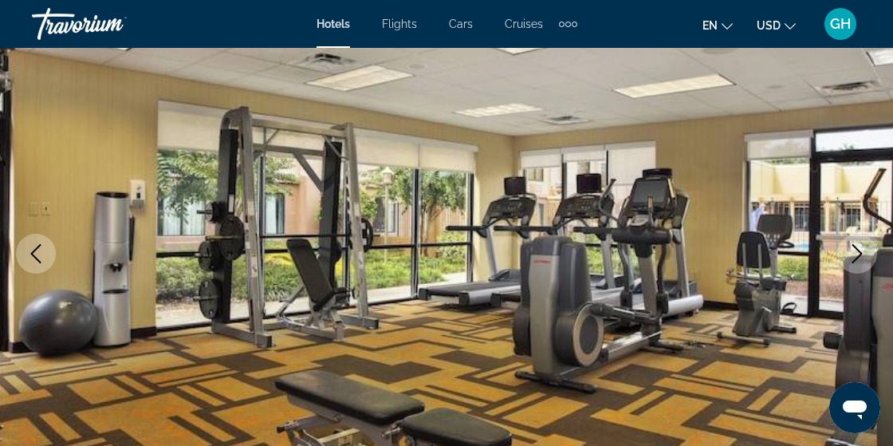
click at [862, 250] on icon "Next image" at bounding box center [857, 253] width 19 height 19
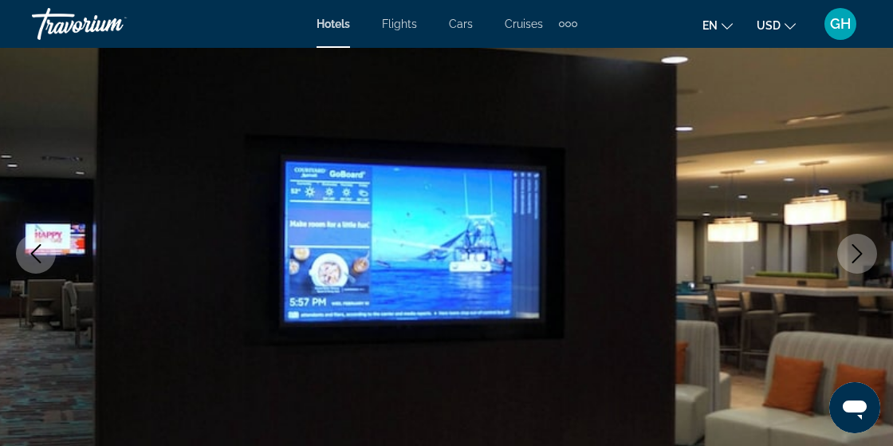
click at [861, 246] on icon "Next image" at bounding box center [857, 253] width 19 height 19
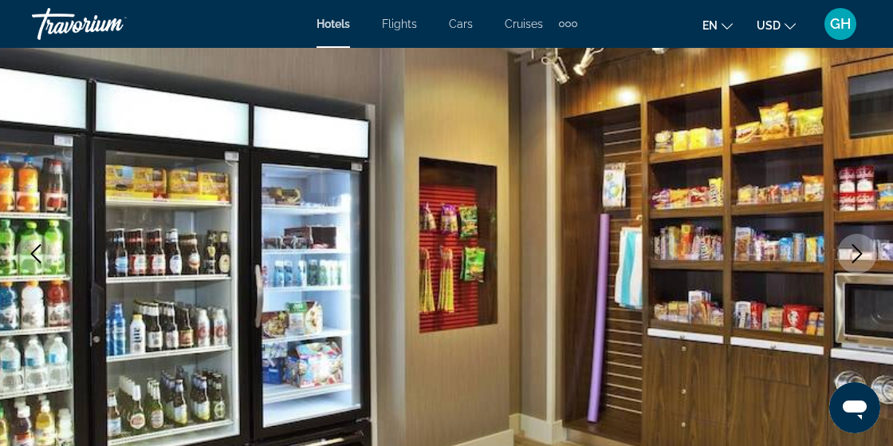
click at [860, 254] on icon "Next image" at bounding box center [857, 253] width 10 height 19
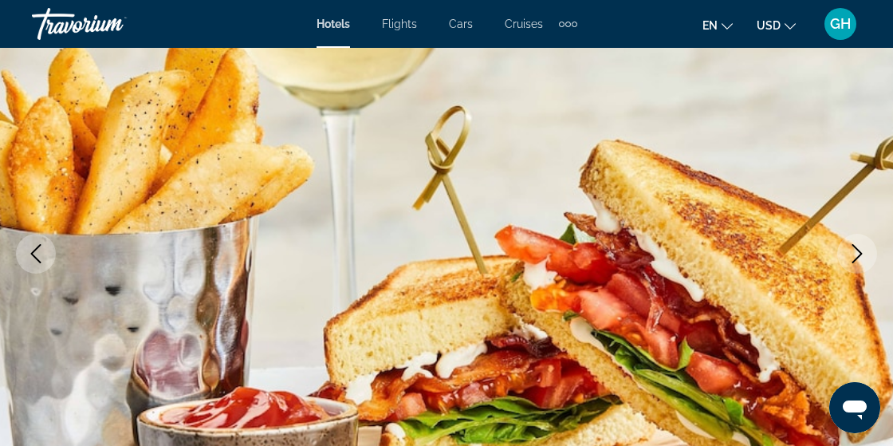
click at [858, 244] on icon "Next image" at bounding box center [857, 253] width 19 height 19
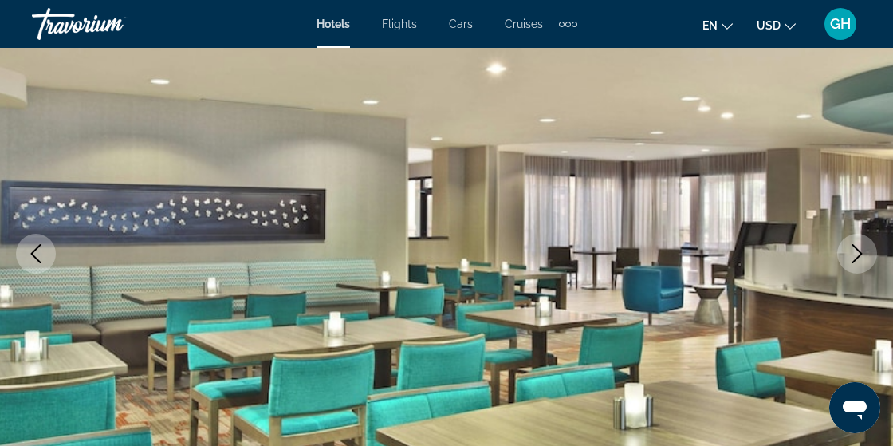
click at [861, 244] on icon "Next image" at bounding box center [857, 253] width 19 height 19
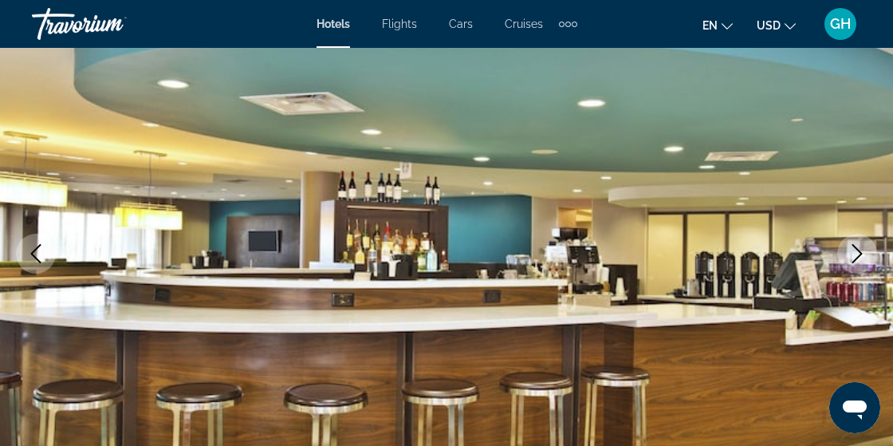
click at [861, 254] on icon "Next image" at bounding box center [857, 253] width 19 height 19
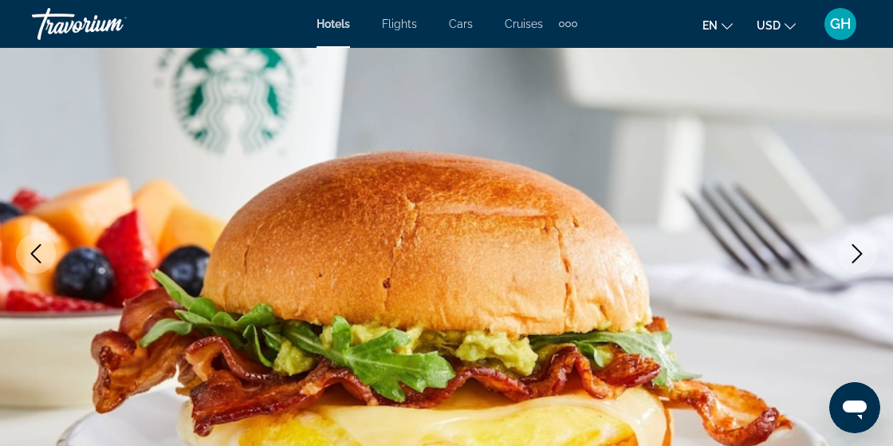
click at [855, 246] on icon "Next image" at bounding box center [857, 253] width 10 height 19
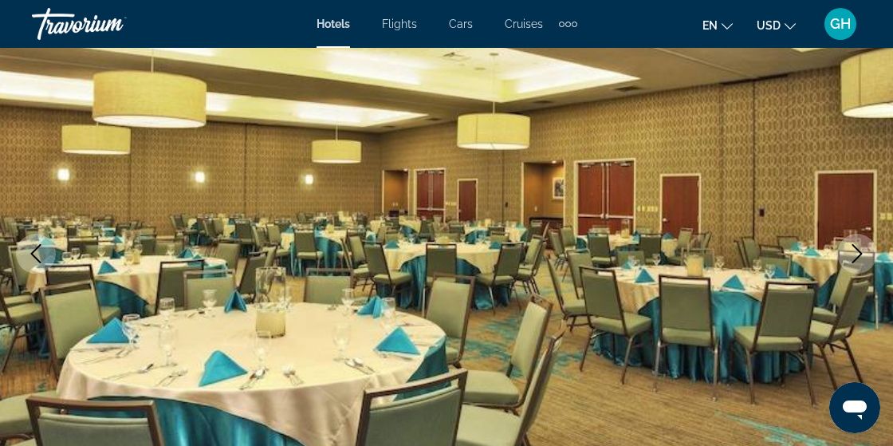
click at [855, 246] on icon "Next image" at bounding box center [857, 253] width 10 height 19
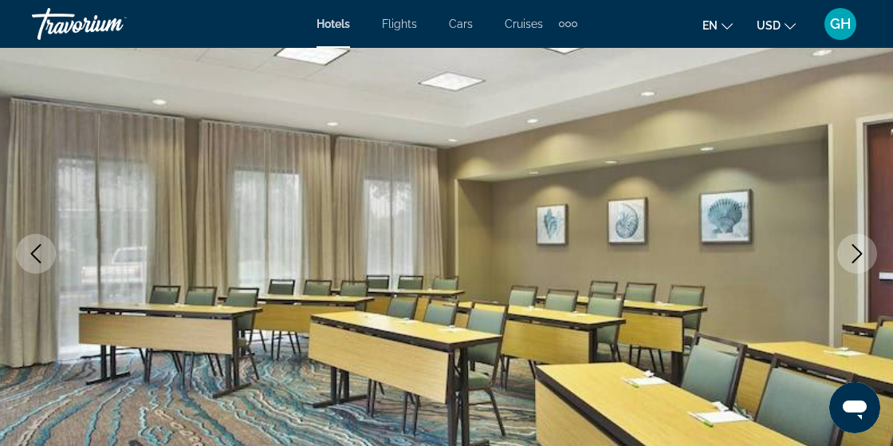
click at [857, 250] on icon "Next image" at bounding box center [857, 253] width 10 height 19
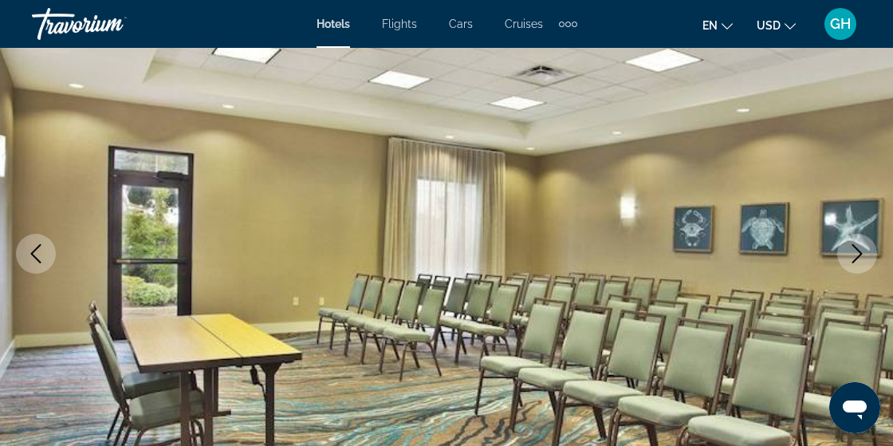
click at [861, 252] on icon "Next image" at bounding box center [857, 253] width 10 height 19
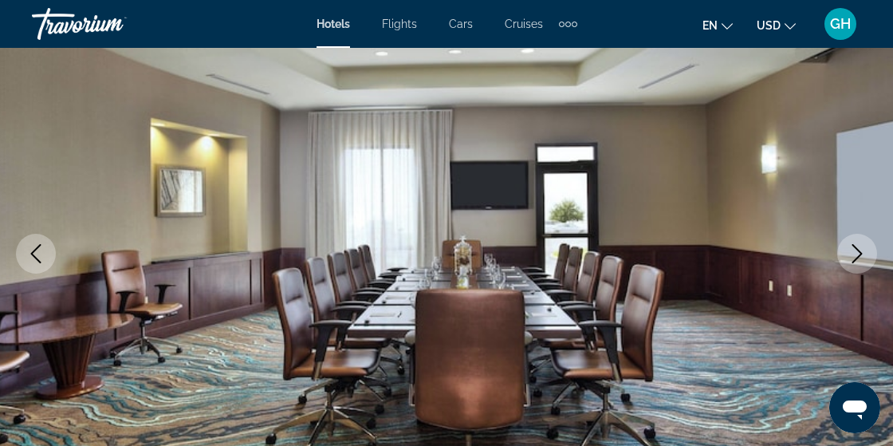
click at [862, 249] on icon "Next image" at bounding box center [857, 253] width 19 height 19
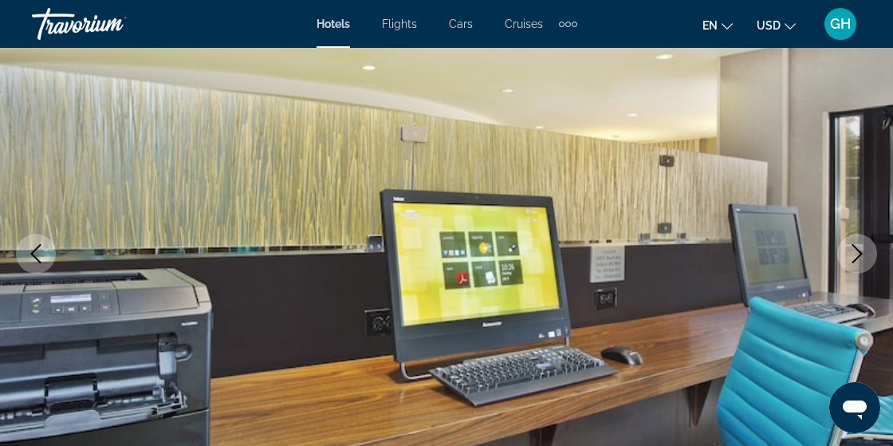
click at [863, 249] on icon "Next image" at bounding box center [857, 253] width 19 height 19
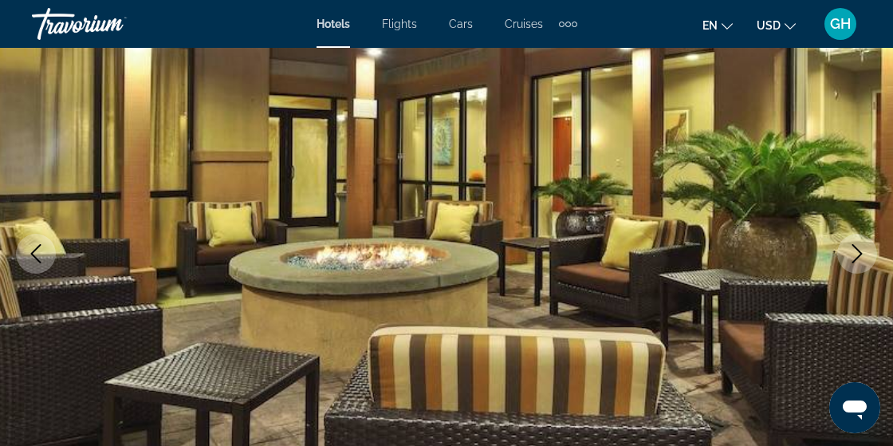
click at [860, 252] on icon "Next image" at bounding box center [857, 253] width 10 height 19
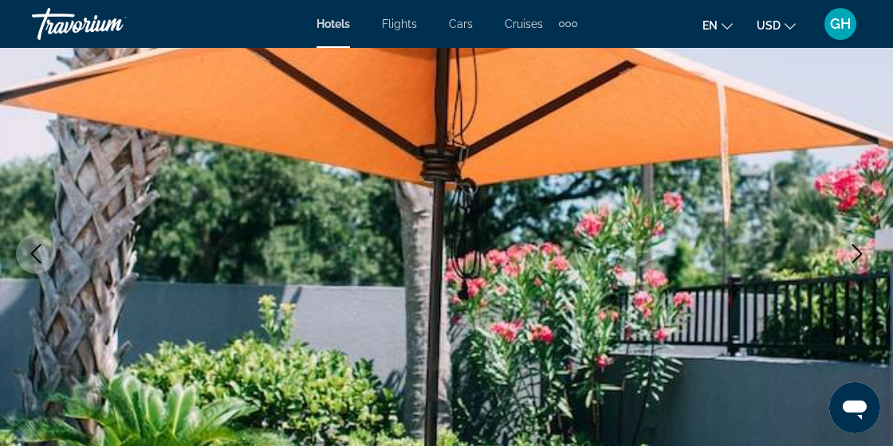
click at [861, 248] on icon "Next image" at bounding box center [857, 253] width 19 height 19
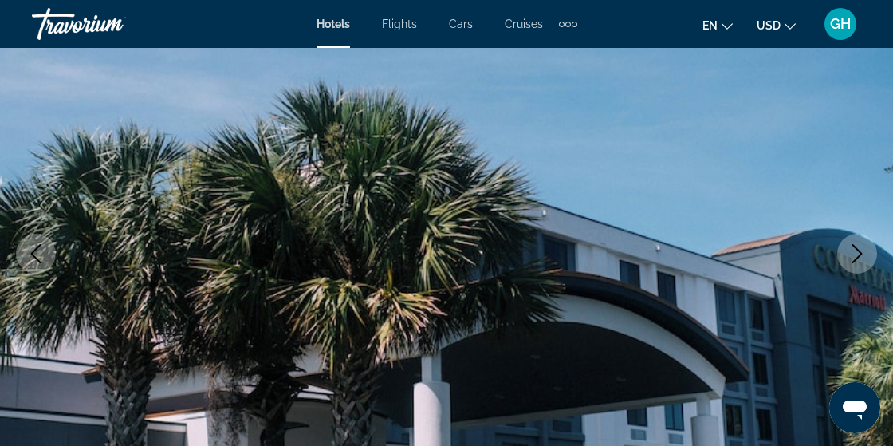
click at [862, 244] on icon "Next image" at bounding box center [857, 253] width 19 height 19
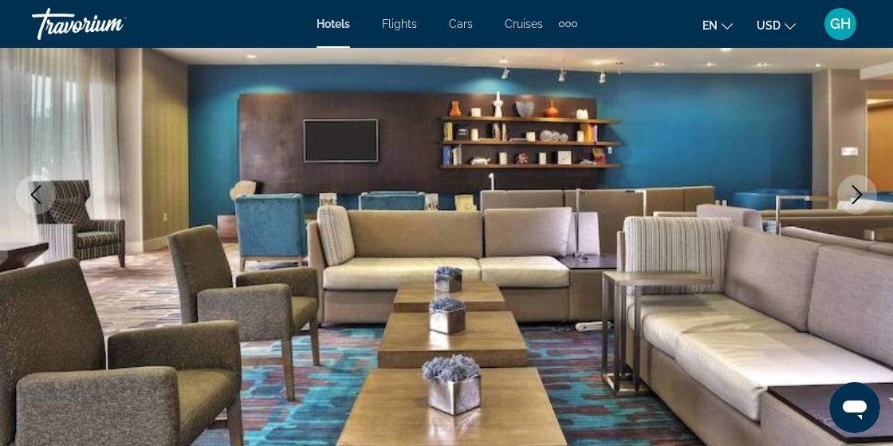
scroll to position [225, 0]
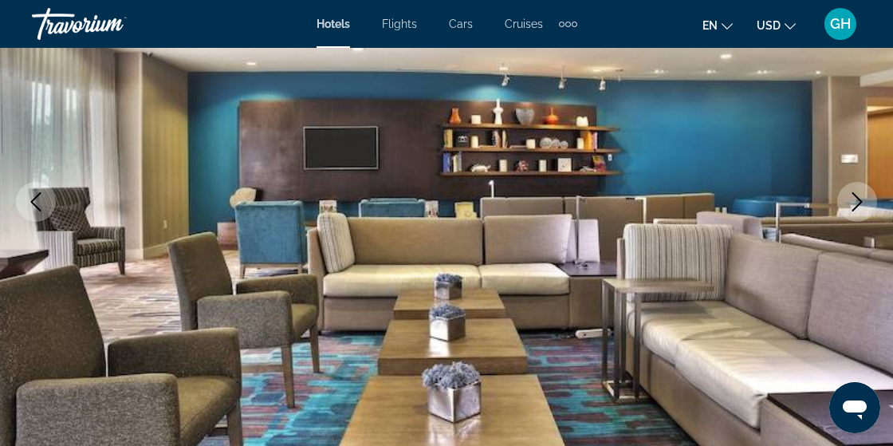
click at [858, 208] on icon "Next image" at bounding box center [857, 201] width 19 height 19
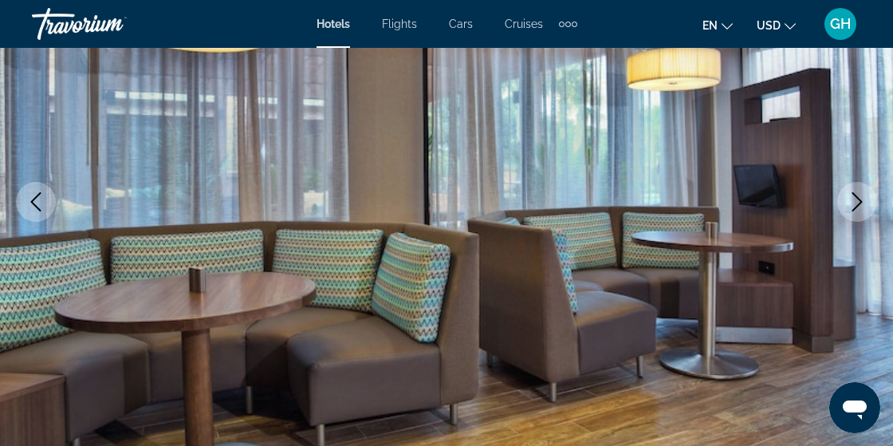
scroll to position [218, 0]
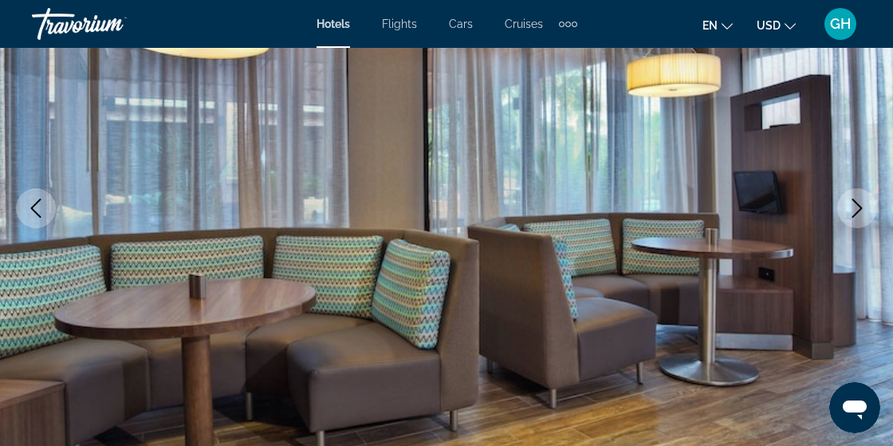
click at [863, 212] on icon "Next image" at bounding box center [857, 208] width 19 height 19
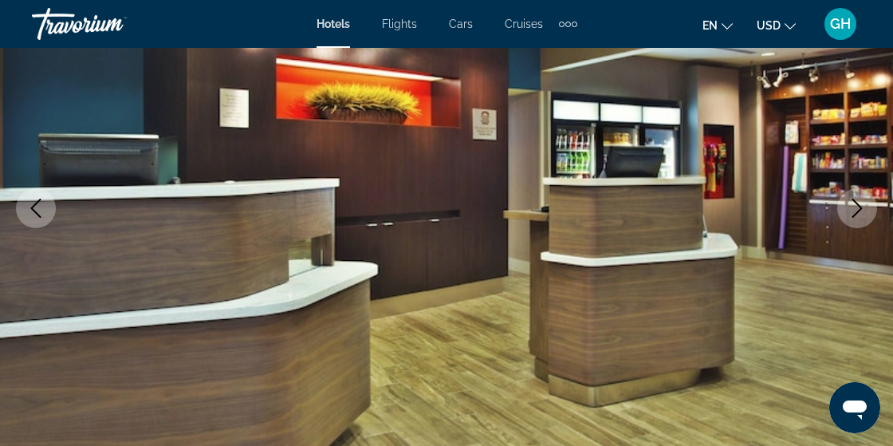
click at [861, 210] on icon "Next image" at bounding box center [857, 208] width 19 height 19
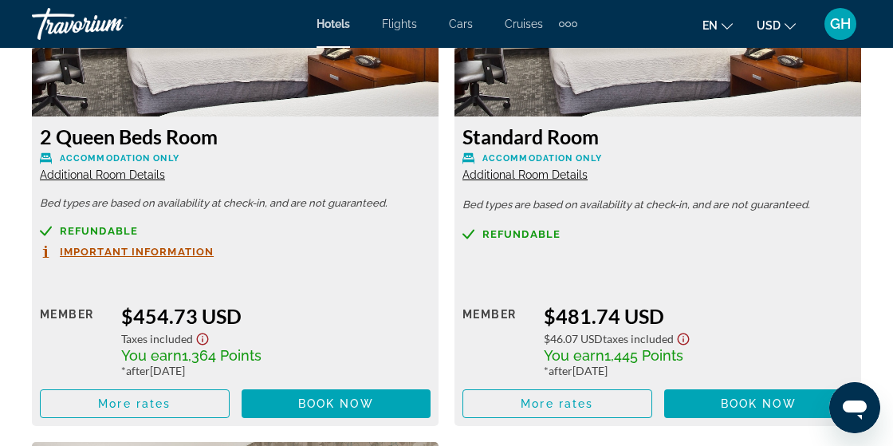
scroll to position [2543, 0]
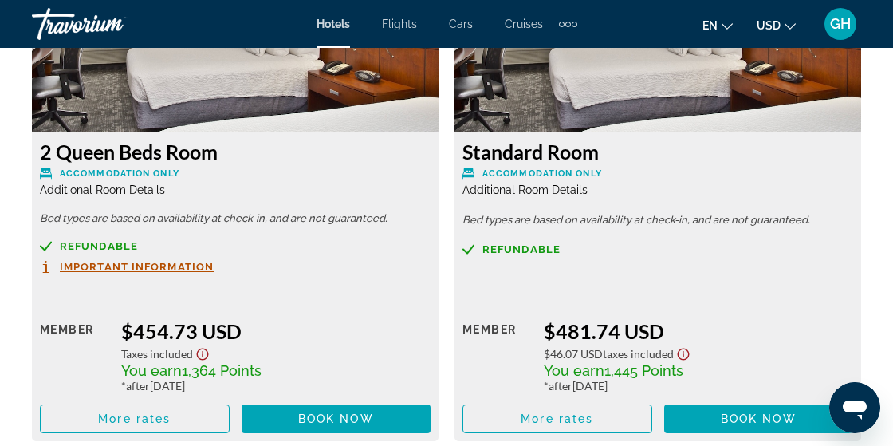
click at [75, 282] on div "Refundable Important Information Retail $0.00 when you redeem Member $454.73 US…" at bounding box center [235, 336] width 391 height 193
click at [77, 265] on span "Important Information" at bounding box center [137, 267] width 154 height 10
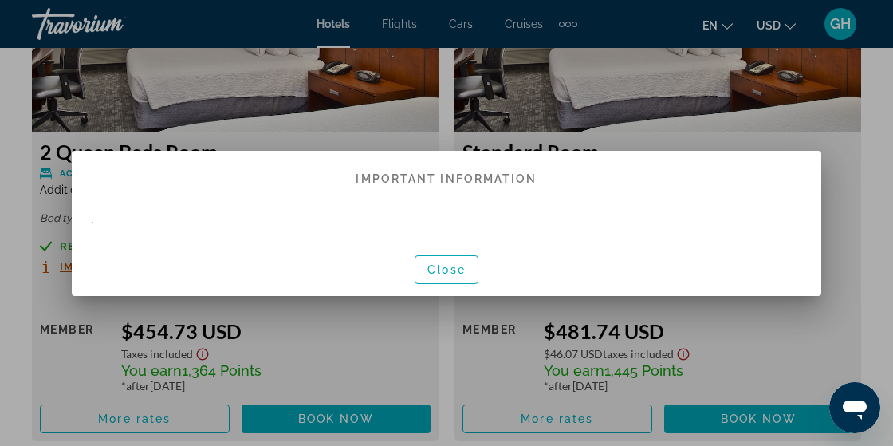
scroll to position [0, 0]
click at [65, 373] on div at bounding box center [446, 223] width 893 height 446
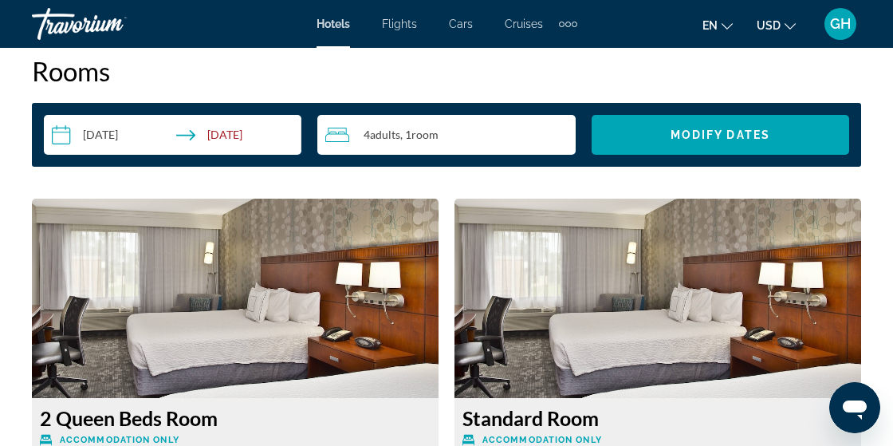
scroll to position [2268, 0]
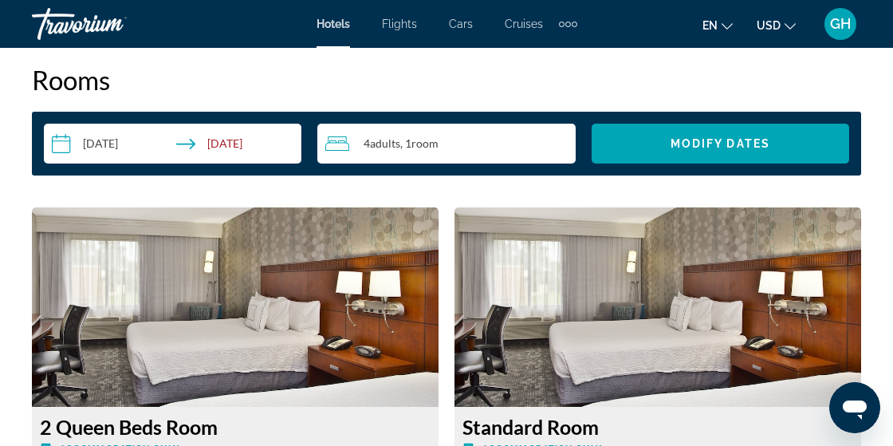
click at [107, 307] on img "Main content" at bounding box center [235, 306] width 407 height 199
click at [99, 317] on img "Main content" at bounding box center [235, 306] width 407 height 199
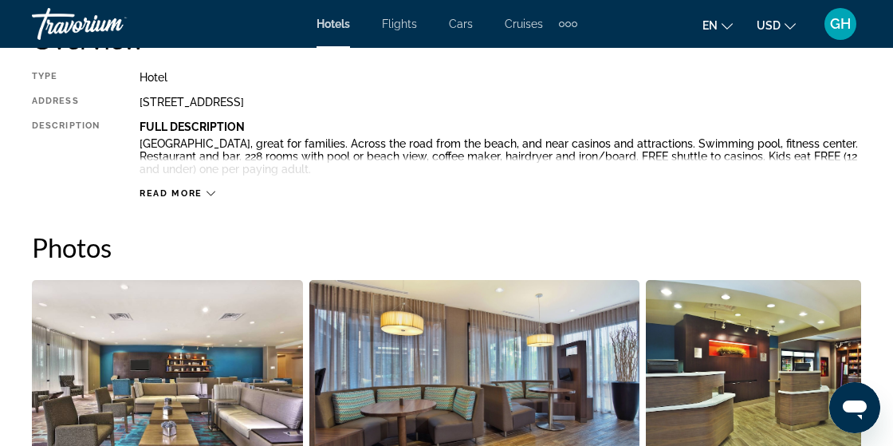
scroll to position [852, 0]
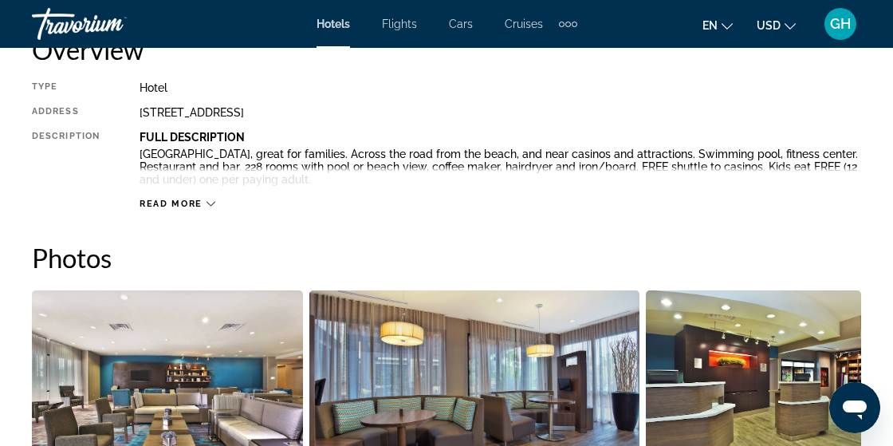
click at [161, 207] on span "Read more" at bounding box center [171, 204] width 63 height 10
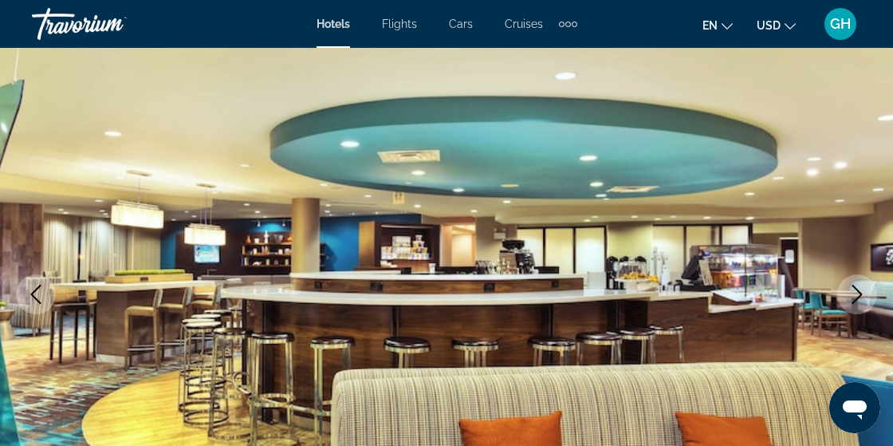
scroll to position [0, 0]
